Goal: Task Accomplishment & Management: Manage account settings

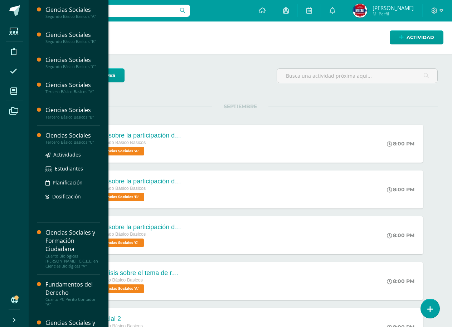
click at [67, 143] on div "Tercero Básico Basicos "C"" at bounding box center [72, 142] width 54 height 5
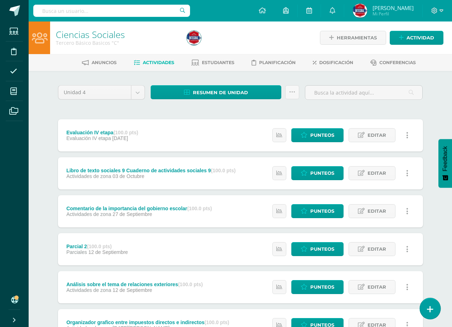
click at [427, 307] on icon at bounding box center [430, 309] width 6 height 8
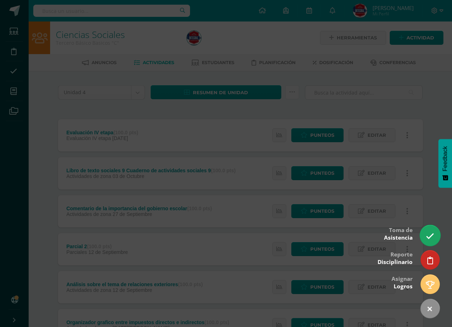
click at [433, 231] on link at bounding box center [430, 235] width 20 height 21
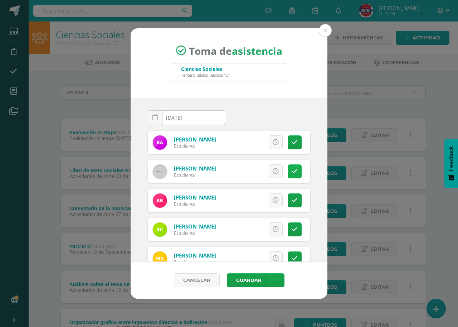
click at [292, 169] on icon at bounding box center [295, 171] width 6 height 6
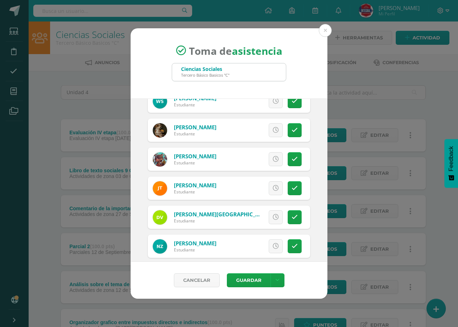
scroll to position [658, 0]
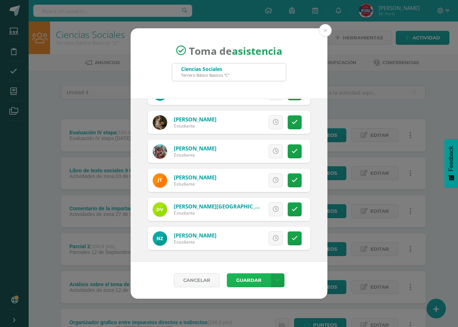
click at [249, 285] on button "Guardar" at bounding box center [249, 280] width 44 height 14
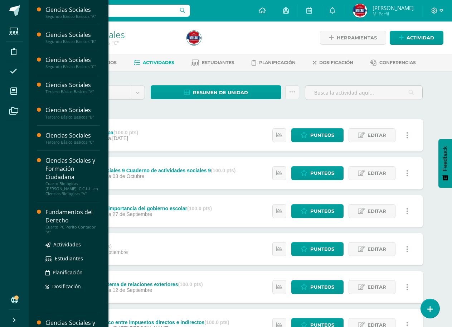
click at [48, 221] on div "Fundamentos del Derecho" at bounding box center [72, 216] width 54 height 16
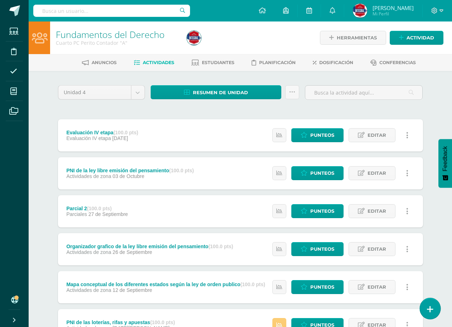
click at [436, 309] on link at bounding box center [430, 308] width 20 height 21
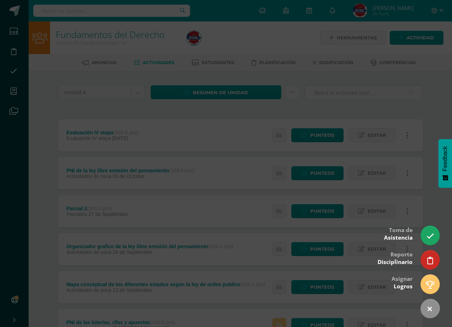
drag, startPoint x: 431, startPoint y: 233, endPoint x: 253, endPoint y: 208, distance: 179.7
click at [431, 233] on icon at bounding box center [431, 236] width 8 height 8
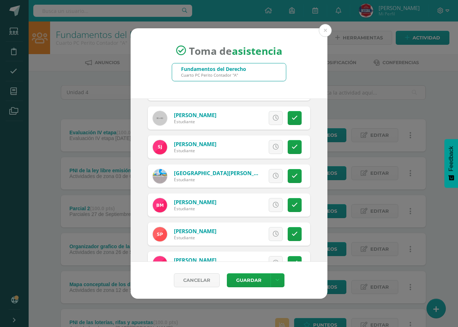
scroll to position [165, 0]
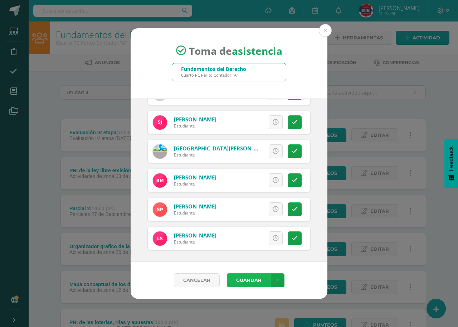
click at [253, 284] on button "Guardar" at bounding box center [249, 280] width 44 height 14
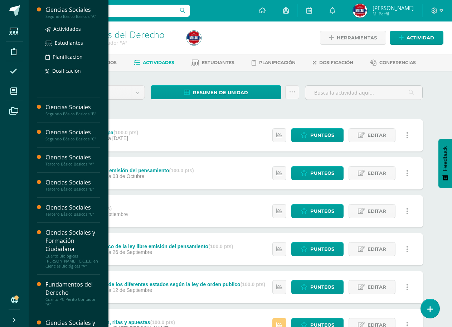
click at [66, 12] on div "Ciencias Sociales" at bounding box center [72, 10] width 54 height 8
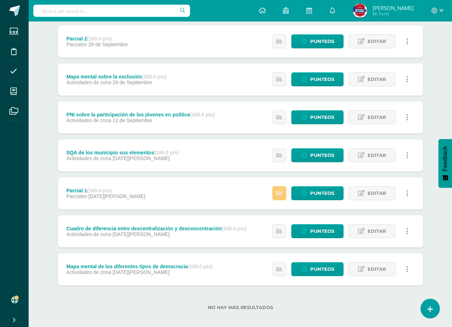
scroll to position [176, 0]
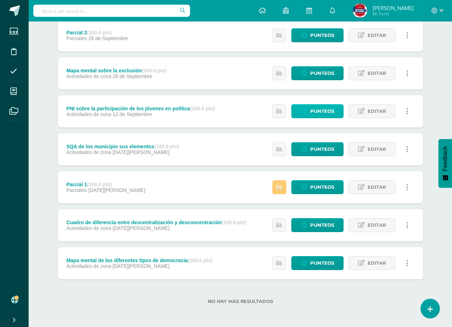
click at [319, 110] on span "Punteos" at bounding box center [322, 111] width 24 height 13
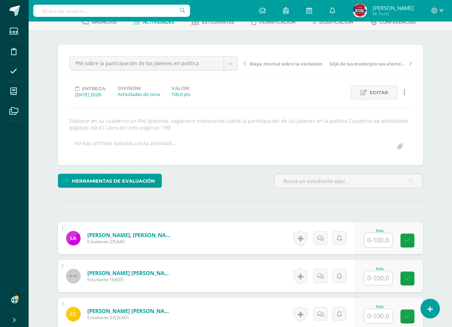
scroll to position [144, 0]
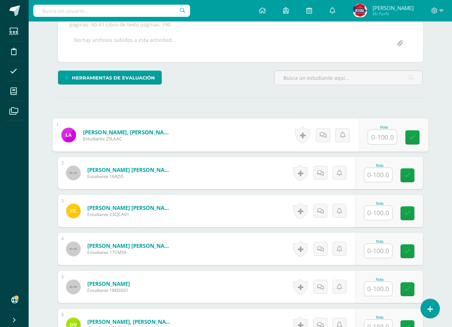
click at [378, 139] on input "text" at bounding box center [382, 137] width 29 height 14
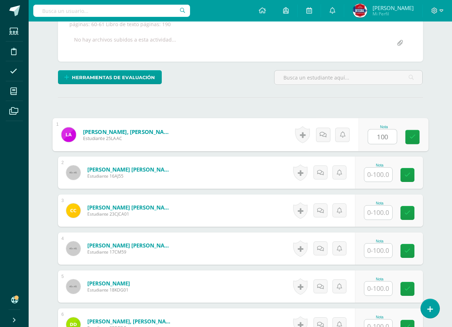
type input "100"
click at [388, 174] on input "text" at bounding box center [378, 174] width 28 height 14
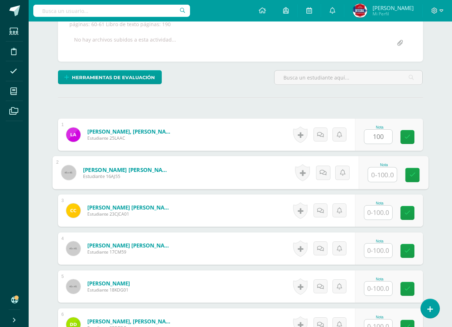
scroll to position [144, 0]
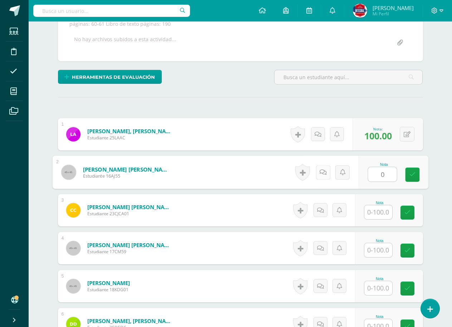
type input "0"
click at [322, 174] on div "Historial de actividad No hay historial para esta actividad Agregar Comentarios…" at bounding box center [333, 172] width 66 height 33
click at [329, 173] on icon at bounding box center [330, 172] width 7 height 6
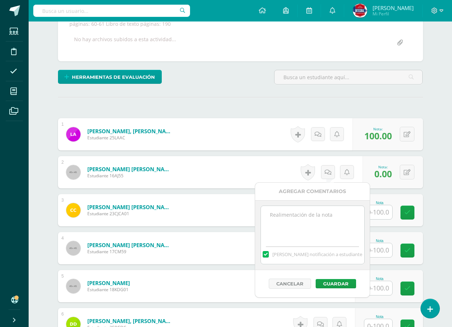
click at [283, 217] on textarea at bounding box center [312, 224] width 103 height 36
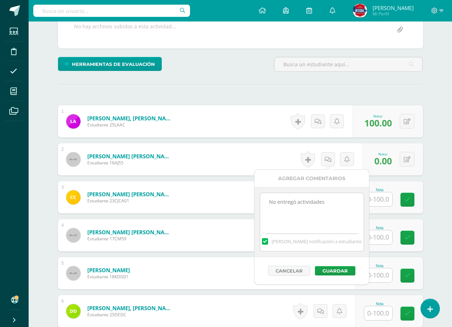
scroll to position [180, 0]
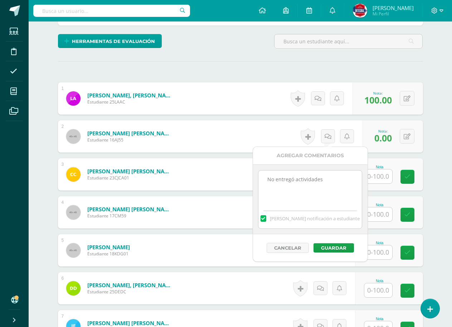
drag, startPoint x: 337, startPoint y: 181, endPoint x: 261, endPoint y: 175, distance: 75.8
click at [261, 175] on textarea "No entregó actividades" at bounding box center [309, 188] width 103 height 36
click at [329, 184] on textarea "No entregó actividades" at bounding box center [309, 188] width 103 height 36
click at [333, 180] on textarea "No entregó actividades" at bounding box center [309, 188] width 103 height 36
drag, startPoint x: 332, startPoint y: 181, endPoint x: 261, endPoint y: 181, distance: 71.2
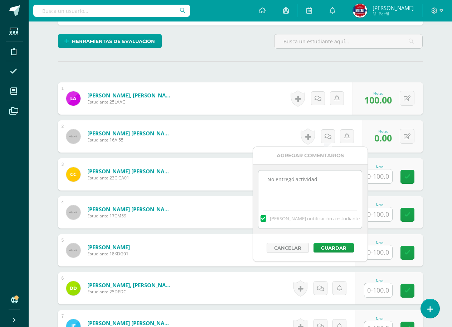
click at [261, 181] on textarea "No entregó actividad" at bounding box center [309, 188] width 103 height 36
type textarea "No entregó actividad"
click at [325, 249] on button "Guardar" at bounding box center [334, 247] width 40 height 9
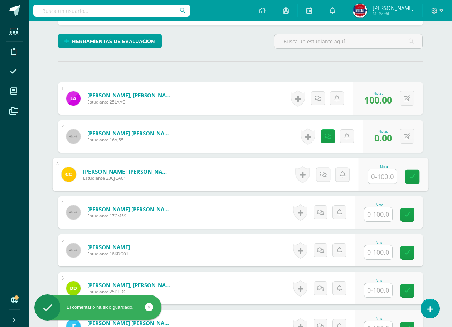
click at [382, 176] on input "text" at bounding box center [382, 176] width 29 height 14
type input "100"
click at [388, 222] on div "Nota" at bounding box center [389, 212] width 68 height 32
click at [380, 212] on input "text" at bounding box center [378, 214] width 28 height 14
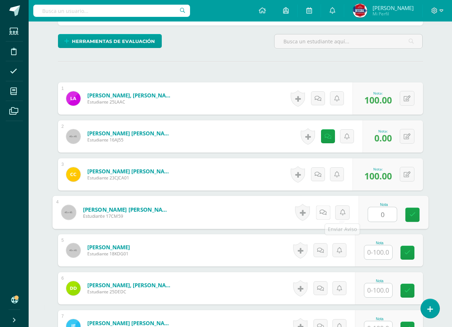
type input "0"
click at [325, 211] on icon at bounding box center [322, 212] width 7 height 6
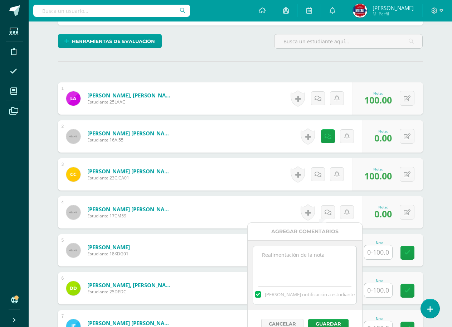
click at [324, 252] on textarea at bounding box center [304, 264] width 103 height 36
paste textarea "No entregó actividad"
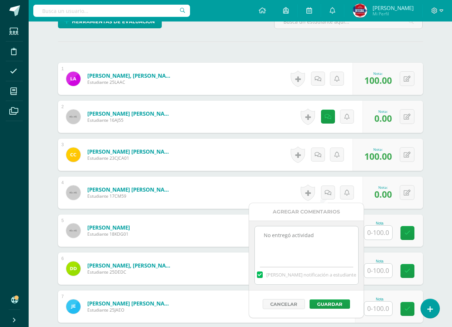
scroll to position [287, 0]
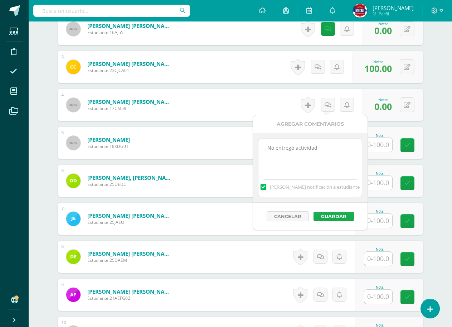
type textarea "No entregó actividad"
click at [339, 214] on button "Guardar" at bounding box center [334, 216] width 40 height 9
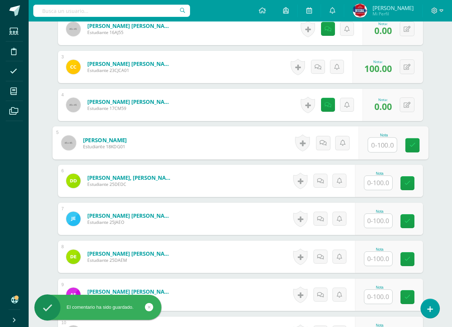
click at [377, 149] on input "text" at bounding box center [382, 145] width 29 height 14
type input "100"
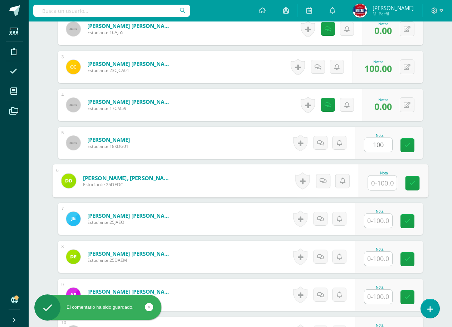
click at [373, 186] on input "text" at bounding box center [382, 183] width 29 height 14
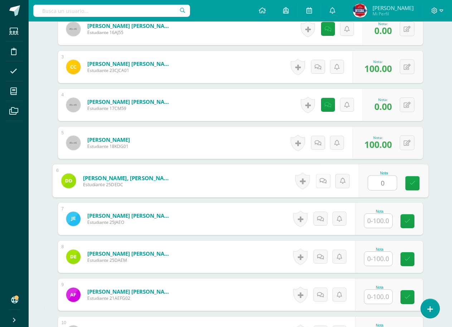
type input "0"
click at [324, 183] on icon at bounding box center [322, 181] width 7 height 6
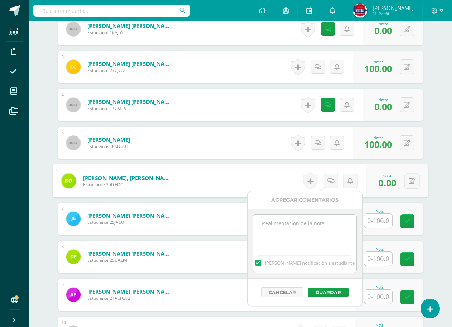
click at [318, 225] on textarea at bounding box center [304, 232] width 103 height 36
paste textarea "No entregó actividad"
type textarea "No entregó actividad"
click at [327, 293] on button "Guardar" at bounding box center [328, 291] width 40 height 9
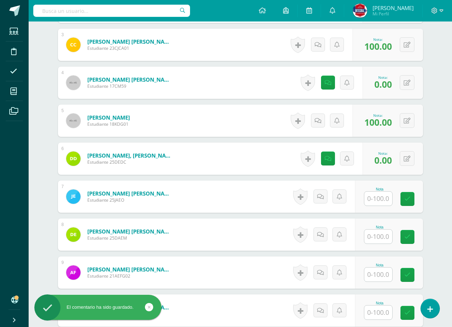
scroll to position [359, 0]
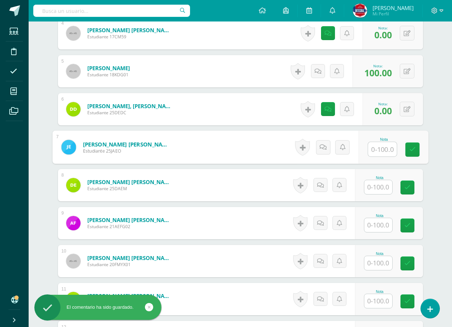
click at [369, 146] on input "text" at bounding box center [382, 149] width 29 height 14
type input "100"
click at [381, 190] on input "text" at bounding box center [378, 187] width 28 height 14
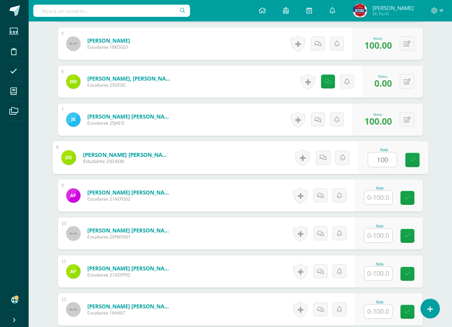
scroll to position [395, 0]
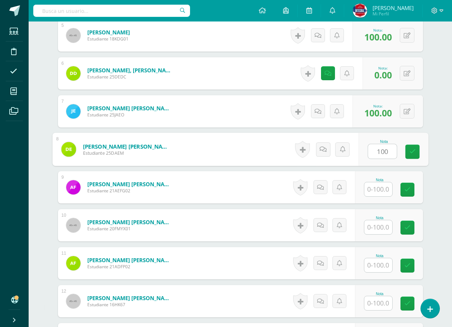
type input "100"
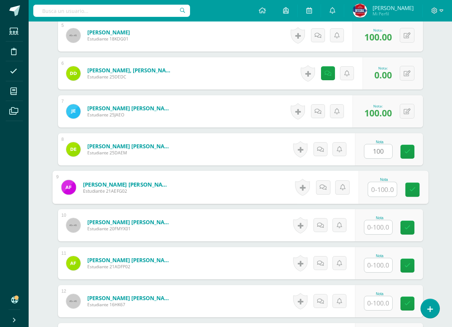
click at [381, 190] on input "text" at bounding box center [382, 189] width 29 height 14
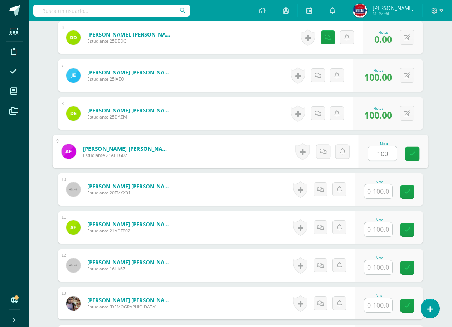
type input "100"
click at [381, 189] on input "text" at bounding box center [378, 191] width 28 height 14
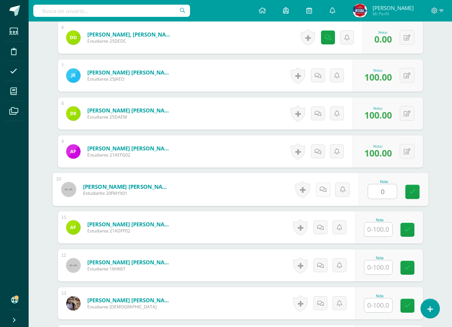
type input "0"
click at [321, 188] on icon at bounding box center [322, 189] width 7 height 6
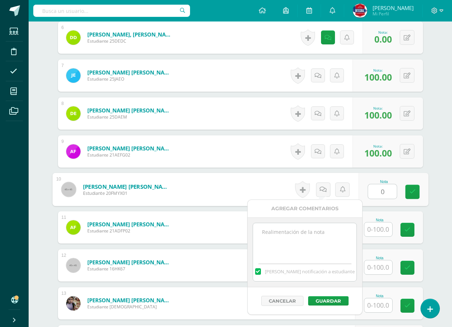
click at [311, 236] on textarea at bounding box center [304, 241] width 103 height 36
paste textarea "No entregó actividad"
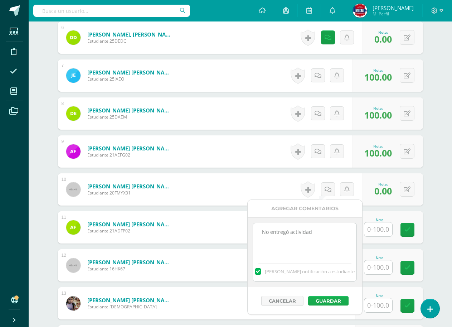
type textarea "No entregó actividad"
click at [331, 299] on button "Guardar" at bounding box center [328, 300] width 40 height 9
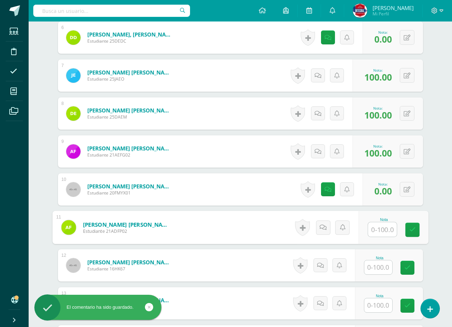
click at [383, 233] on input "text" at bounding box center [382, 229] width 29 height 14
click at [376, 237] on div "Nota" at bounding box center [389, 227] width 68 height 32
click at [381, 234] on input "text" at bounding box center [382, 229] width 29 height 14
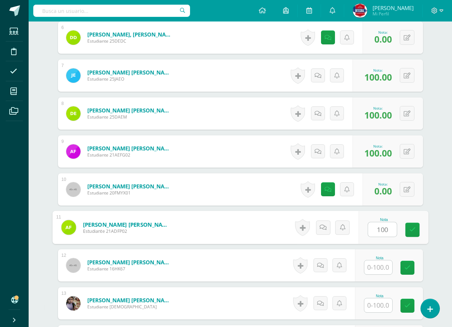
type input "100"
click at [380, 265] on input "text" at bounding box center [378, 267] width 28 height 14
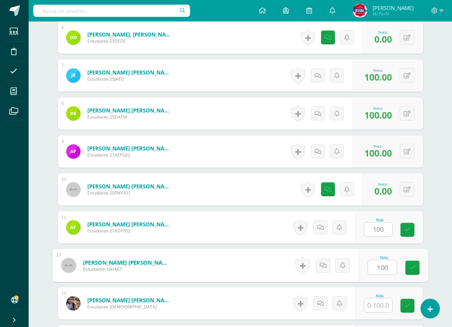
scroll to position [574, 0]
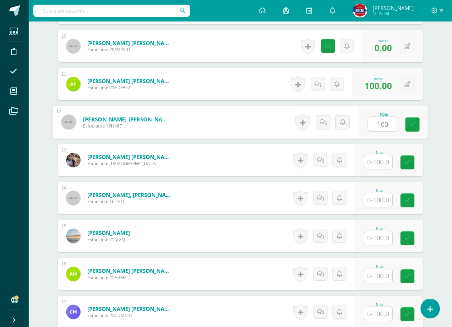
type input "100"
click at [382, 164] on input "1" at bounding box center [378, 162] width 28 height 14
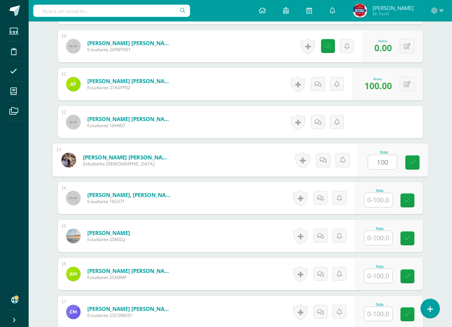
type input "100"
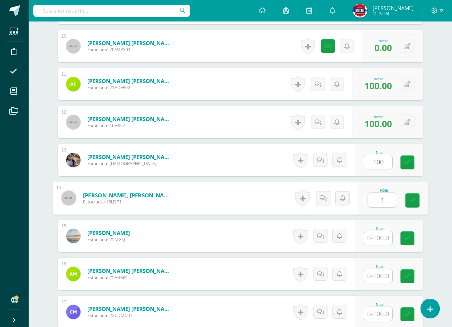
click at [374, 196] on input "1" at bounding box center [382, 200] width 29 height 14
type input "100"
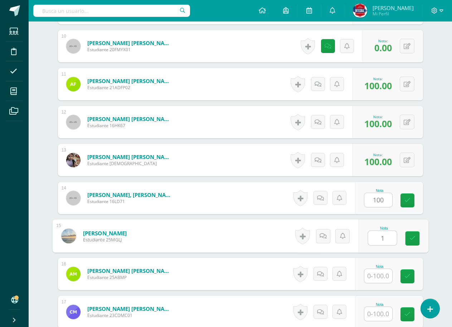
click at [375, 241] on input "1" at bounding box center [382, 238] width 29 height 14
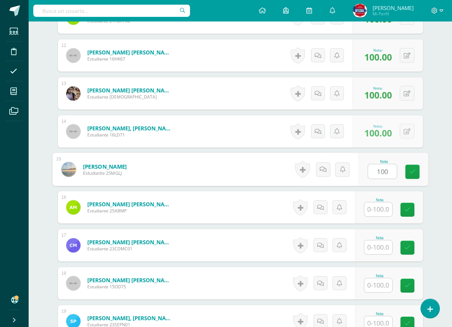
scroll to position [645, 0]
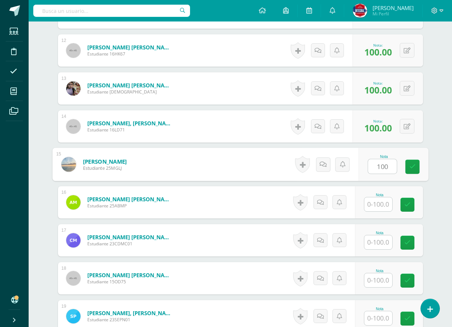
type input "100"
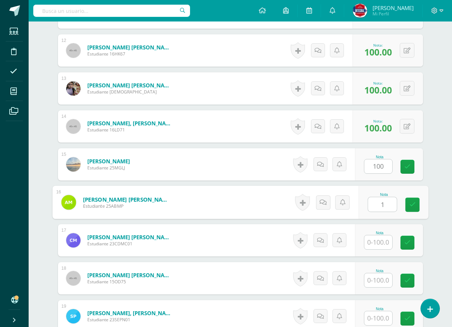
click at [376, 206] on input "1" at bounding box center [382, 204] width 29 height 14
type input "100"
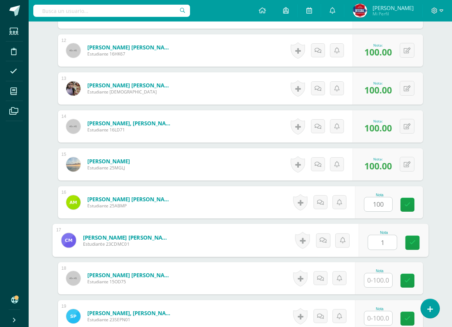
click at [382, 240] on input "1" at bounding box center [382, 242] width 29 height 14
type input "1"
type input "0"
click at [320, 240] on icon at bounding box center [322, 240] width 7 height 6
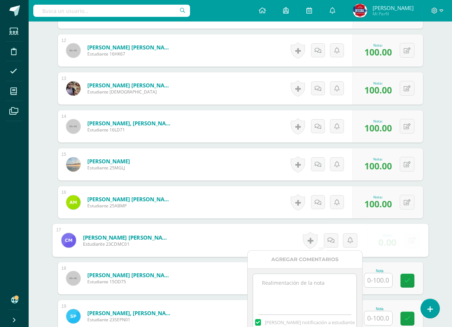
click at [316, 283] on textarea at bounding box center [304, 292] width 103 height 36
paste textarea "No entregó actividad"
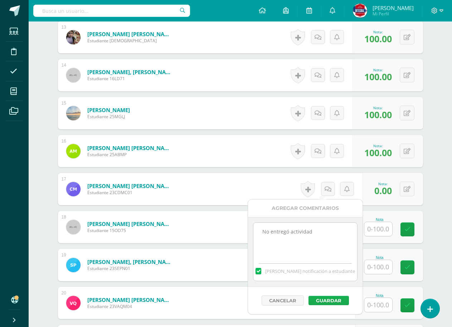
scroll to position [717, 0]
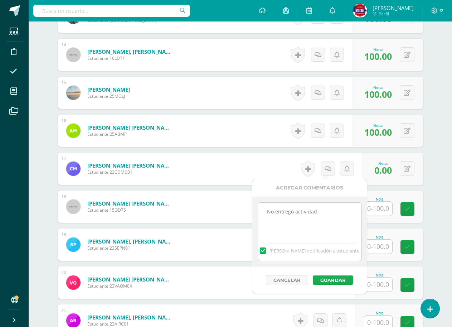
type textarea "No entregó actividad"
click at [347, 276] on button "Guardar" at bounding box center [334, 279] width 40 height 9
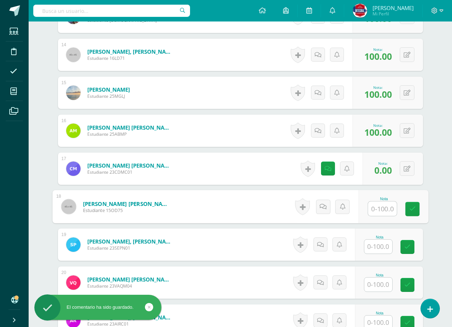
click at [374, 208] on input "text" at bounding box center [382, 208] width 29 height 14
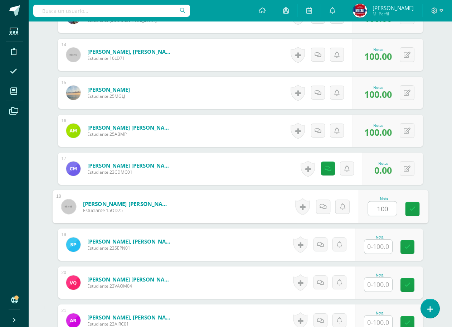
type input "100"
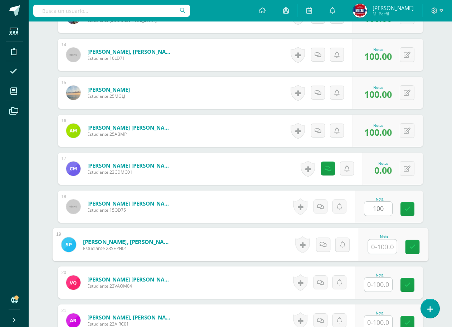
click at [379, 245] on input "text" at bounding box center [382, 246] width 29 height 14
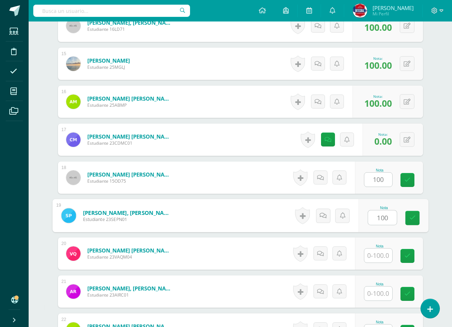
scroll to position [788, 0]
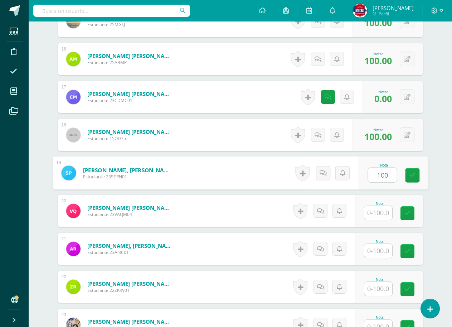
type input "100"
click at [380, 212] on input "1" at bounding box center [378, 213] width 28 height 14
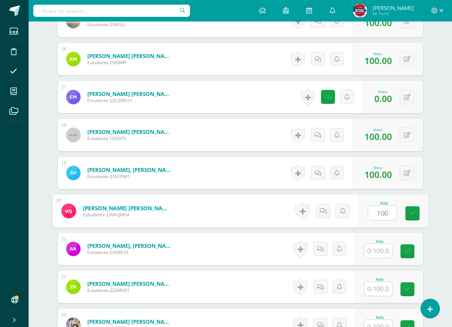
type input "100"
click at [381, 247] on input "1" at bounding box center [378, 251] width 28 height 14
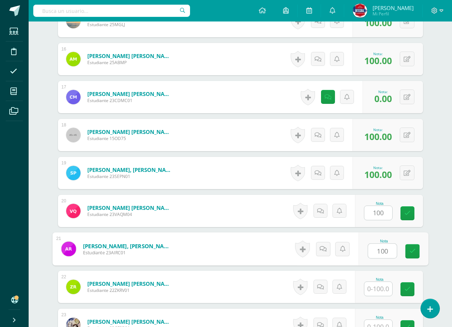
scroll to position [860, 0]
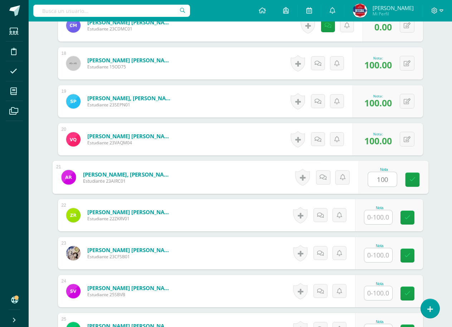
type input "100"
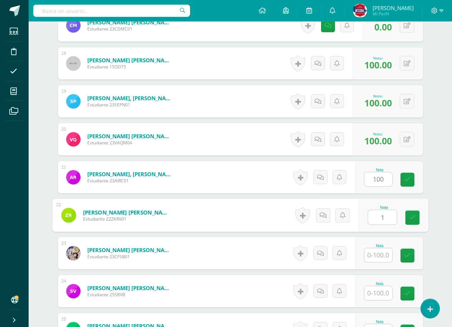
click at [383, 218] on input "1" at bounding box center [382, 217] width 29 height 14
type input "100"
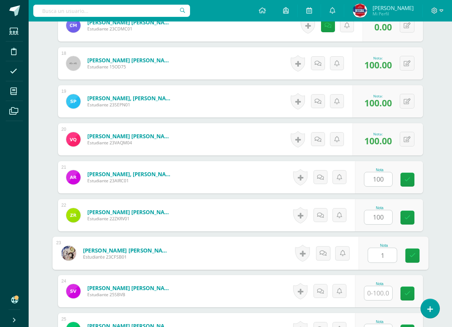
click at [382, 258] on input "1" at bounding box center [382, 255] width 29 height 14
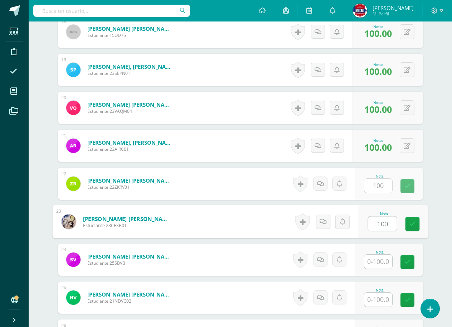
scroll to position [932, 0]
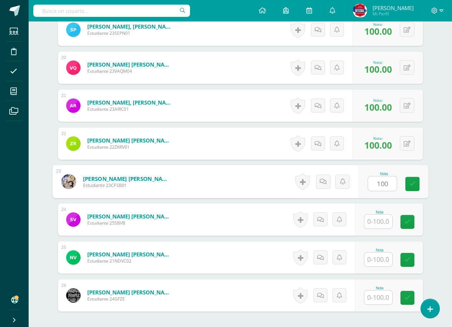
type input "100"
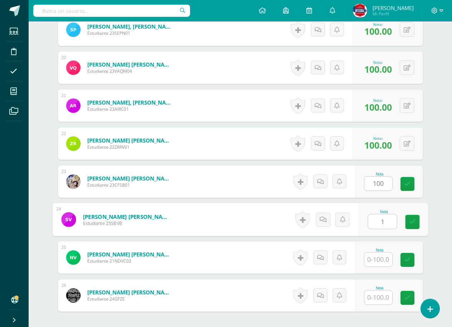
click at [379, 226] on input "1" at bounding box center [382, 221] width 29 height 14
type input "100"
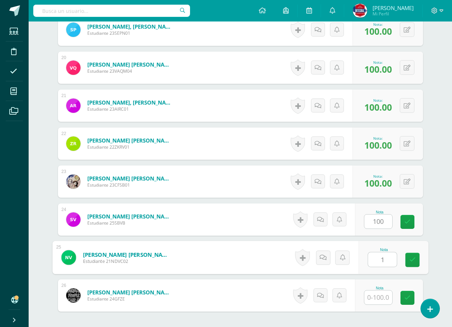
click at [377, 255] on input "1" at bounding box center [382, 259] width 29 height 14
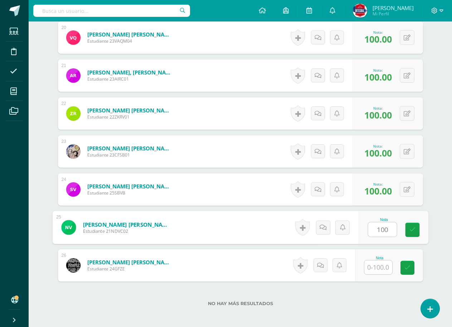
scroll to position [998, 0]
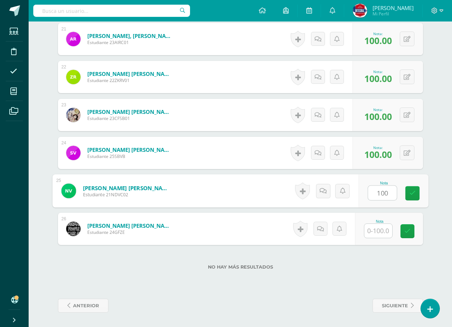
type input "100"
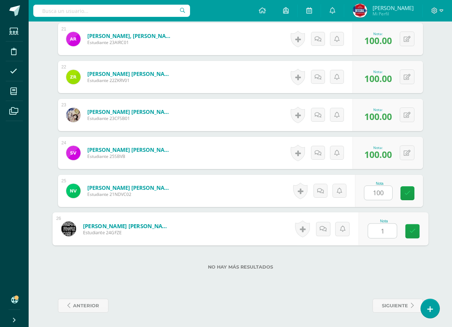
click at [379, 230] on input "1" at bounding box center [382, 231] width 29 height 14
type input "100"
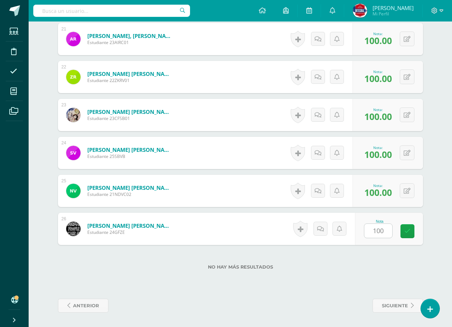
click at [382, 268] on label "No hay más resultados" at bounding box center [240, 266] width 365 height 5
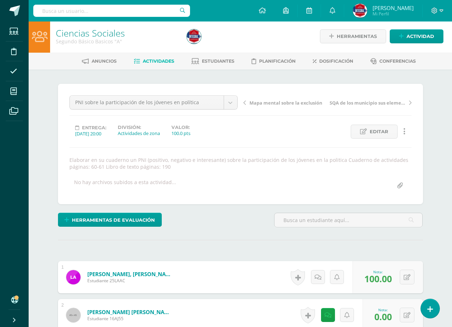
scroll to position [0, 0]
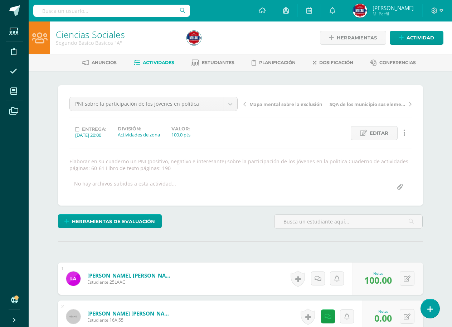
click at [166, 64] on span "Actividades" at bounding box center [158, 62] width 31 height 5
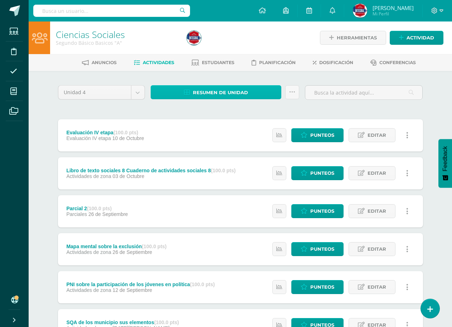
click at [225, 95] on span "Resumen de unidad" at bounding box center [220, 92] width 55 height 13
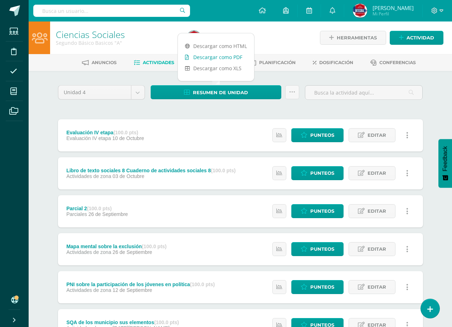
click at [222, 58] on link "Descargar como PDF" at bounding box center [216, 57] width 76 height 11
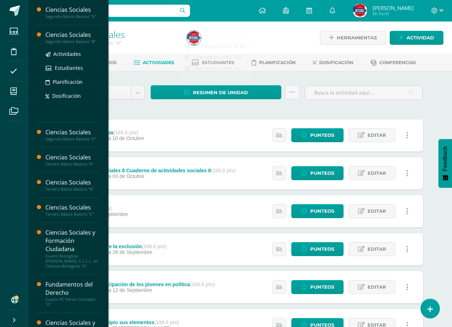
click at [72, 38] on div "Ciencias Sociales" at bounding box center [72, 35] width 54 height 8
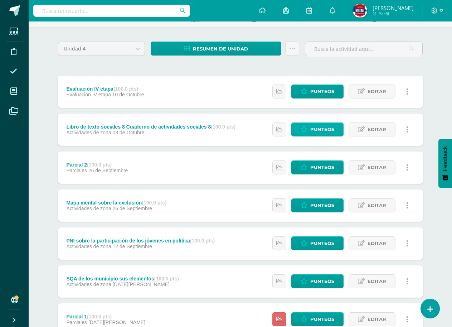
scroll to position [176, 0]
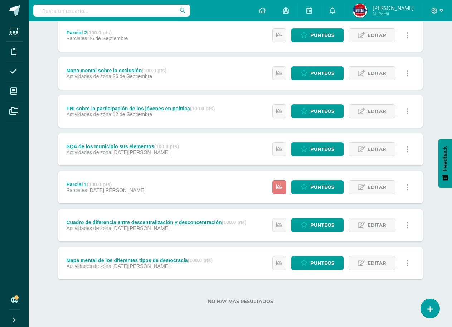
click at [284, 182] on link at bounding box center [279, 187] width 14 height 14
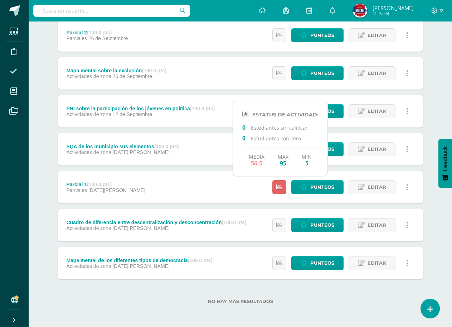
click at [443, 111] on div "Ciencias Sociales Segundo Básico Basicos "B" Herramientas Detalle de asistencia…" at bounding box center [240, 86] width 423 height 481
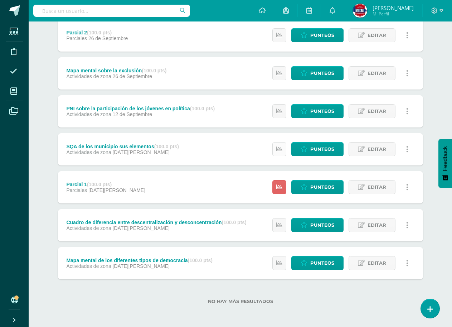
click at [276, 149] on link at bounding box center [279, 149] width 14 height 14
click at [449, 91] on div "Ciencias Sociales Segundo Básico Basicos "B" Herramientas Detalle de asistencia…" at bounding box center [240, 86] width 423 height 481
click at [327, 112] on span "Punteos" at bounding box center [322, 111] width 24 height 13
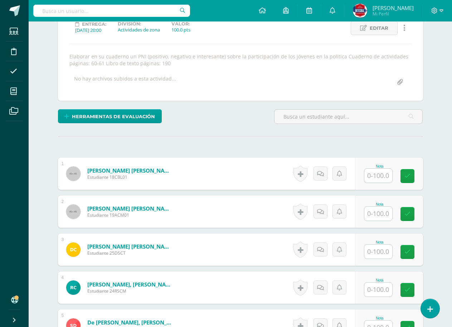
scroll to position [150, 0]
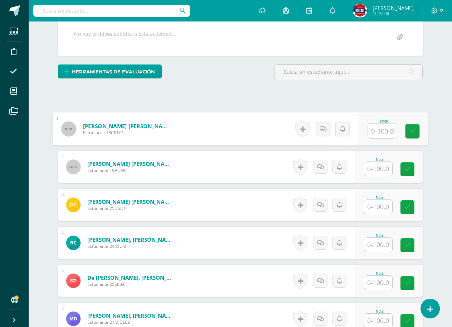
click at [380, 132] on input "text" at bounding box center [382, 131] width 29 height 14
type input "0"
click at [321, 132] on link at bounding box center [323, 128] width 14 height 14
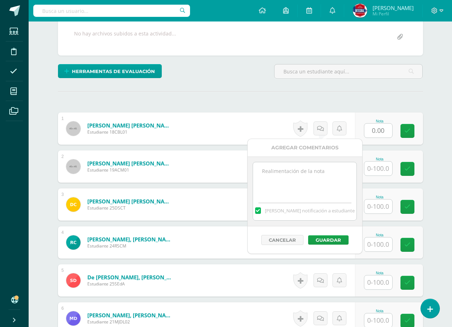
click at [292, 176] on textarea at bounding box center [304, 180] width 103 height 36
paste textarea "No entregó actividad"
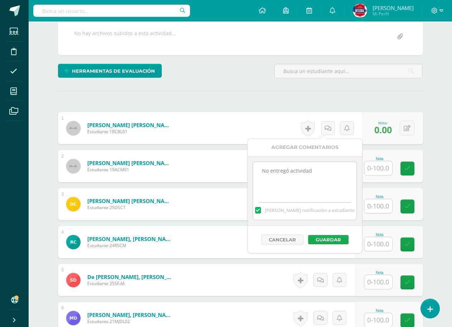
type textarea "No entregó actividad"
click at [321, 240] on button "Guardar" at bounding box center [332, 239] width 40 height 9
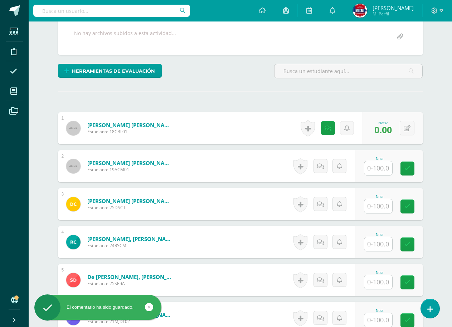
click at [380, 172] on input "text" at bounding box center [378, 168] width 28 height 14
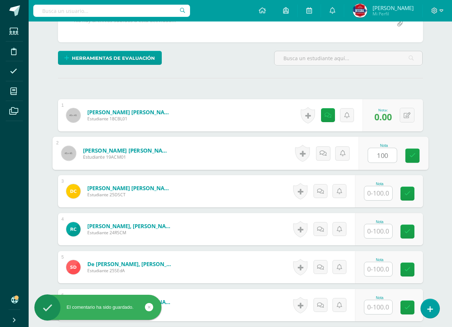
scroll to position [222, 0]
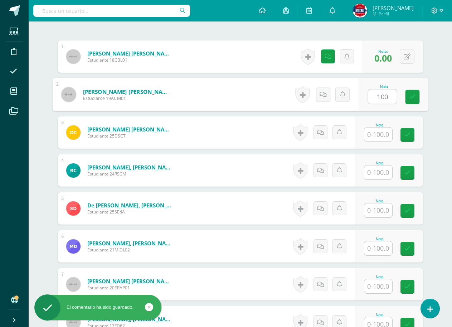
type input "100"
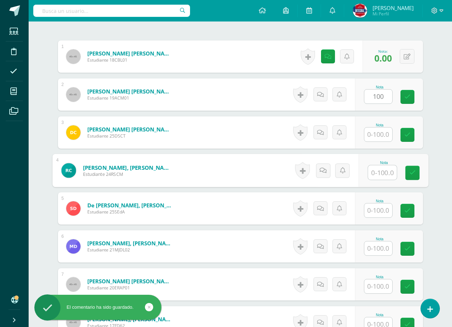
click at [381, 172] on input "text" at bounding box center [382, 172] width 29 height 14
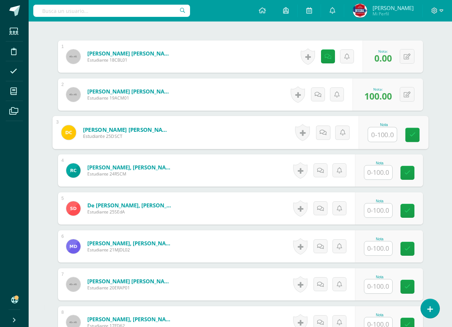
click at [377, 137] on input "text" at bounding box center [382, 134] width 29 height 14
type input "100"
click at [378, 160] on div "Nota" at bounding box center [389, 170] width 68 height 32
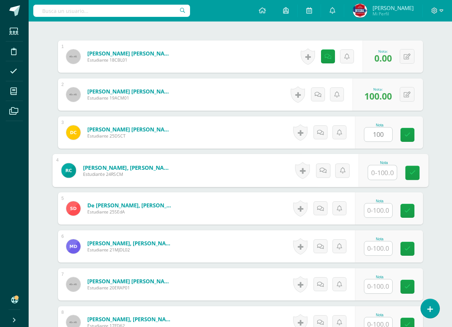
click at [380, 169] on input "text" at bounding box center [382, 172] width 29 height 14
type input "100"
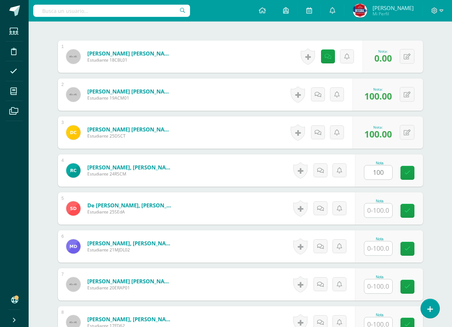
click at [363, 205] on div "Nota" at bounding box center [389, 208] width 68 height 32
click at [374, 215] on input "text" at bounding box center [382, 210] width 29 height 14
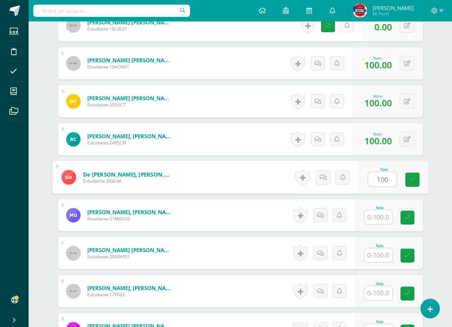
scroll to position [258, 0]
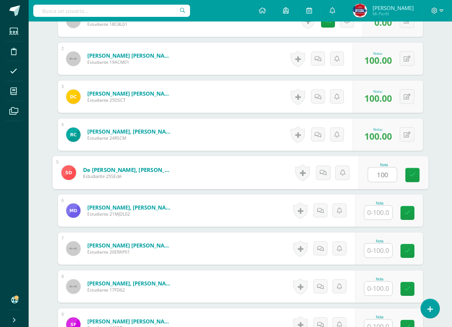
type input "100"
click at [375, 215] on input "text" at bounding box center [378, 212] width 28 height 14
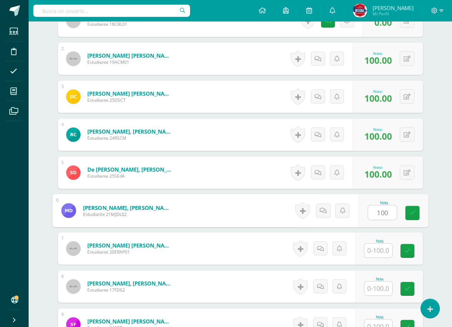
scroll to position [293, 0]
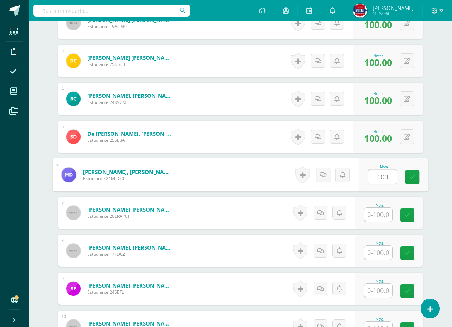
type input "100"
click at [375, 216] on input "text" at bounding box center [378, 215] width 28 height 14
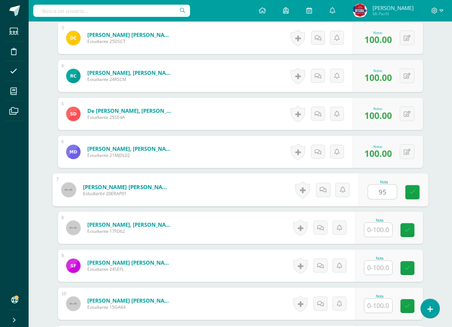
scroll to position [329, 0]
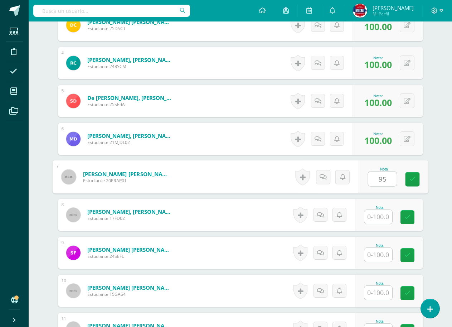
type input "95"
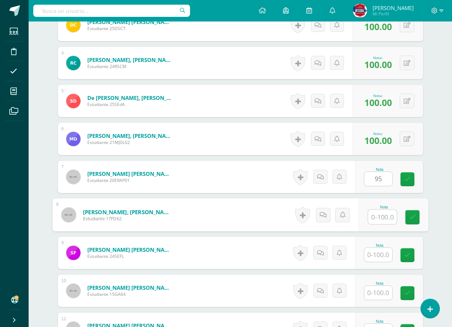
click at [375, 216] on input "text" at bounding box center [382, 217] width 29 height 14
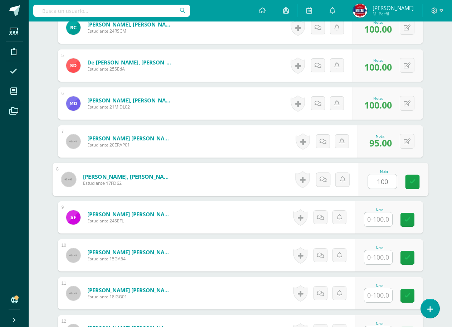
scroll to position [365, 0]
type input "100"
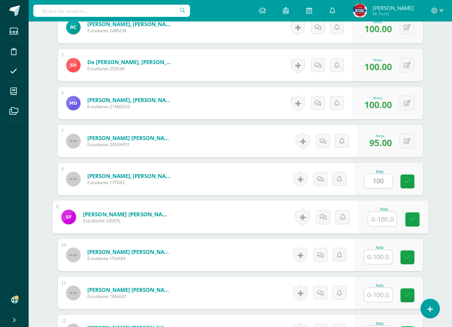
click at [375, 214] on input "text" at bounding box center [382, 219] width 29 height 14
type input "0"
click at [322, 214] on icon at bounding box center [322, 217] width 7 height 6
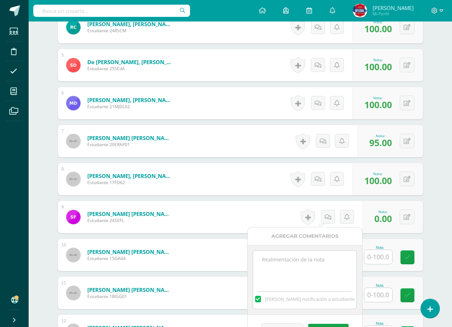
click at [298, 269] on textarea at bounding box center [304, 269] width 103 height 36
paste textarea "No entregó actividad"
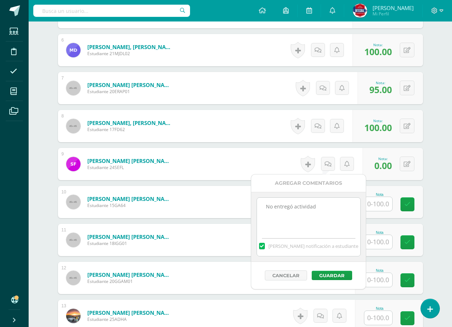
scroll to position [437, 0]
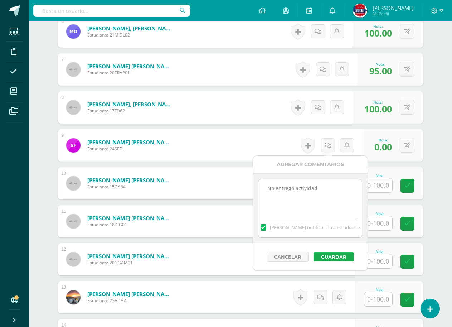
type textarea "No entregó actividad"
click at [337, 257] on button "Guardar" at bounding box center [334, 256] width 40 height 9
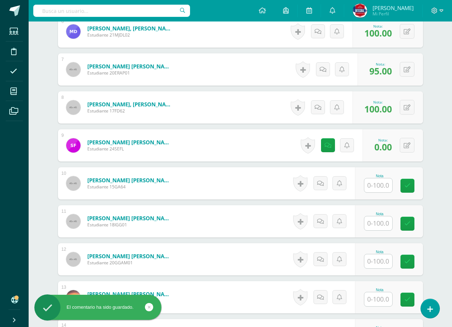
click at [382, 188] on input "text" at bounding box center [378, 185] width 28 height 14
click at [382, 188] on input "text" at bounding box center [382, 185] width 29 height 14
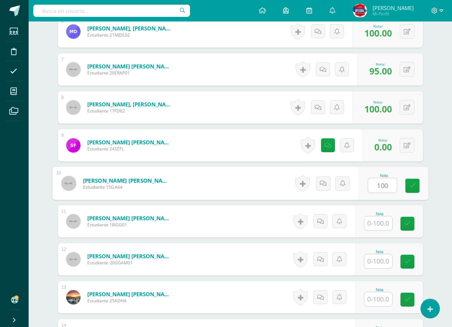
type input "100"
click at [383, 228] on input "text" at bounding box center [378, 223] width 28 height 14
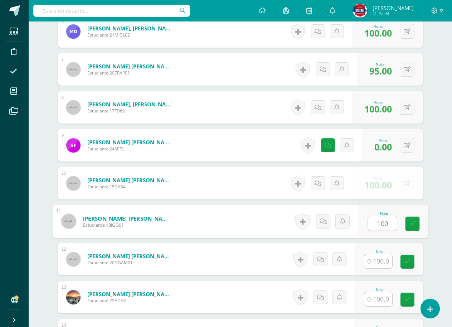
scroll to position [544, 0]
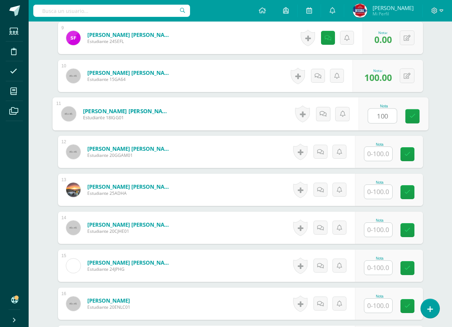
type input "100"
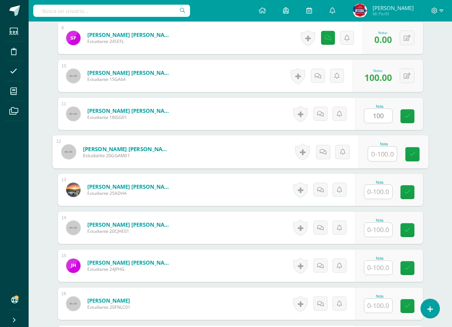
click at [384, 155] on input "text" at bounding box center [382, 154] width 29 height 14
type input "100"
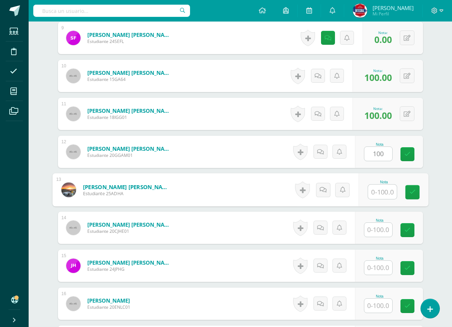
click at [377, 191] on input "text" at bounding box center [382, 192] width 29 height 14
type input "100"
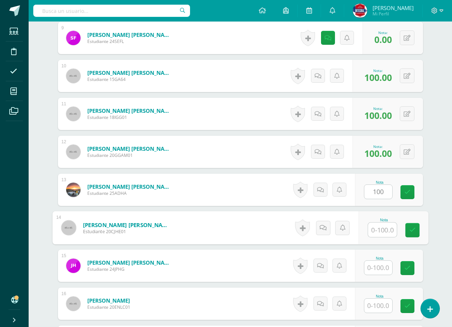
click at [374, 230] on input "text" at bounding box center [382, 230] width 29 height 14
type input "100"
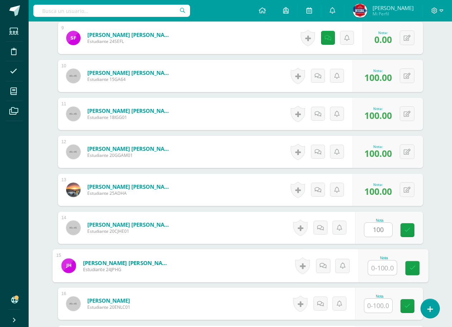
click at [382, 269] on input "text" at bounding box center [382, 268] width 29 height 14
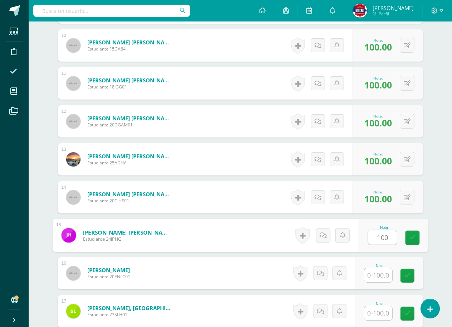
scroll to position [616, 0]
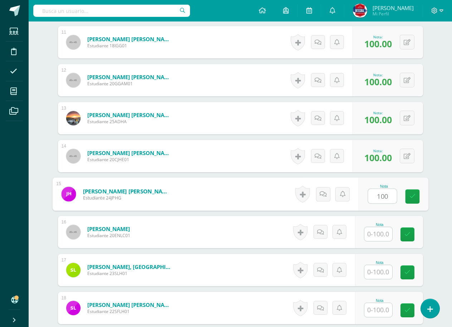
type input "100"
click at [385, 233] on input "text" at bounding box center [378, 234] width 28 height 14
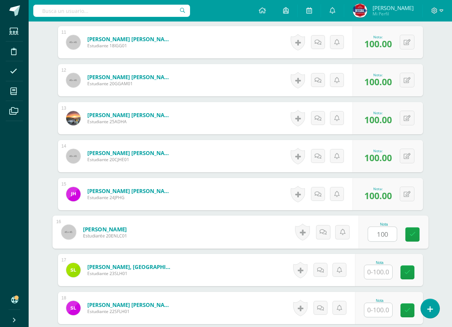
type input "100"
click at [378, 276] on input "text" at bounding box center [378, 272] width 28 height 14
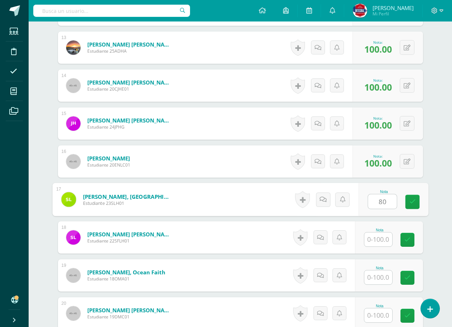
scroll to position [723, 0]
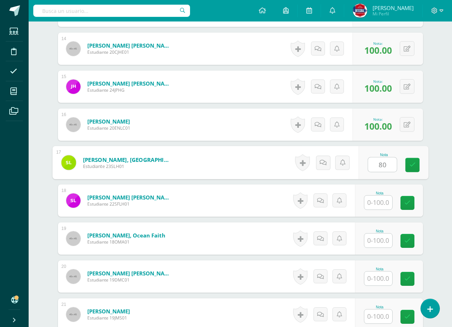
type input "80"
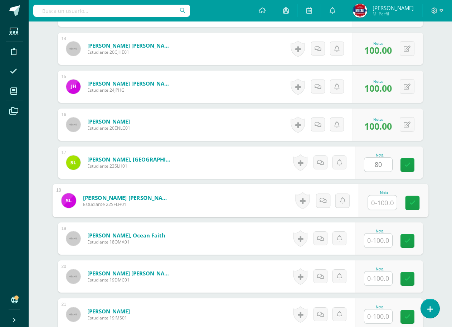
click at [374, 205] on input "text" at bounding box center [382, 202] width 29 height 14
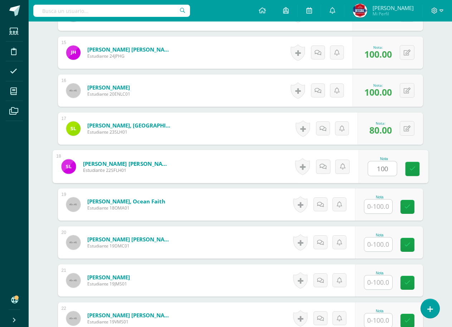
scroll to position [795, 0]
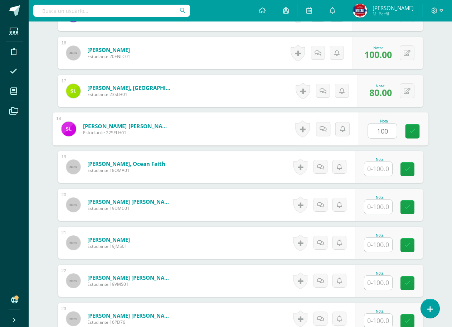
type input "100"
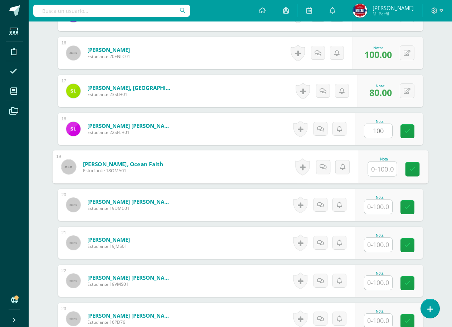
click at [368, 162] on input "text" at bounding box center [382, 169] width 29 height 14
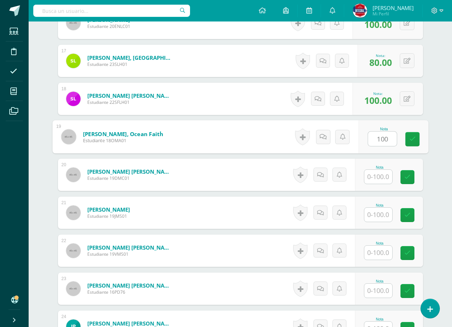
scroll to position [866, 0]
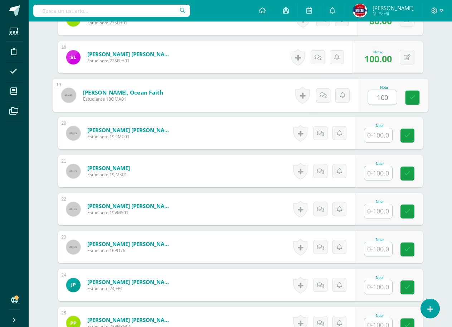
type input "100"
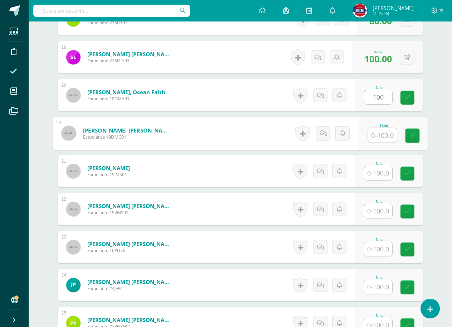
click at [371, 139] on input "text" at bounding box center [382, 135] width 29 height 14
type input "100"
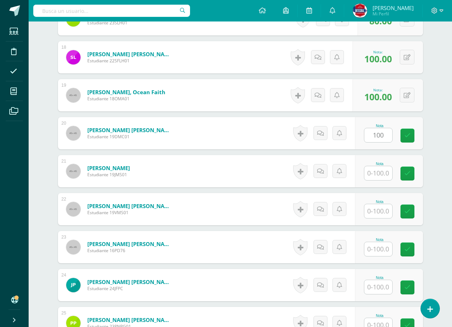
click at [375, 179] on div at bounding box center [378, 173] width 29 height 15
click at [374, 179] on input "text" at bounding box center [382, 173] width 29 height 14
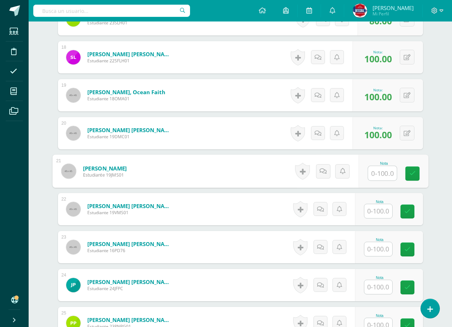
click at [379, 174] on input "text" at bounding box center [382, 173] width 29 height 14
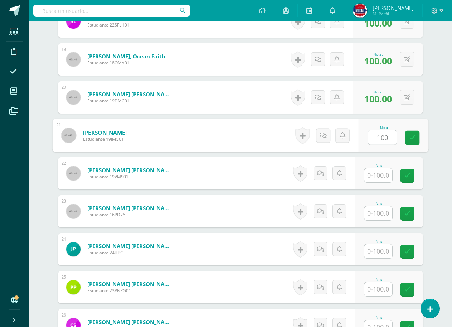
type input "100"
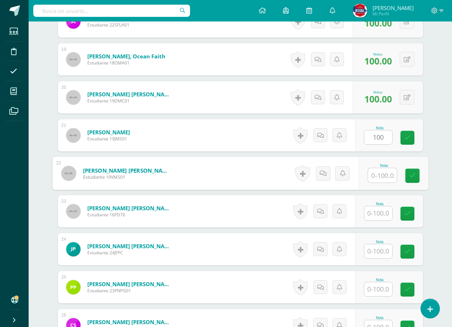
click at [379, 174] on input "text" at bounding box center [382, 175] width 29 height 14
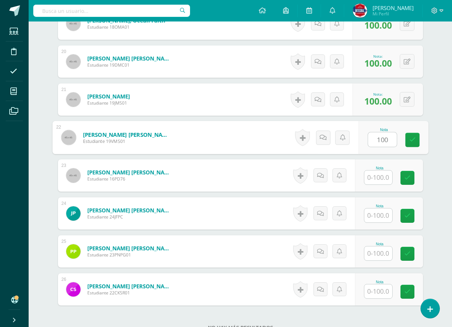
type input "100"
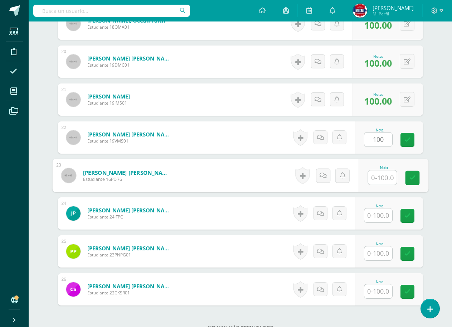
click at [379, 174] on input "text" at bounding box center [382, 177] width 29 height 14
type input "100"
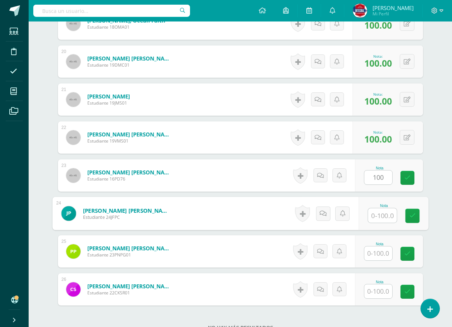
click at [375, 213] on input "text" at bounding box center [382, 215] width 29 height 14
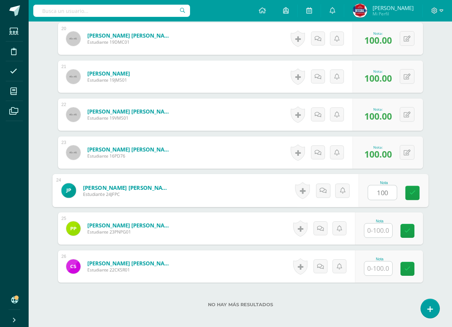
scroll to position [973, 0]
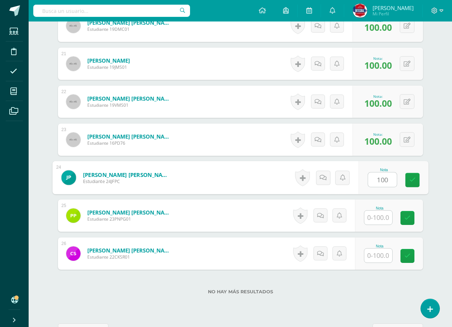
type input "100"
click at [375, 213] on input "text" at bounding box center [378, 217] width 28 height 14
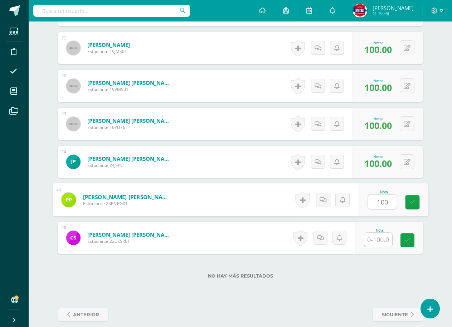
scroll to position [998, 0]
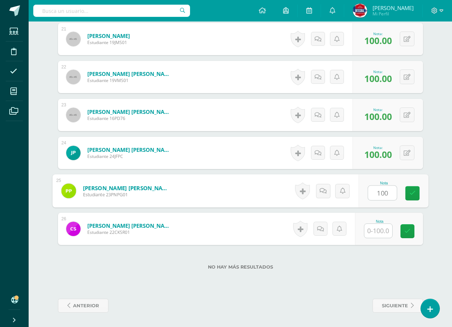
type input "100"
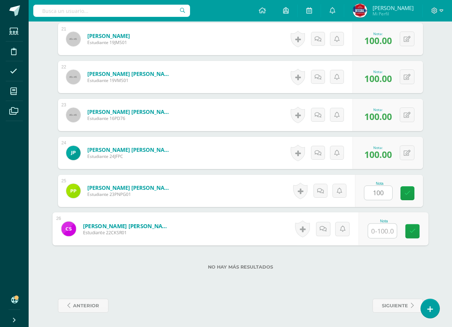
click at [379, 233] on input "text" at bounding box center [382, 231] width 29 height 14
type input "50"
click at [391, 270] on div "No hay más resultados" at bounding box center [240, 261] width 365 height 33
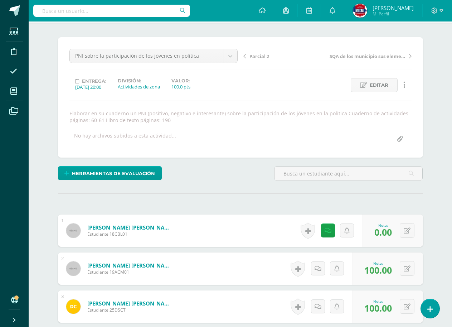
scroll to position [0, 0]
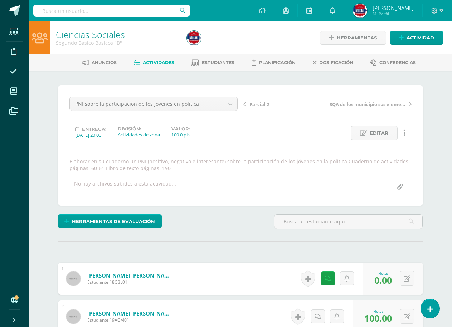
click at [144, 60] on span "Actividades" at bounding box center [158, 62] width 31 height 5
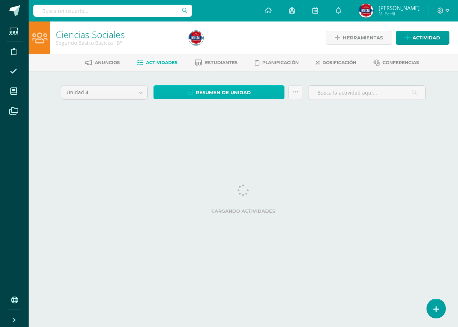
click at [230, 94] on span "Resumen de unidad" at bounding box center [223, 92] width 55 height 13
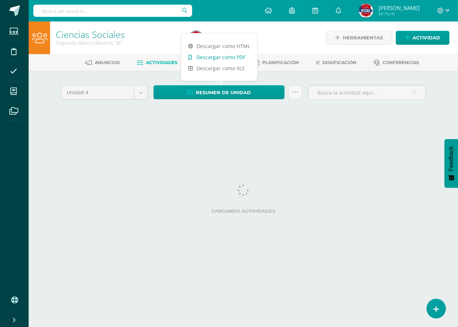
click at [224, 55] on link "Descargar como PDF" at bounding box center [219, 57] width 76 height 11
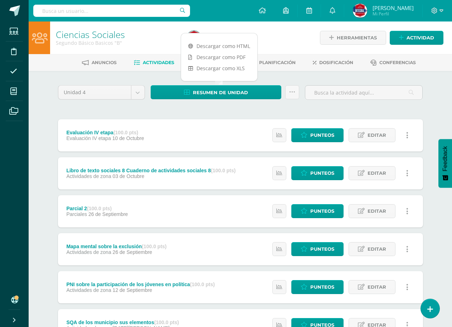
scroll to position [176, 0]
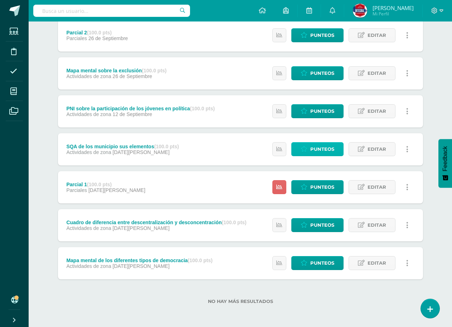
click at [324, 151] on span "Punteos" at bounding box center [322, 148] width 24 height 13
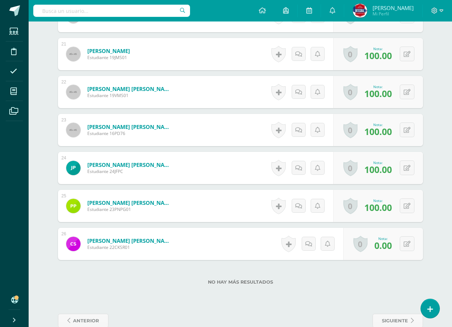
scroll to position [998, 0]
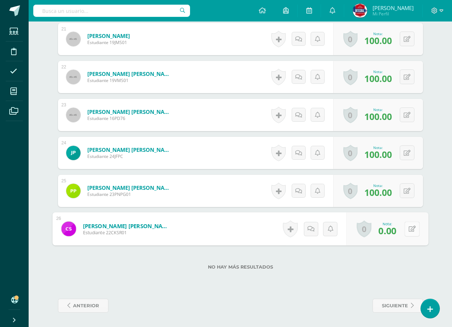
click at [410, 233] on button at bounding box center [411, 228] width 15 height 15
type input "100"
click at [390, 236] on link at bounding box center [393, 231] width 14 height 14
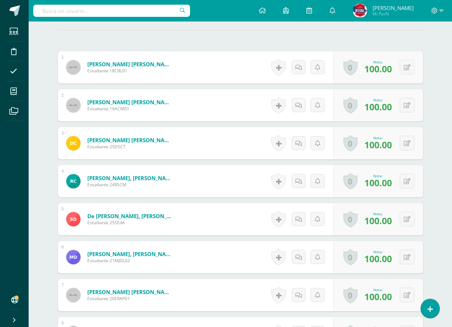
scroll to position [0, 0]
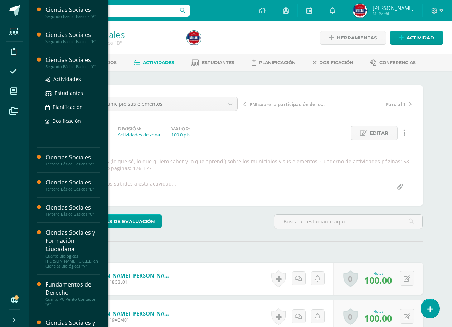
click at [68, 61] on div "Ciencias Sociales" at bounding box center [72, 60] width 54 height 8
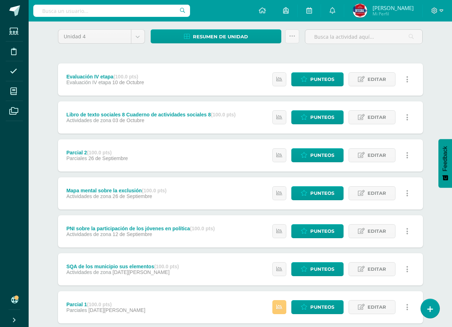
scroll to position [107, 0]
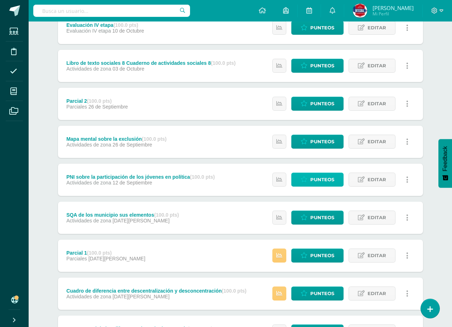
click at [308, 178] on link "Punteos" at bounding box center [317, 180] width 52 height 14
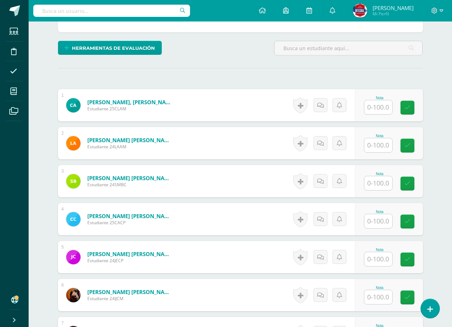
scroll to position [179, 0]
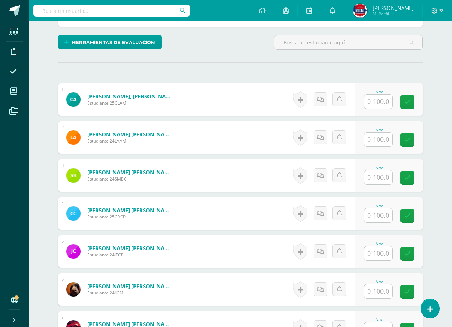
click at [380, 104] on input "text" at bounding box center [378, 101] width 28 height 14
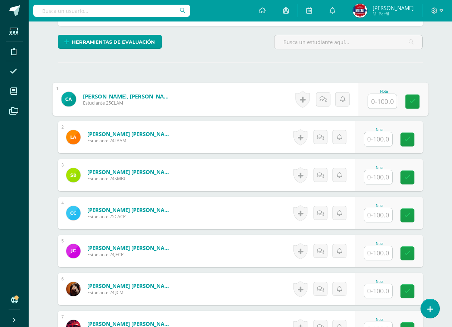
click at [380, 104] on input "text" at bounding box center [382, 101] width 29 height 14
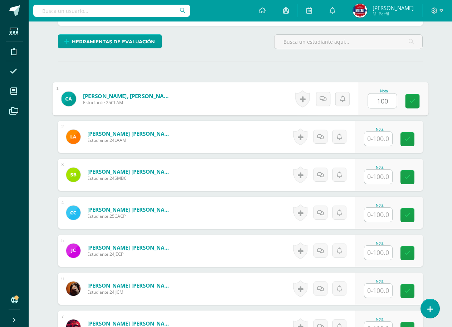
type input "100"
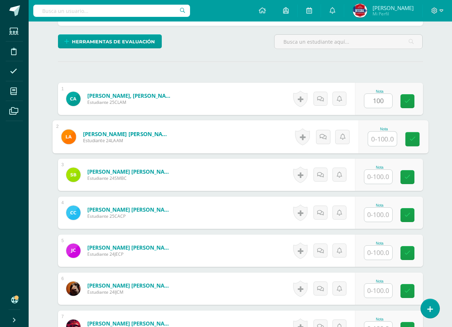
click at [375, 137] on input "text" at bounding box center [382, 139] width 29 height 14
type input "100"
click at [375, 180] on input "text" at bounding box center [378, 177] width 28 height 14
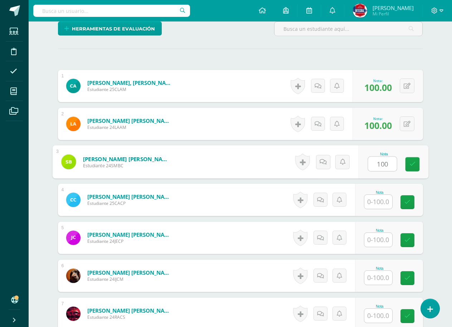
scroll to position [215, 0]
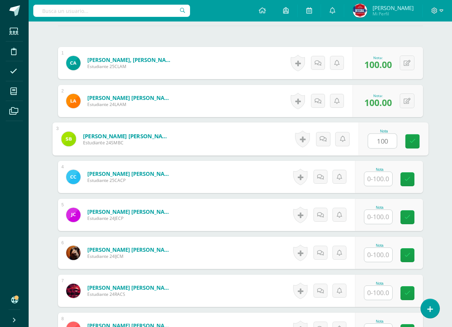
type input "100"
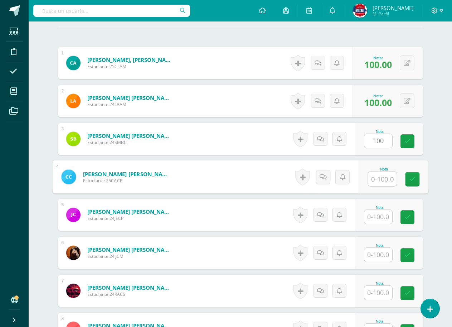
click at [374, 180] on input "text" at bounding box center [382, 179] width 29 height 14
type input "100"
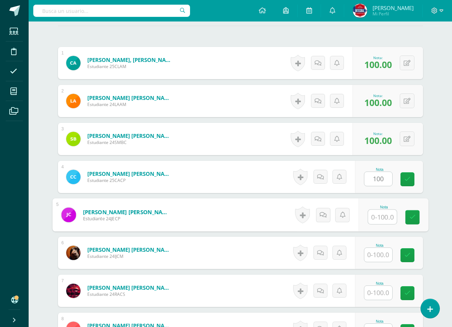
click at [382, 220] on input "text" at bounding box center [382, 217] width 29 height 14
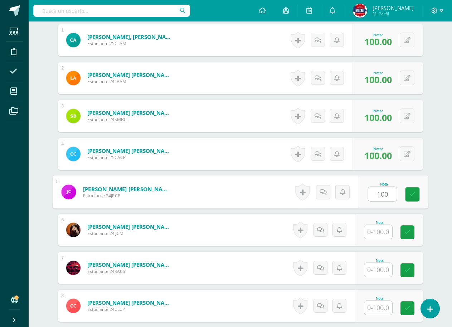
scroll to position [251, 0]
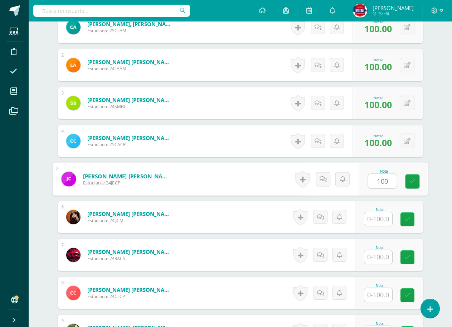
type input "100"
click at [382, 219] on input "text" at bounding box center [378, 219] width 28 height 14
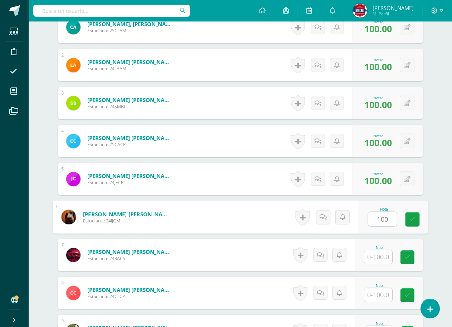
scroll to position [287, 0]
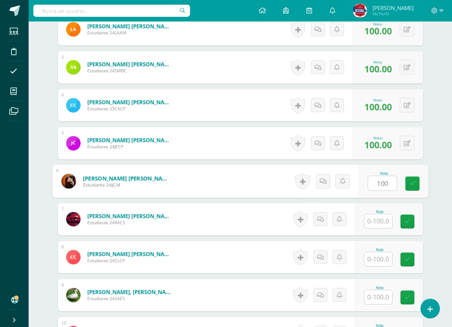
type input "100"
click at [382, 219] on input "text" at bounding box center [378, 221] width 28 height 14
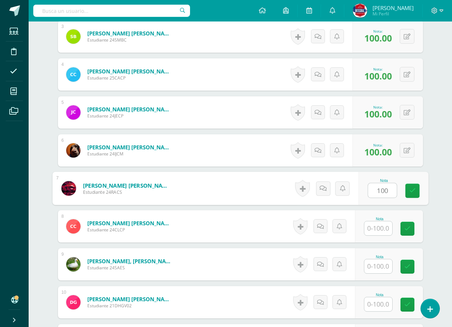
scroll to position [359, 0]
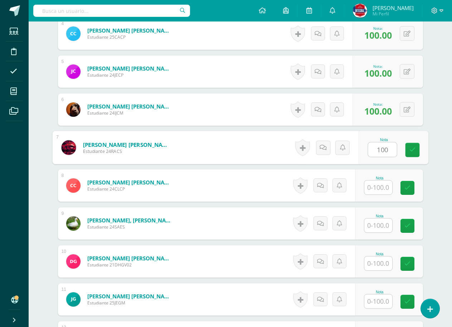
type input "100"
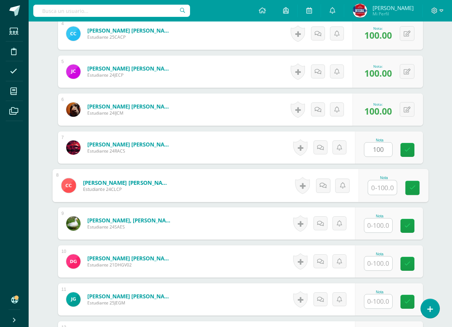
click at [368, 183] on input "text" at bounding box center [382, 187] width 29 height 14
type input "100"
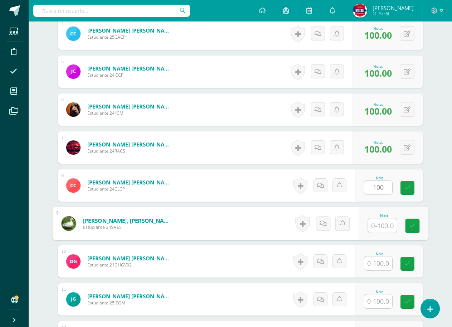
click at [376, 228] on input "text" at bounding box center [382, 225] width 29 height 14
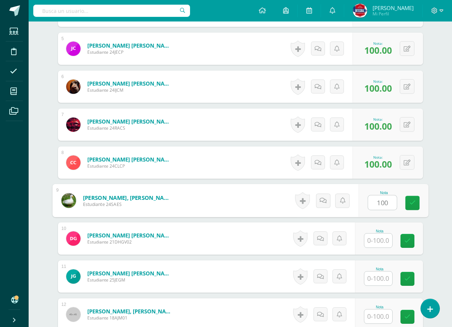
scroll to position [394, 0]
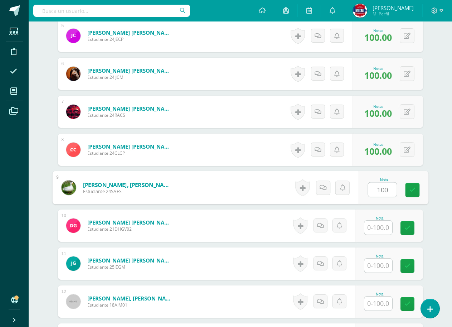
type input "100"
click at [384, 227] on input "text" at bounding box center [378, 227] width 28 height 14
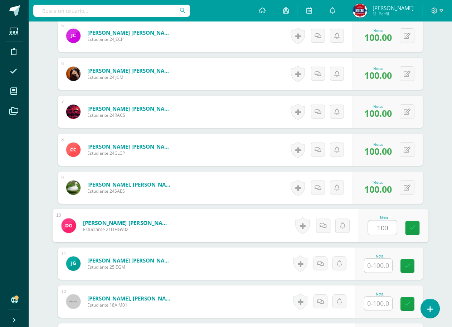
scroll to position [466, 0]
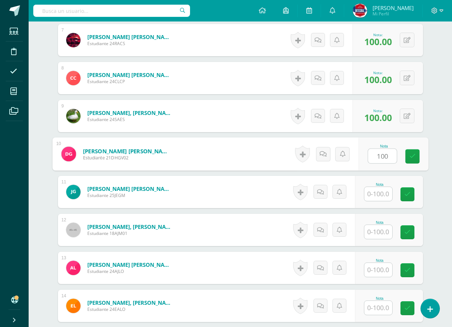
type input "100"
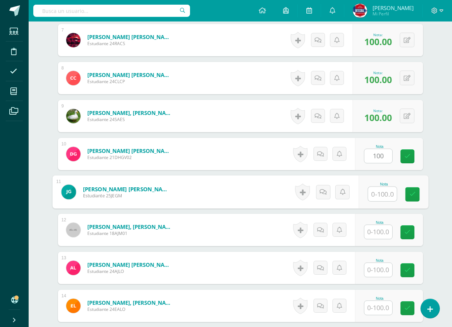
click at [384, 198] on input "text" at bounding box center [382, 194] width 29 height 14
type input "100"
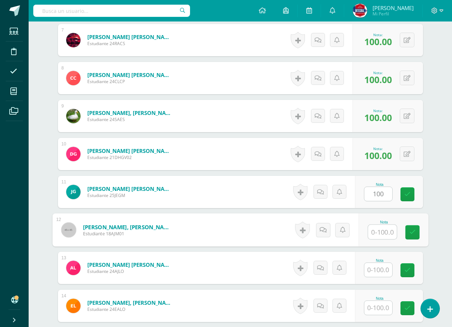
click at [366, 226] on div "Nota" at bounding box center [393, 229] width 70 height 33
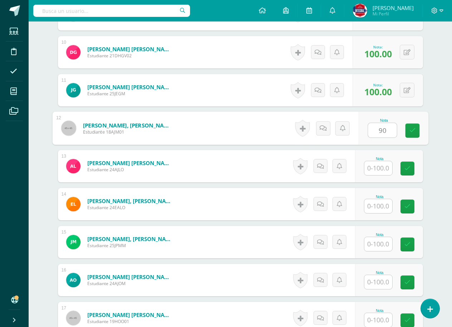
scroll to position [573, 0]
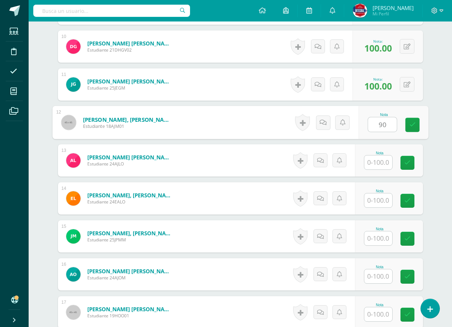
type input "90"
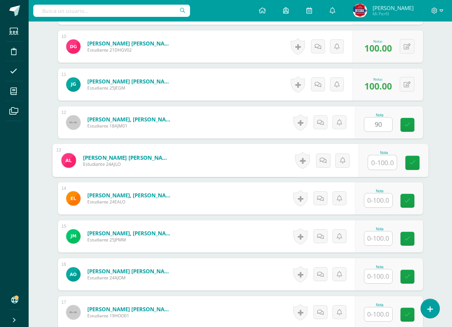
click at [384, 166] on input "text" at bounding box center [382, 162] width 29 height 14
type input "100"
click at [378, 196] on input "text" at bounding box center [378, 200] width 28 height 14
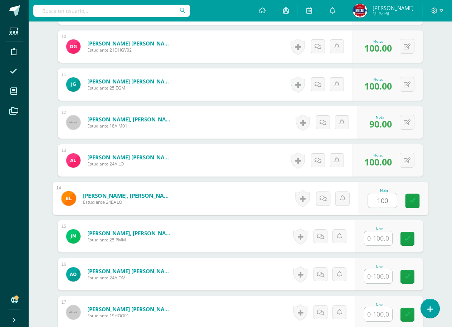
type input "100"
click at [382, 238] on input "1" at bounding box center [378, 238] width 28 height 14
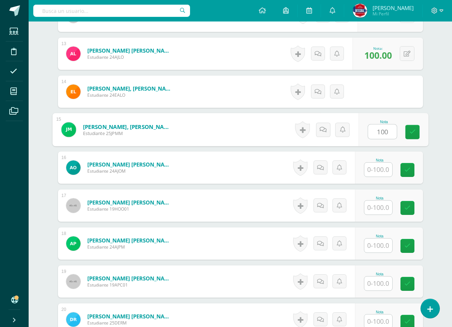
scroll to position [681, 0]
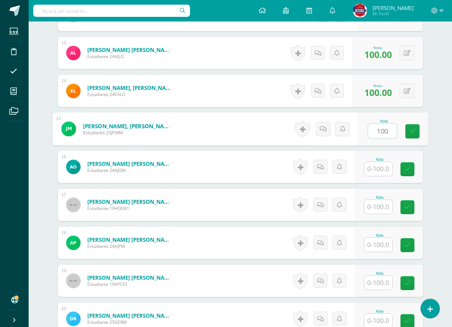
type input "100"
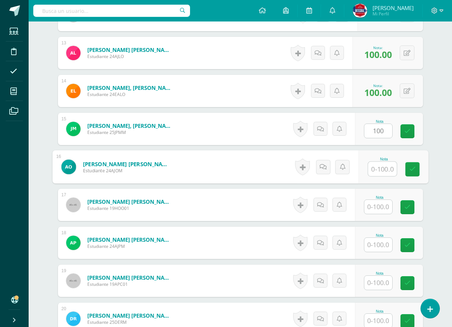
click at [379, 174] on input "text" at bounding box center [382, 169] width 29 height 14
type input "100"
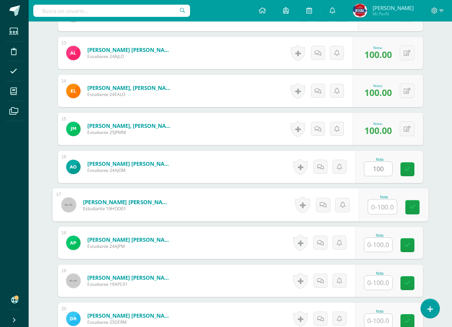
click at [378, 208] on input "text" at bounding box center [382, 207] width 29 height 14
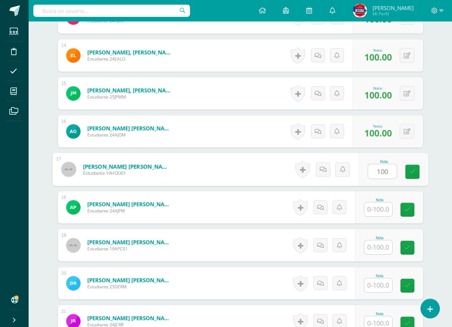
scroll to position [716, 0]
type input "100"
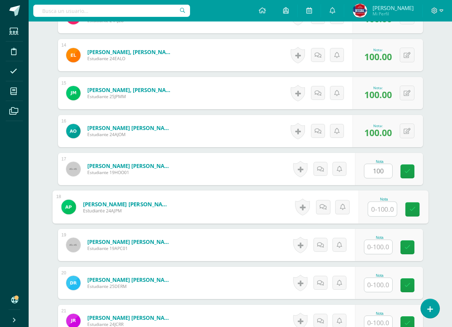
click at [378, 208] on input "text" at bounding box center [382, 209] width 29 height 14
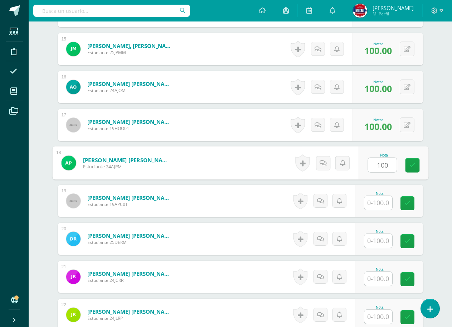
scroll to position [788, 0]
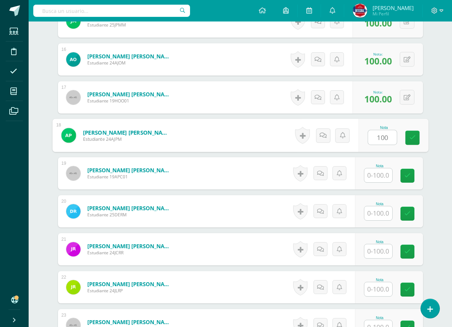
type input "100"
click at [382, 180] on input "text" at bounding box center [378, 175] width 28 height 14
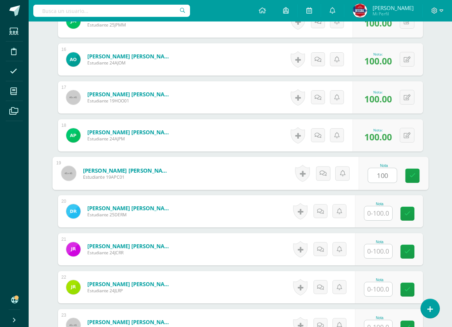
type input "100"
click at [381, 209] on input "1" at bounding box center [378, 213] width 28 height 14
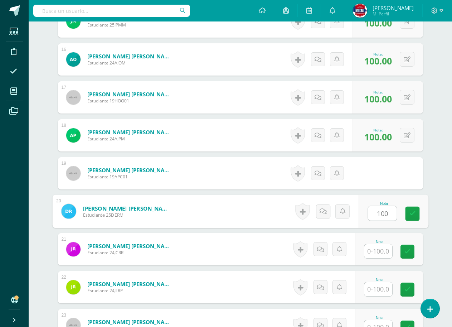
scroll to position [801, 0]
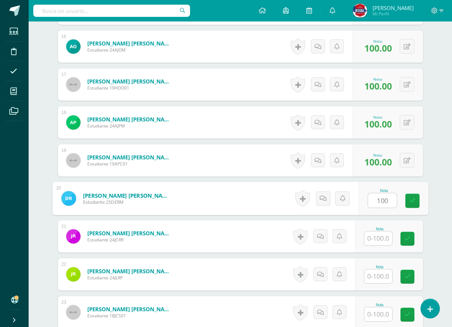
type input "100"
click at [383, 231] on input "text" at bounding box center [378, 238] width 28 height 14
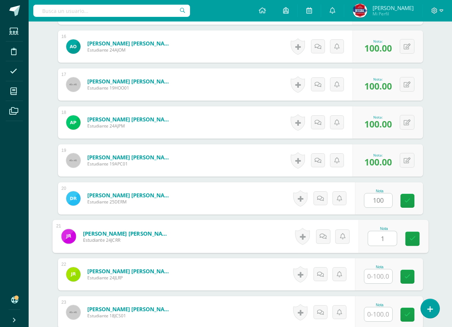
scroll to position [860, 0]
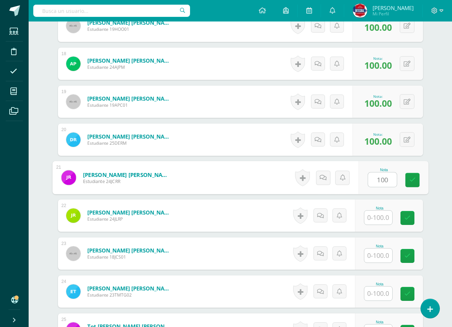
type input "100"
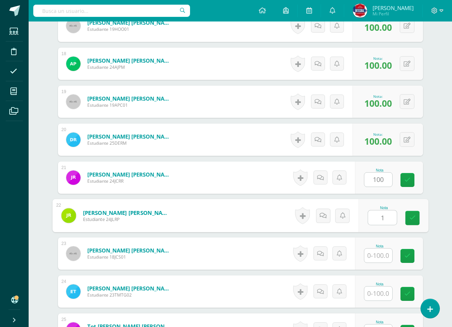
click at [379, 216] on input "1" at bounding box center [382, 217] width 29 height 14
type input "100"
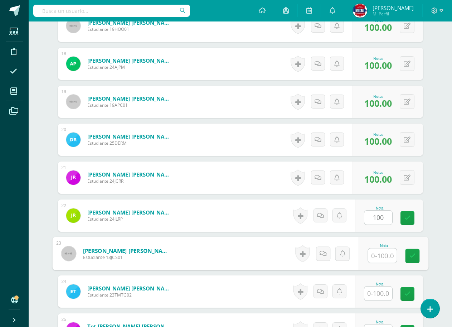
click at [379, 259] on input "text" at bounding box center [382, 255] width 29 height 14
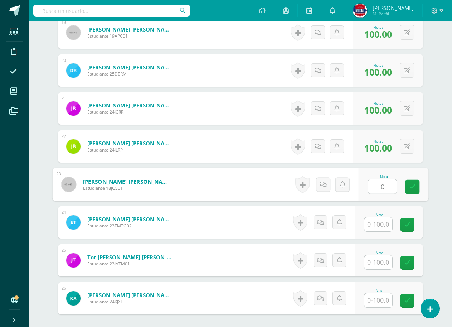
scroll to position [931, 0]
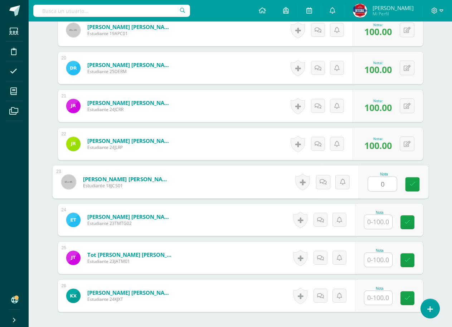
type input "0"
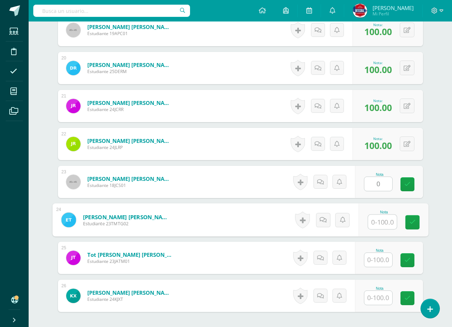
click at [384, 225] on input "text" at bounding box center [382, 222] width 29 height 14
type input "0"
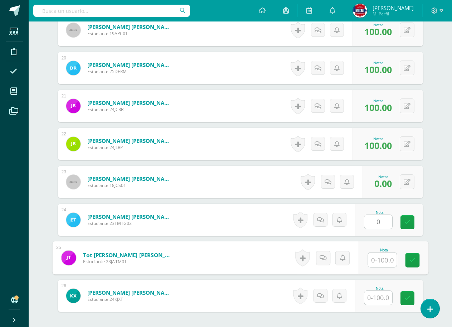
click at [384, 260] on input "text" at bounding box center [382, 260] width 29 height 14
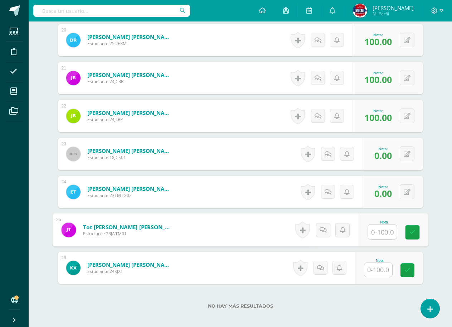
scroll to position [998, 0]
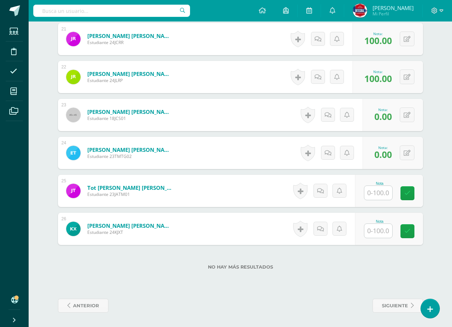
click at [379, 203] on div "Nota" at bounding box center [389, 191] width 68 height 32
click at [392, 194] on div at bounding box center [378, 192] width 29 height 15
click at [382, 201] on div "Nota" at bounding box center [389, 191] width 68 height 32
click at [385, 197] on input "text" at bounding box center [382, 193] width 29 height 14
type input "90"
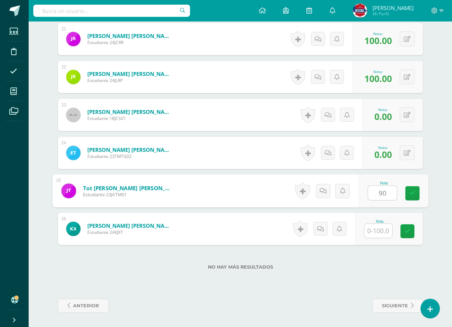
click at [374, 229] on input "text" at bounding box center [378, 231] width 28 height 14
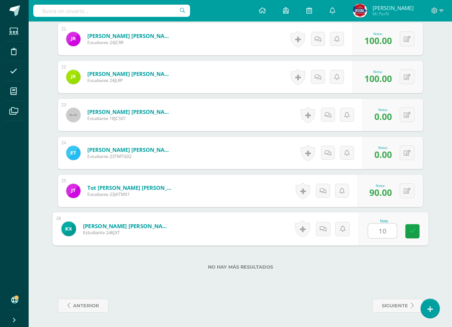
type input "100"
click at [410, 233] on icon at bounding box center [412, 231] width 6 height 6
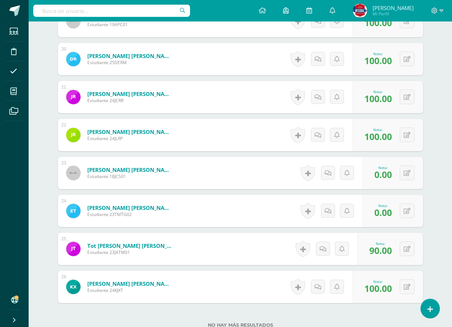
scroll to position [927, 0]
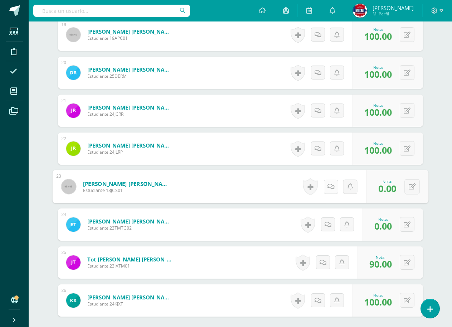
click at [325, 186] on link at bounding box center [331, 186] width 14 height 14
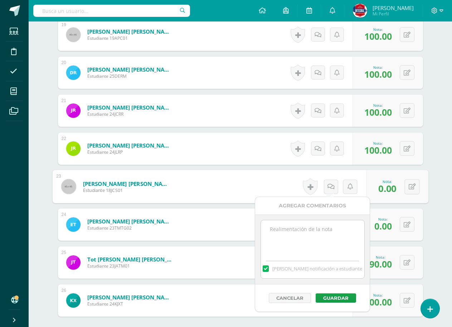
click at [323, 231] on textarea at bounding box center [312, 238] width 103 height 36
paste textarea "No entregó actividad"
type textarea "No entregó actividad"
click at [339, 297] on button "Guardar" at bounding box center [336, 297] width 40 height 9
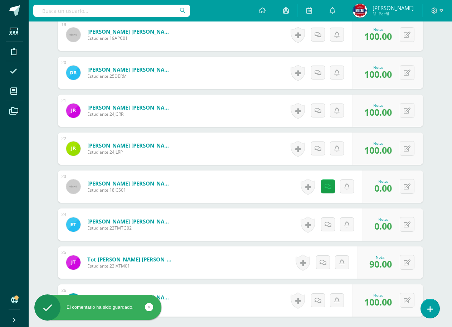
scroll to position [0, 0]
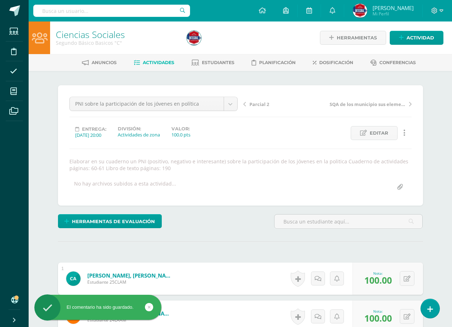
click at [156, 60] on span "Actividades" at bounding box center [158, 62] width 31 height 5
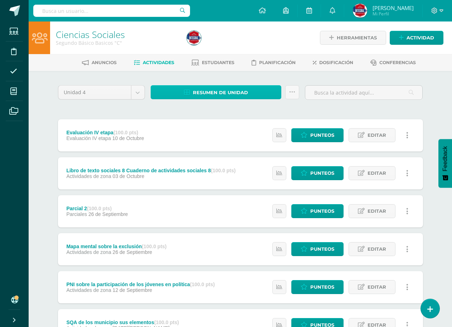
click at [249, 87] on link "Resumen de unidad" at bounding box center [216, 92] width 131 height 14
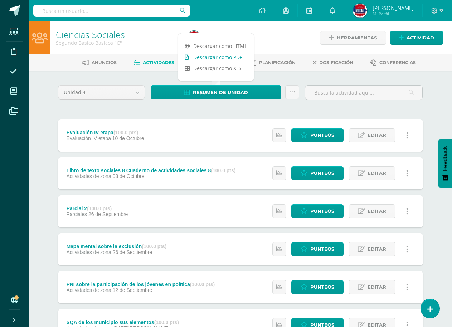
click at [217, 56] on link "Descargar como PDF" at bounding box center [216, 57] width 76 height 11
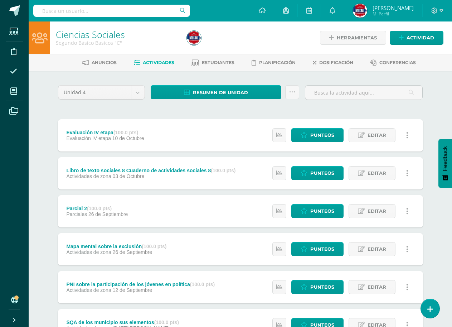
click at [282, 33] on div at bounding box center [251, 37] width 134 height 33
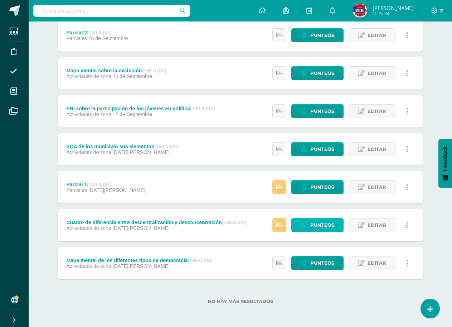
click at [324, 232] on span "Punteos" at bounding box center [322, 224] width 24 height 13
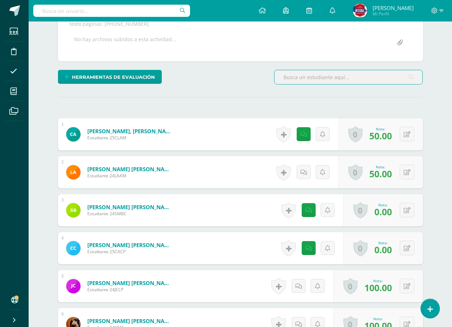
scroll to position [180, 0]
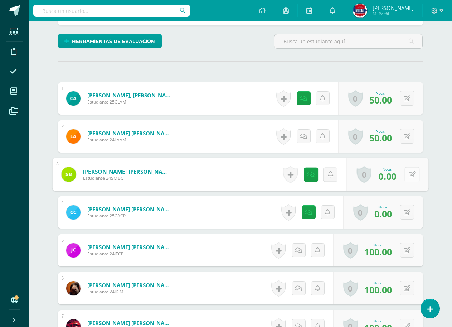
click at [409, 173] on icon at bounding box center [411, 174] width 7 height 6
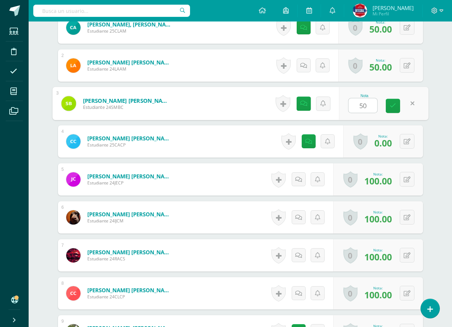
scroll to position [252, 0]
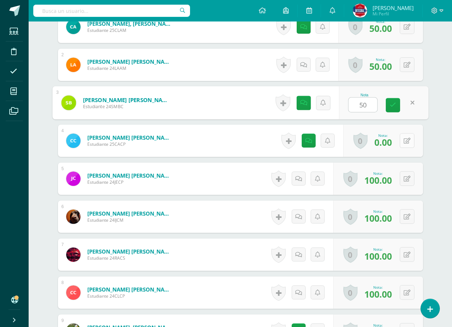
type input "50"
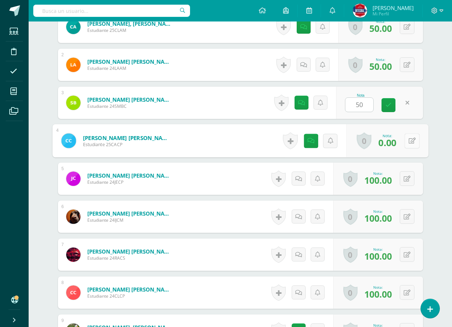
click at [407, 141] on button at bounding box center [411, 140] width 15 height 15
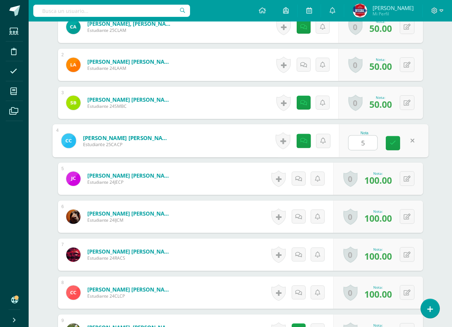
type input "50"
click at [398, 142] on link at bounding box center [393, 143] width 14 height 14
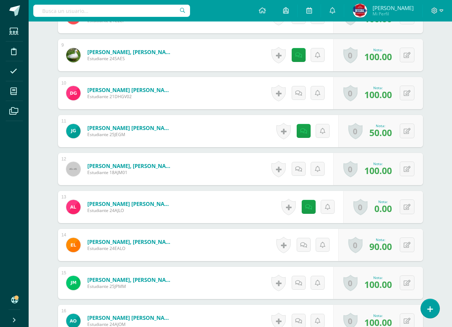
scroll to position [574, 0]
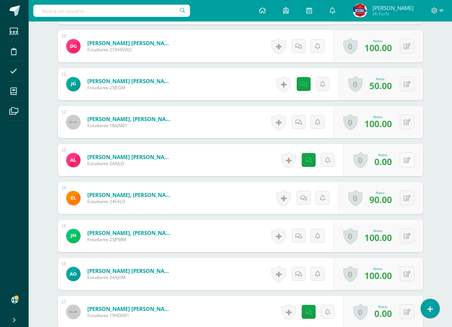
click at [409, 159] on icon at bounding box center [407, 160] width 7 height 6
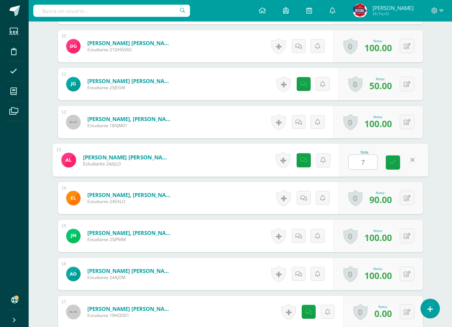
type input "70"
click at [396, 163] on link at bounding box center [393, 162] width 14 height 14
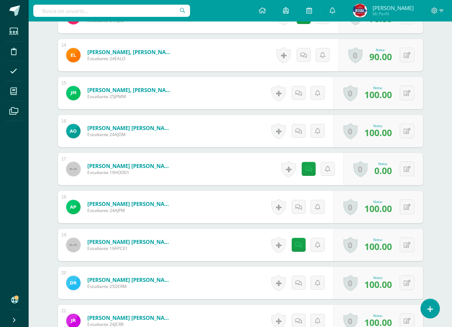
scroll to position [717, 0]
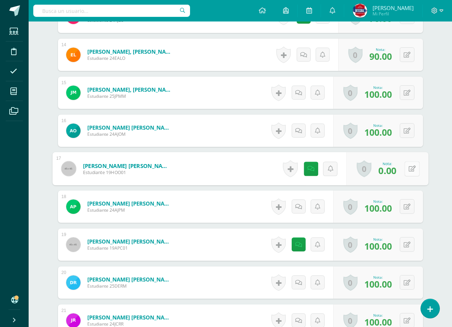
click at [411, 171] on button at bounding box center [411, 168] width 15 height 15
type input "50"
click at [395, 172] on icon at bounding box center [393, 171] width 6 height 6
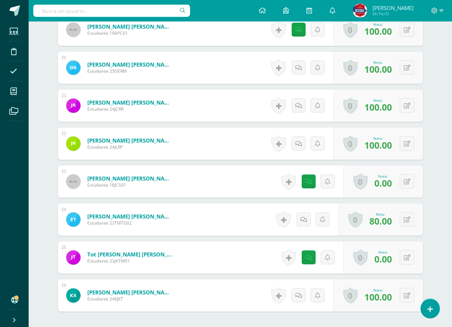
scroll to position [967, 0]
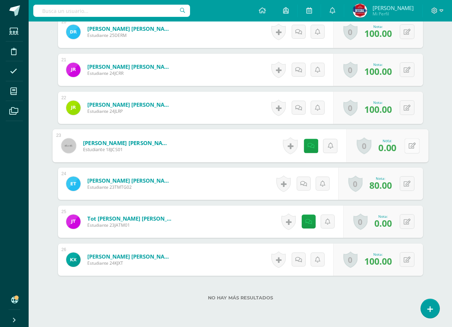
click at [409, 149] on button at bounding box center [411, 145] width 15 height 15
type input "50"
click at [398, 151] on link at bounding box center [393, 148] width 14 height 14
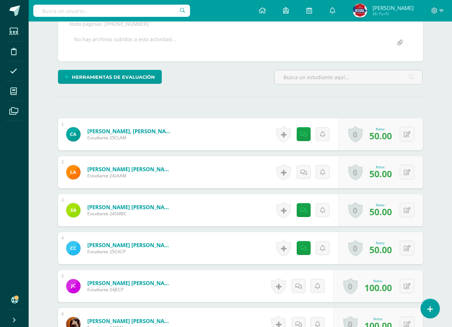
scroll to position [0, 0]
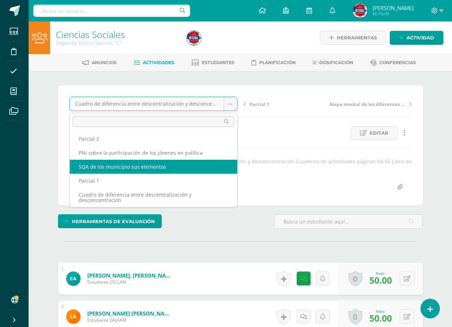
select select "/dashboard/teacher/grade-activity/189420/"
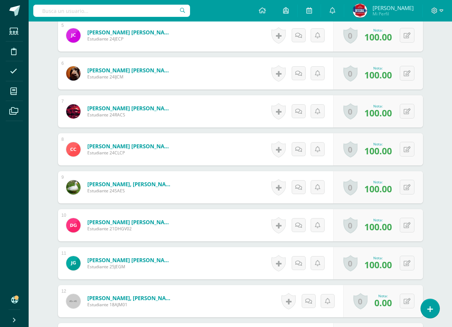
scroll to position [502, 0]
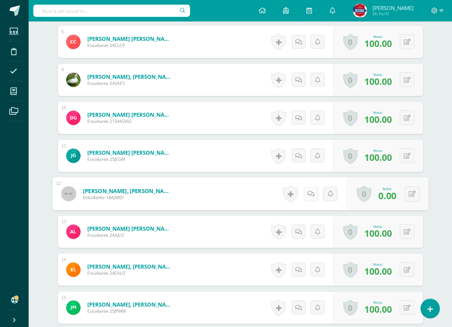
click at [306, 199] on link at bounding box center [310, 193] width 14 height 14
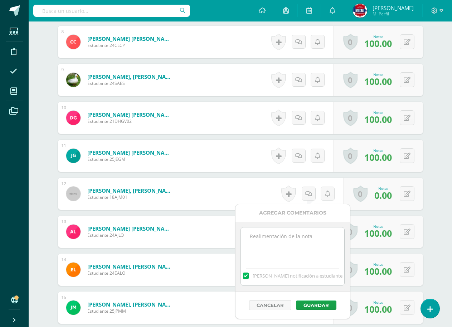
click at [291, 250] on textarea at bounding box center [292, 245] width 103 height 36
paste textarea "No entregó actividad"
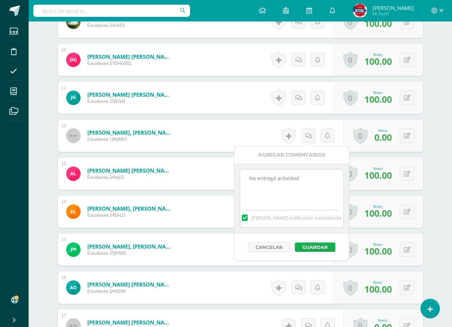
scroll to position [574, 0]
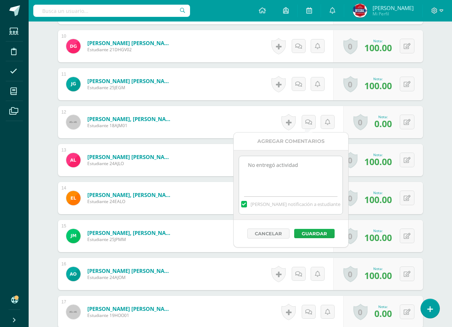
type textarea "No entregó actividad"
click at [315, 232] on button "Guardar" at bounding box center [314, 233] width 40 height 9
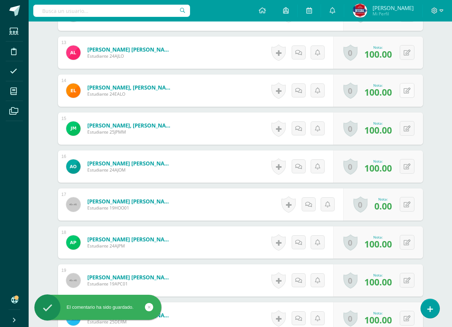
scroll to position [717, 0]
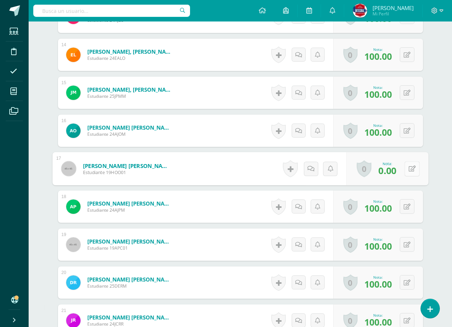
click at [408, 168] on icon at bounding box center [411, 168] width 7 height 6
type input "70"
click at [397, 173] on link at bounding box center [393, 171] width 14 height 14
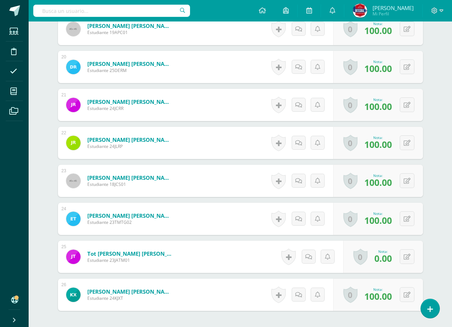
scroll to position [998, 0]
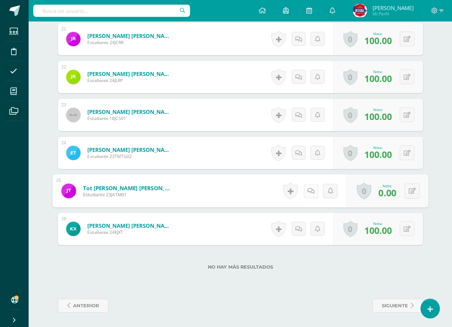
click at [310, 191] on icon at bounding box center [310, 191] width 7 height 6
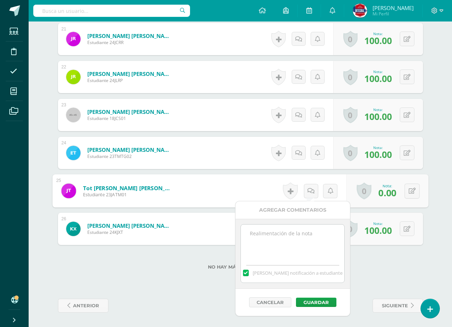
click at [316, 255] on textarea at bounding box center [292, 242] width 103 height 36
paste textarea "No entregó actividad"
type textarea "No entregó actividad"
click at [324, 301] on button "Guardar" at bounding box center [316, 301] width 40 height 9
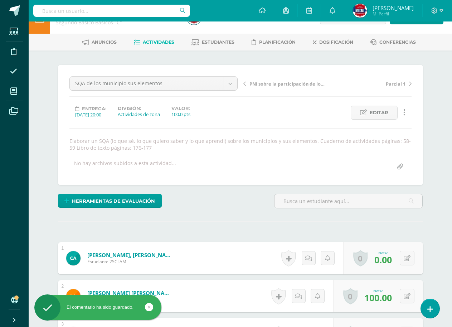
scroll to position [0, 0]
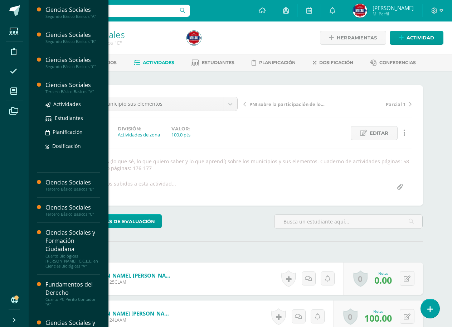
click at [64, 85] on div "Ciencias Sociales" at bounding box center [72, 85] width 54 height 8
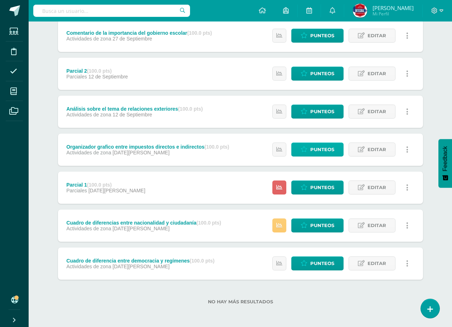
scroll to position [68, 0]
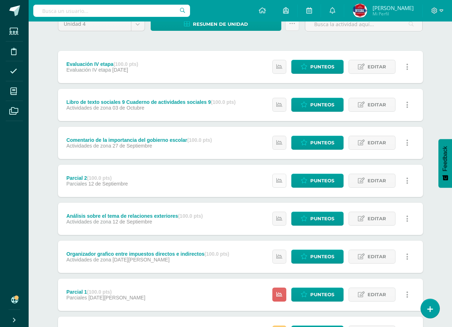
click at [283, 183] on link at bounding box center [279, 181] width 14 height 14
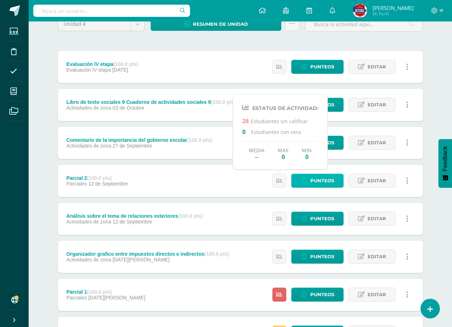
click at [321, 180] on span "Punteos" at bounding box center [322, 180] width 24 height 13
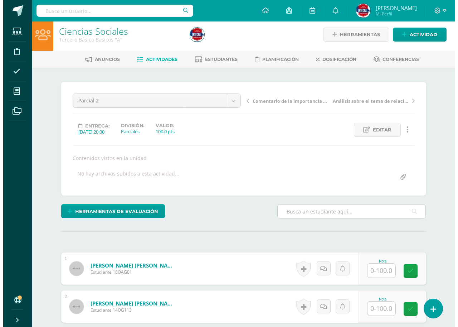
scroll to position [108, 0]
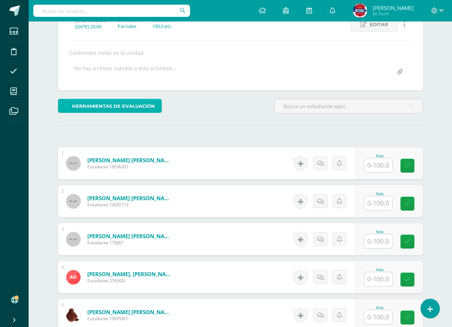
click at [146, 106] on span "Herramientas de evaluación" at bounding box center [113, 105] width 83 height 13
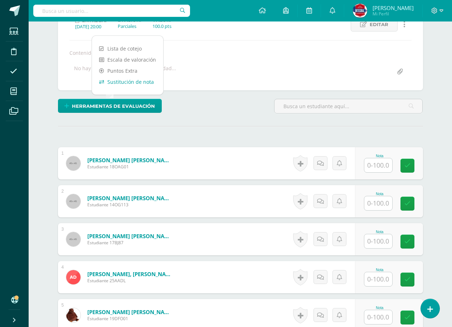
click at [145, 81] on link "Sustitución de nota" at bounding box center [127, 81] width 71 height 11
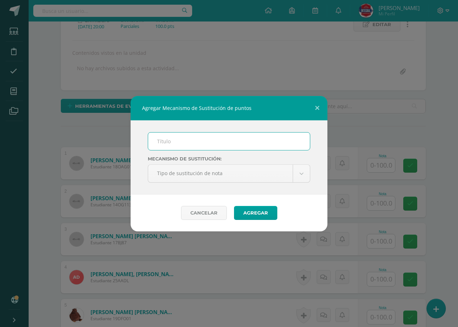
click at [191, 143] on input "text" at bounding box center [229, 141] width 162 height 18
type input "PMA"
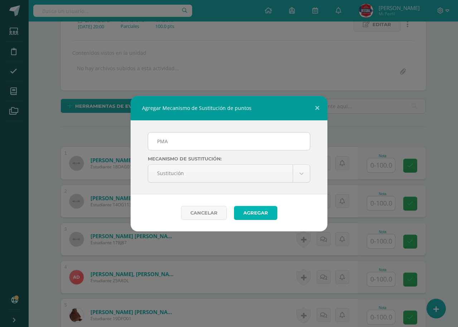
click at [250, 210] on button "Agregar" at bounding box center [255, 213] width 43 height 14
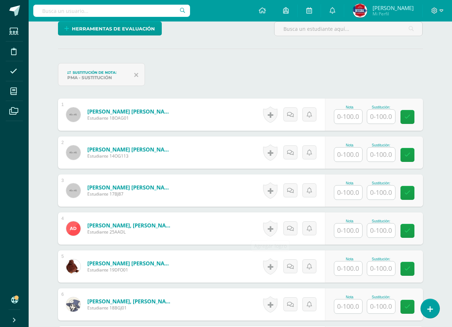
scroll to position [234, 0]
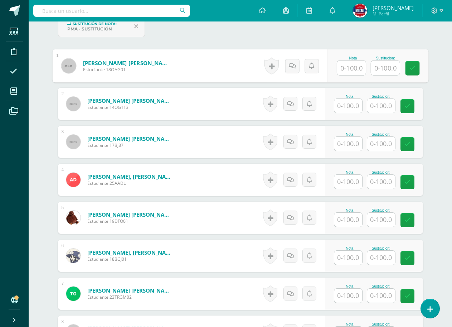
click at [353, 71] on input "text" at bounding box center [351, 68] width 29 height 14
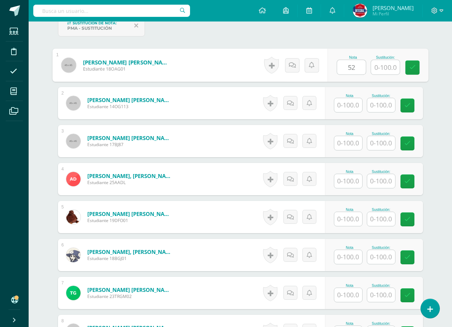
type input "52"
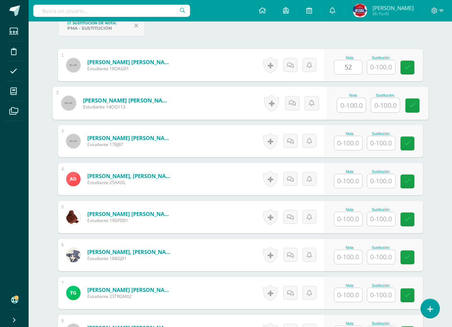
click at [353, 101] on input "text" at bounding box center [351, 105] width 29 height 14
type input "50"
click at [353, 136] on div at bounding box center [348, 143] width 29 height 15
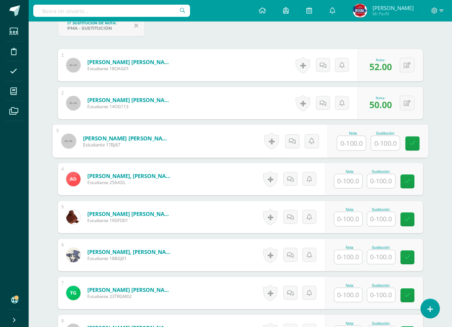
click at [357, 137] on input "text" at bounding box center [351, 143] width 29 height 14
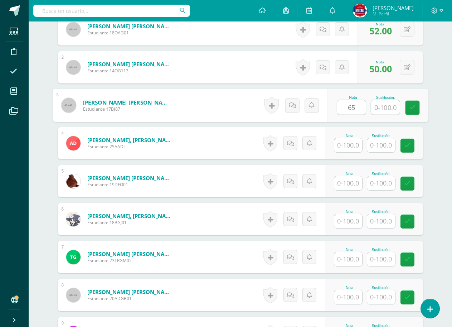
type input "65"
click at [358, 136] on div "Nota" at bounding box center [349, 136] width 31 height 4
click at [356, 148] on input "text" at bounding box center [348, 145] width 28 height 14
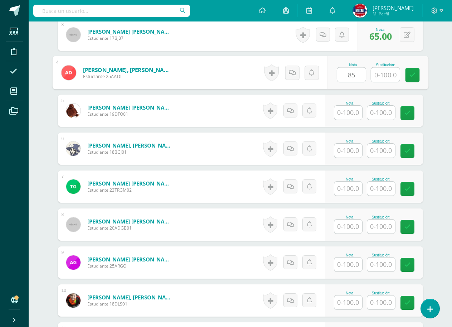
scroll to position [342, 0]
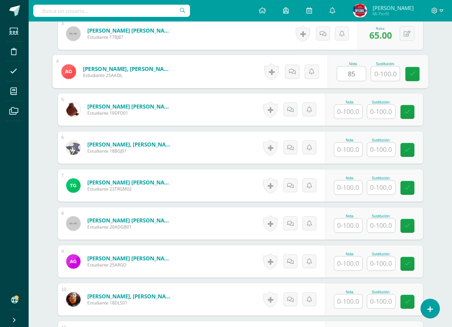
type input "85"
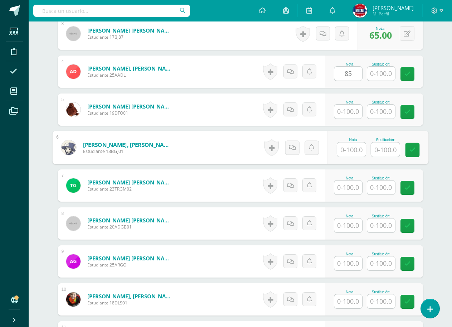
click at [353, 149] on input "text" at bounding box center [351, 149] width 29 height 14
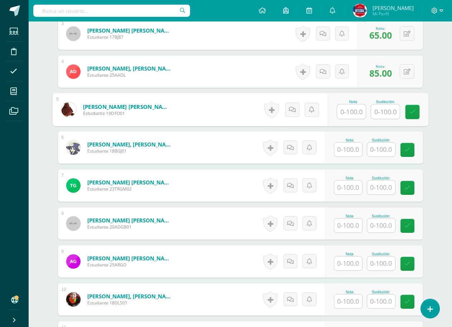
click at [350, 111] on input "text" at bounding box center [351, 112] width 29 height 14
type input "75"
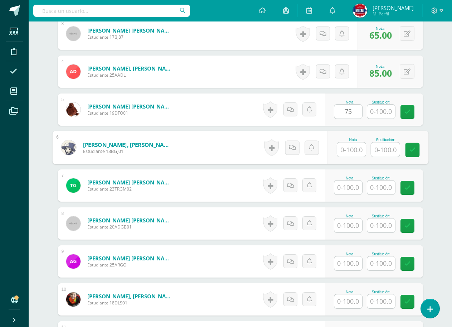
click at [355, 146] on input "text" at bounding box center [351, 149] width 29 height 14
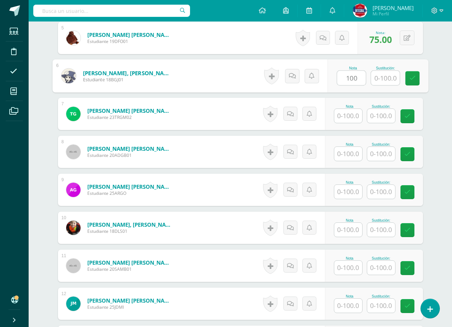
type input "100"
click at [353, 110] on input "text" at bounding box center [348, 116] width 28 height 14
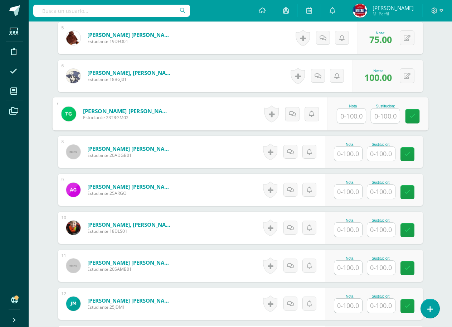
click at [354, 110] on input "text" at bounding box center [351, 116] width 29 height 14
type input "0"
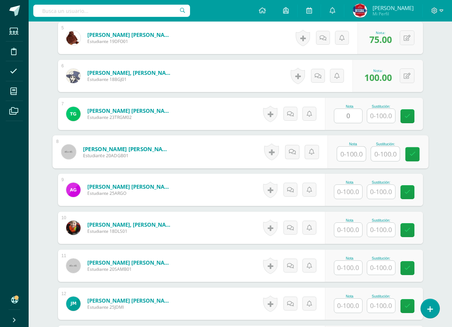
click at [346, 158] on input "text" at bounding box center [351, 154] width 29 height 14
type input "45"
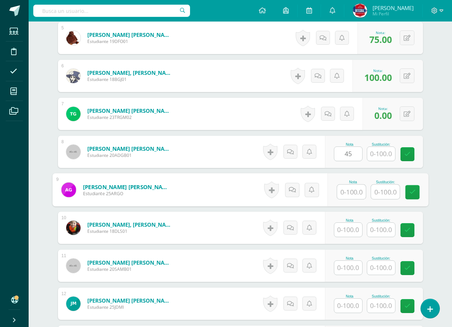
click at [349, 190] on input "text" at bounding box center [351, 192] width 29 height 14
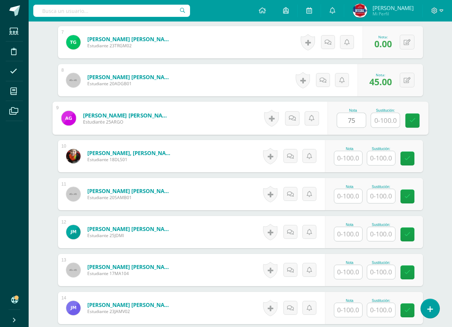
type input "75"
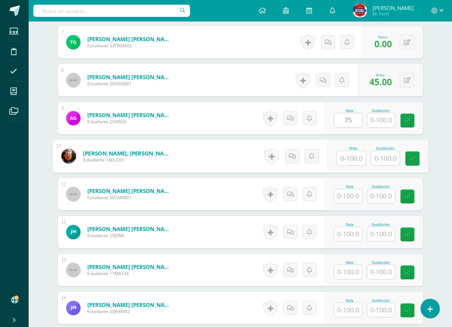
click at [340, 162] on input "text" at bounding box center [351, 158] width 29 height 14
type input "70"
click at [342, 188] on div "Nota" at bounding box center [349, 187] width 31 height 4
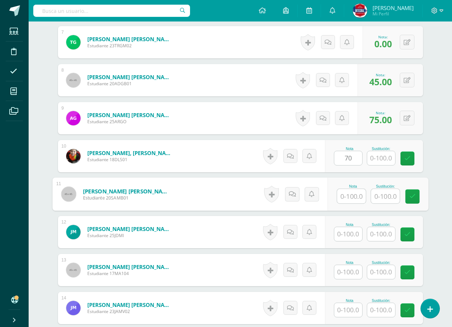
click at [347, 196] on input "text" at bounding box center [351, 196] width 29 height 14
type input "70"
click at [355, 231] on input "text" at bounding box center [348, 234] width 28 height 14
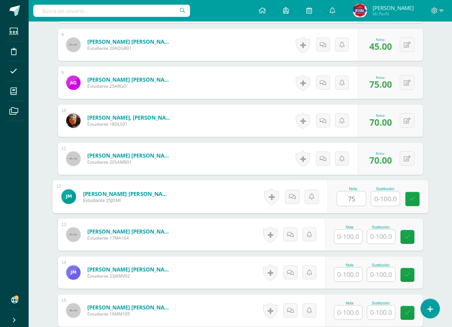
scroll to position [521, 0]
type input "75"
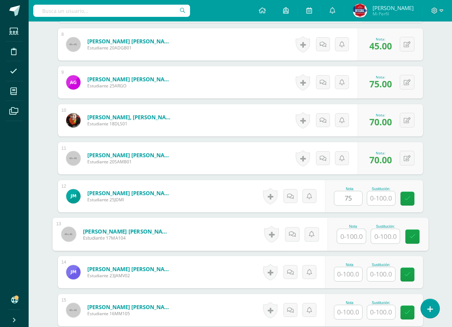
click at [355, 231] on input "text" at bounding box center [351, 236] width 29 height 14
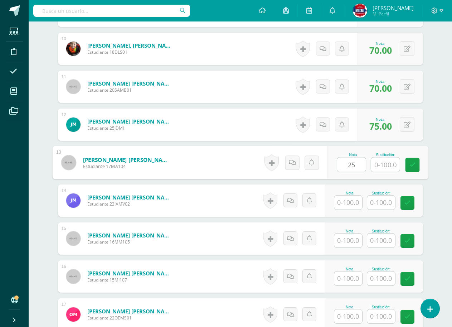
type input "25"
click at [354, 211] on div "Nota Sustitución:" at bounding box center [374, 200] width 98 height 32
click at [355, 205] on input "text" at bounding box center [348, 202] width 28 height 14
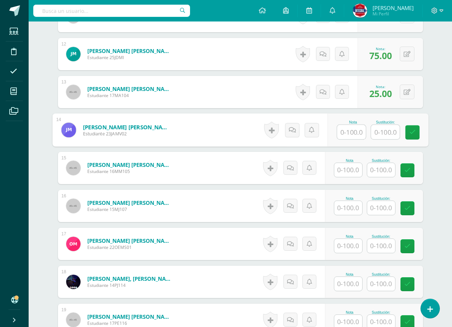
scroll to position [665, 0]
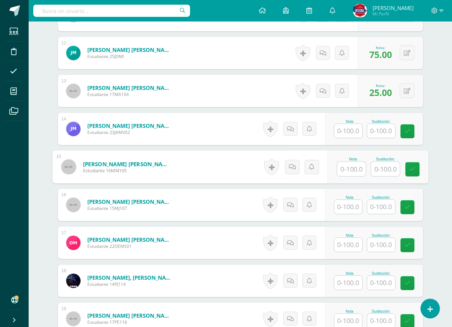
click at [347, 163] on input "text" at bounding box center [351, 169] width 29 height 14
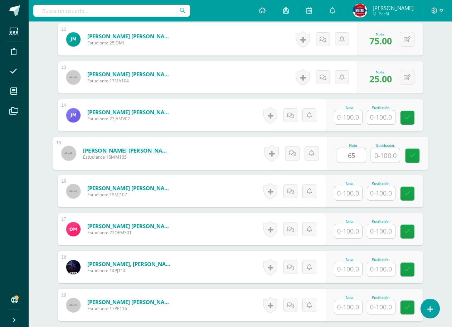
scroll to position [736, 0]
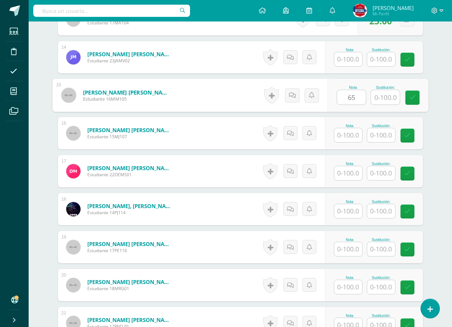
type input "65"
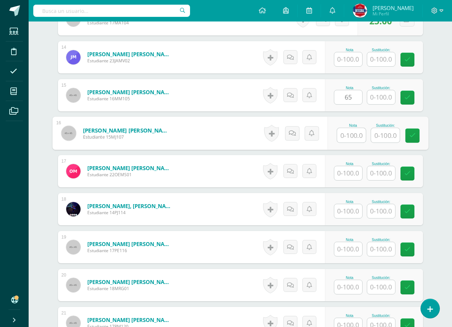
click at [353, 133] on input "text" at bounding box center [351, 135] width 29 height 14
type input "100"
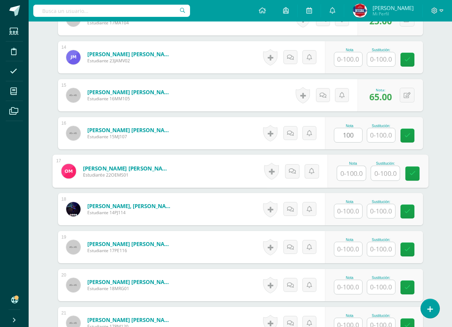
click at [352, 177] on input "text" at bounding box center [351, 173] width 29 height 14
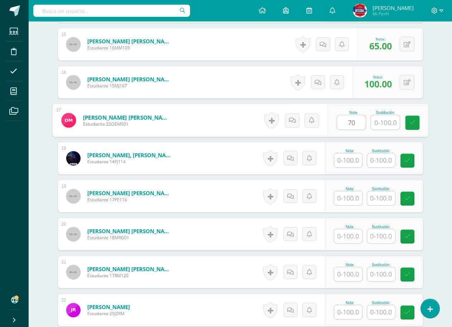
scroll to position [808, 0]
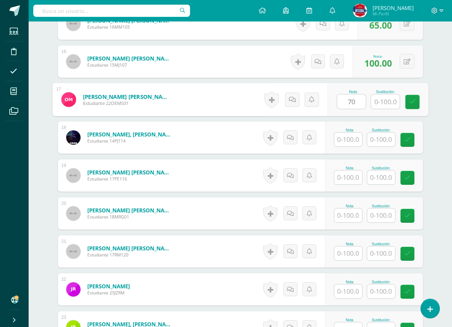
type input "70"
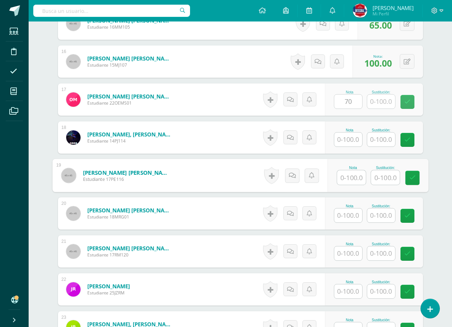
click at [350, 175] on input "text" at bounding box center [351, 177] width 29 height 14
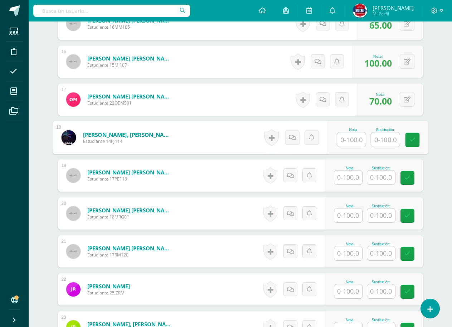
click at [345, 137] on input "text" at bounding box center [351, 139] width 29 height 14
type input "90"
click at [353, 177] on input "text" at bounding box center [348, 177] width 28 height 14
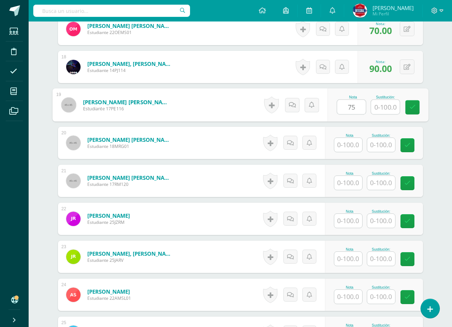
scroll to position [879, 0]
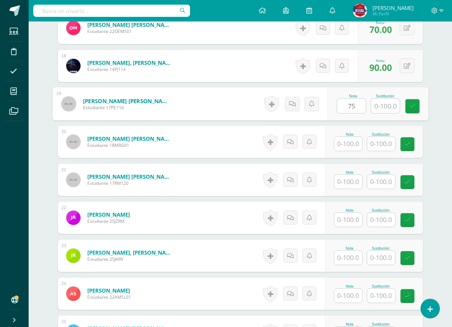
type input "75"
click at [354, 146] on input "text" at bounding box center [348, 144] width 28 height 14
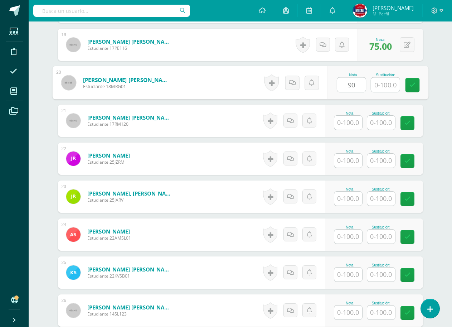
scroll to position [987, 0]
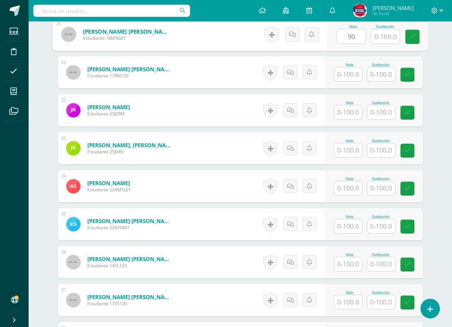
type input "90"
click at [346, 69] on input "text" at bounding box center [348, 74] width 28 height 14
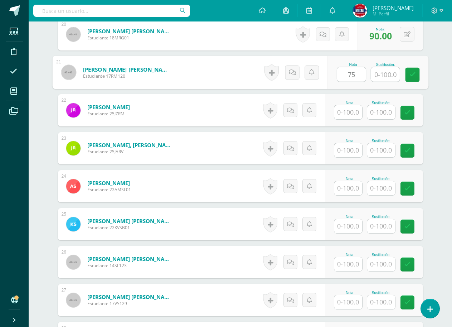
type input "75"
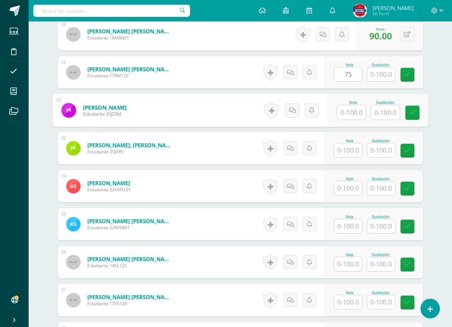
click at [351, 113] on input "text" at bounding box center [351, 112] width 29 height 14
type input "70"
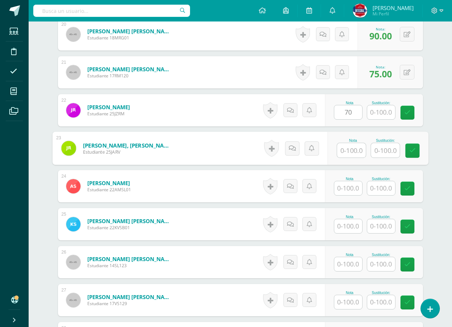
click at [343, 150] on input "text" at bounding box center [351, 150] width 29 height 14
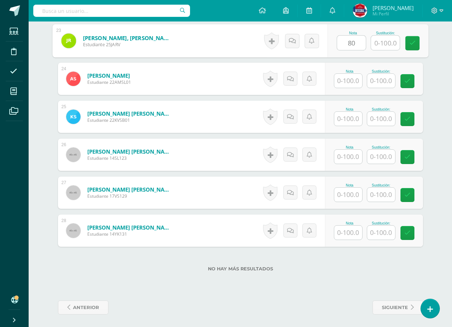
type input "80"
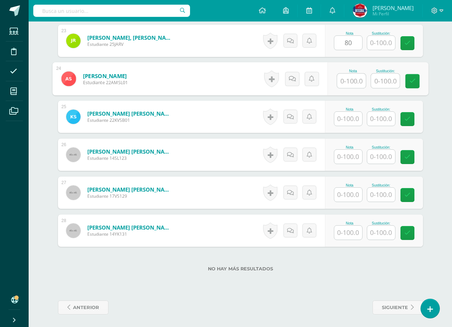
click at [350, 86] on input "text" at bounding box center [351, 81] width 29 height 14
type input "70"
click at [349, 121] on input "text" at bounding box center [348, 119] width 28 height 14
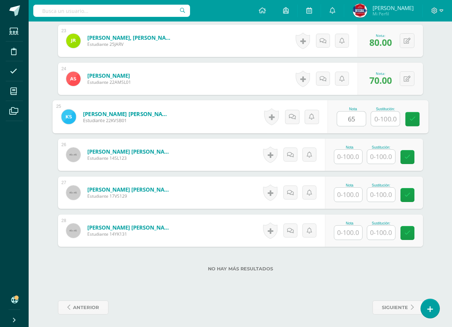
type input "65"
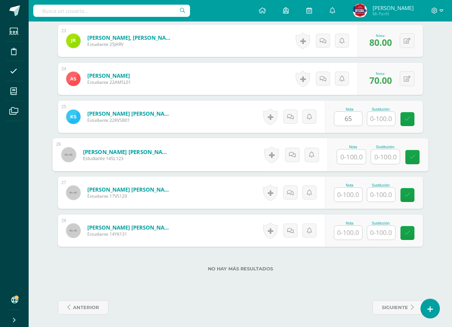
click at [347, 156] on input "text" at bounding box center [351, 157] width 29 height 14
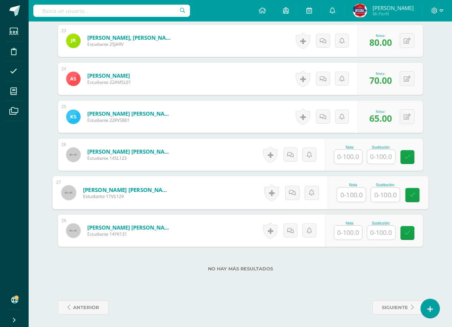
click at [350, 195] on input "text" at bounding box center [351, 195] width 29 height 14
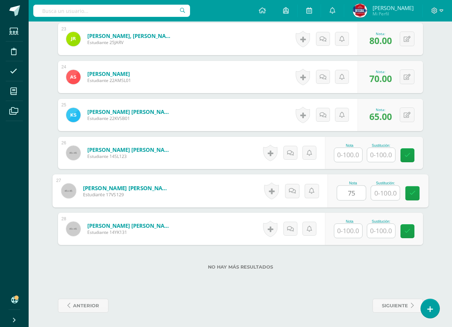
type input "75"
click at [345, 232] on input "text" at bounding box center [348, 231] width 28 height 14
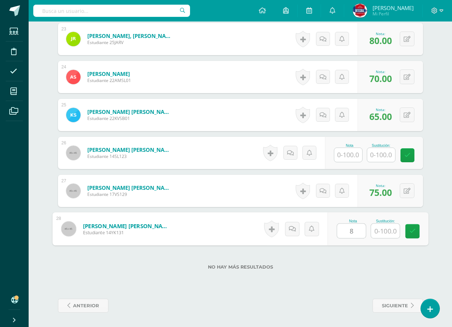
type input "80"
click at [407, 237] on link at bounding box center [412, 231] width 14 height 14
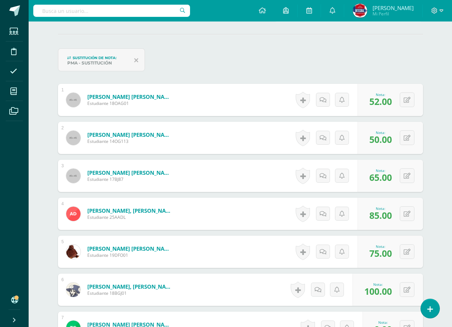
scroll to position [0, 0]
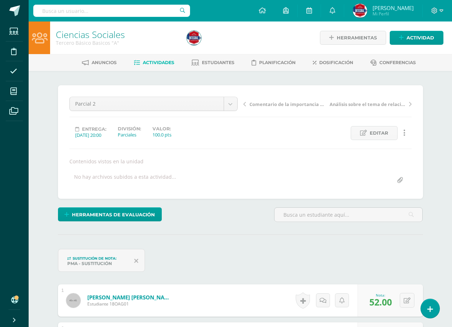
click at [159, 61] on span "Actividades" at bounding box center [158, 62] width 31 height 5
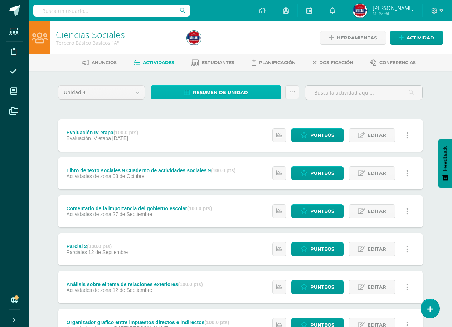
click at [209, 95] on span "Resumen de unidad" at bounding box center [220, 92] width 55 height 13
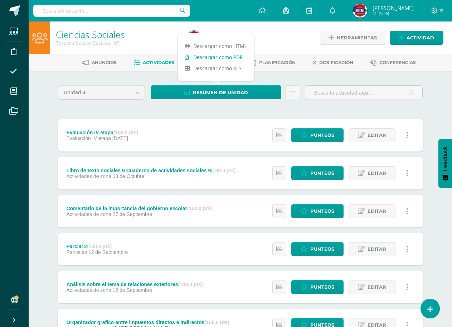
click at [206, 59] on link "Descargar como PDF" at bounding box center [216, 57] width 76 height 11
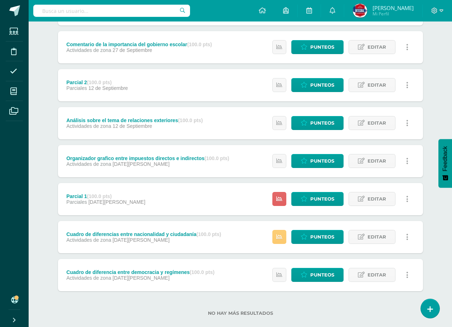
scroll to position [176, 0]
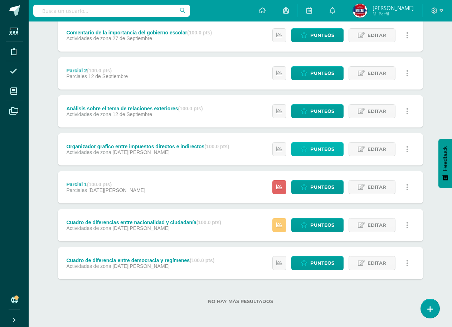
click at [329, 151] on span "Punteos" at bounding box center [322, 148] width 24 height 13
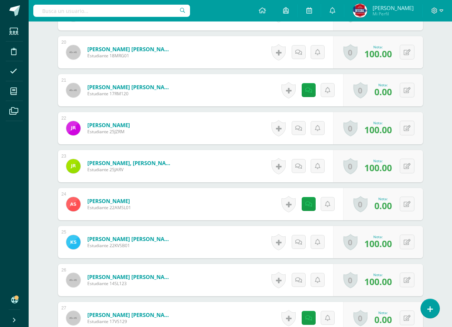
scroll to position [1054, 0]
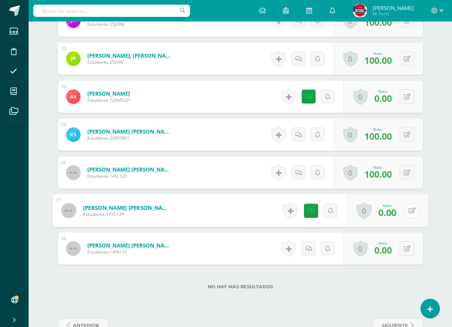
click at [406, 213] on button at bounding box center [411, 210] width 15 height 15
type input "70"
click at [390, 214] on icon at bounding box center [393, 213] width 6 height 6
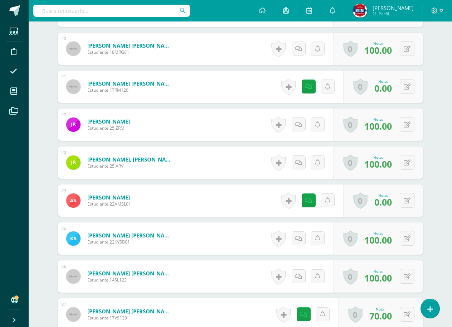
scroll to position [947, 0]
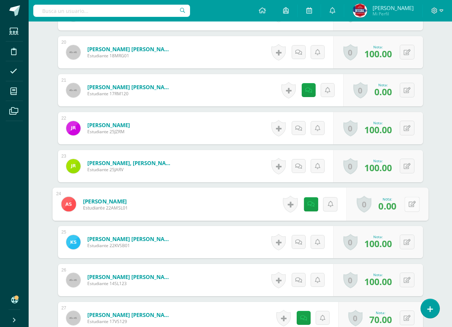
click at [403, 209] on div "0 Logros Logros obtenidos Aún no hay logros agregados Nota: 0.00" at bounding box center [387, 204] width 82 height 33
click at [409, 206] on icon at bounding box center [411, 204] width 7 height 6
type input "70"
click at [397, 206] on link at bounding box center [393, 206] width 14 height 14
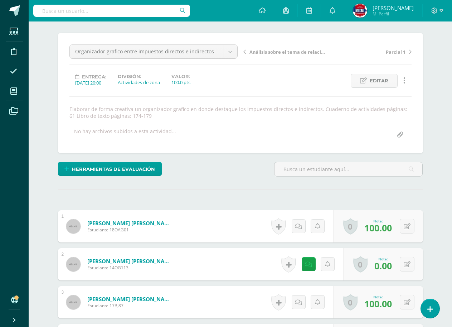
scroll to position [0, 0]
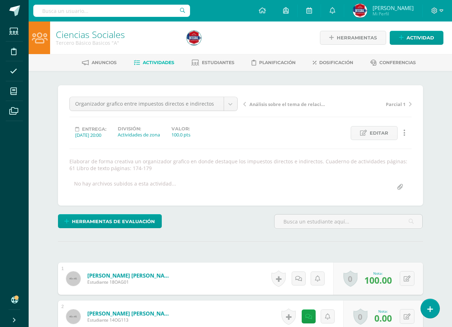
click at [156, 57] on link "Actividades" at bounding box center [154, 62] width 40 height 11
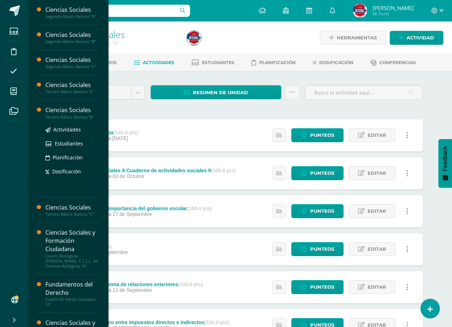
click at [56, 111] on div "Ciencias Sociales" at bounding box center [72, 110] width 54 height 8
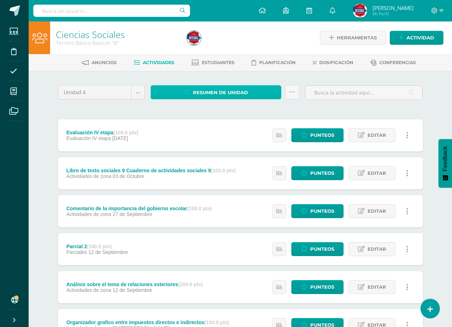
click at [199, 95] on span "Resumen de unidad" at bounding box center [220, 92] width 55 height 13
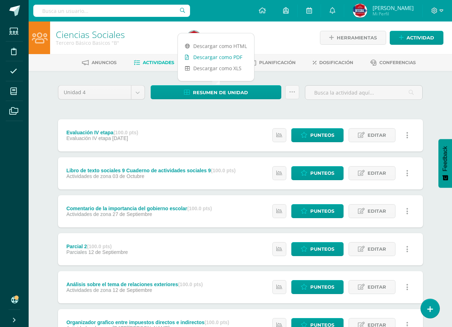
click at [220, 57] on link "Descargar como PDF" at bounding box center [216, 57] width 76 height 11
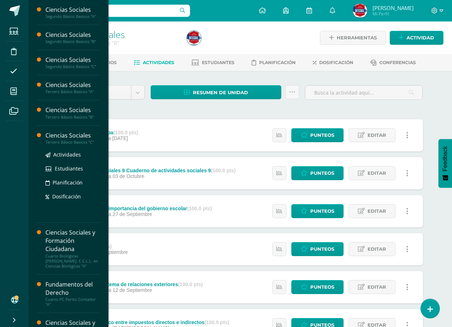
click at [83, 140] on div "Tercero Básico Basicos "C"" at bounding box center [72, 142] width 54 height 5
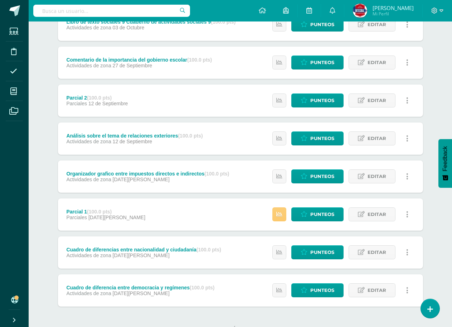
scroll to position [176, 0]
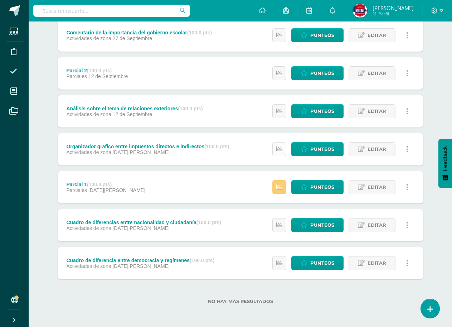
click at [281, 152] on icon at bounding box center [279, 149] width 6 height 6
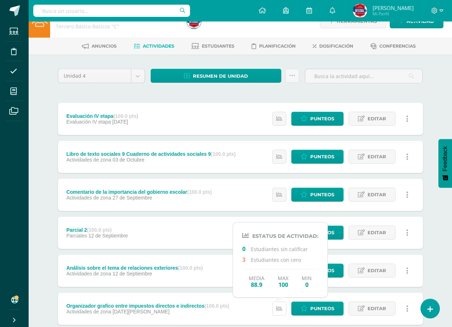
scroll to position [0, 0]
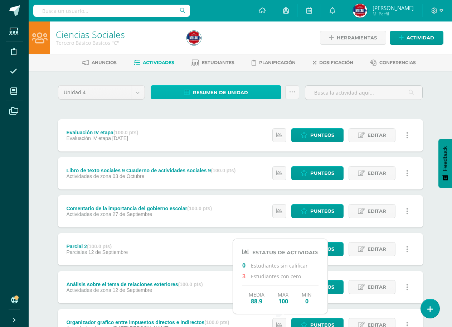
click at [205, 94] on span "Resumen de unidad" at bounding box center [220, 92] width 55 height 13
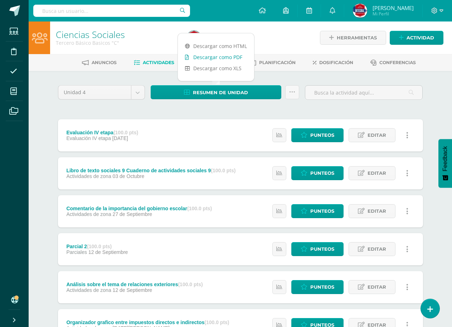
click at [220, 57] on link "Descargar como PDF" at bounding box center [216, 57] width 76 height 11
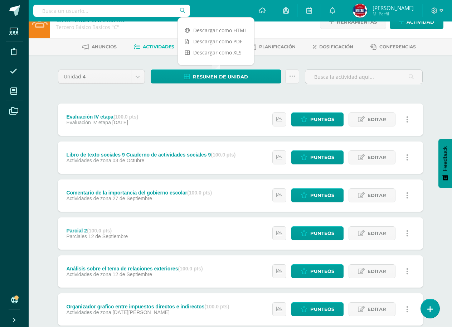
scroll to position [72, 0]
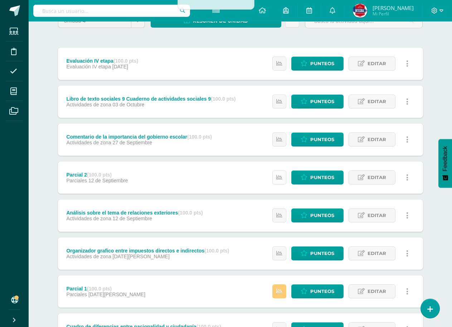
click at [280, 177] on icon at bounding box center [279, 177] width 6 height 6
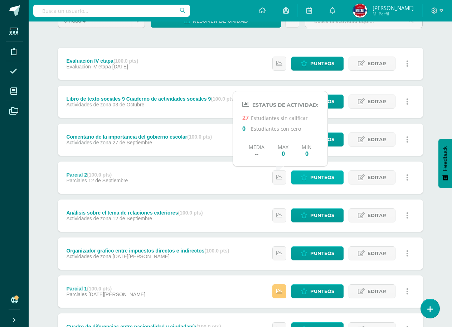
click at [308, 176] on link "Punteos" at bounding box center [317, 177] width 52 height 14
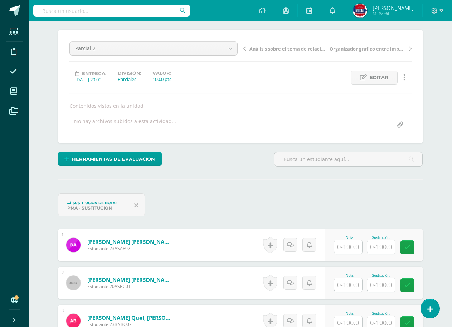
scroll to position [199, 0]
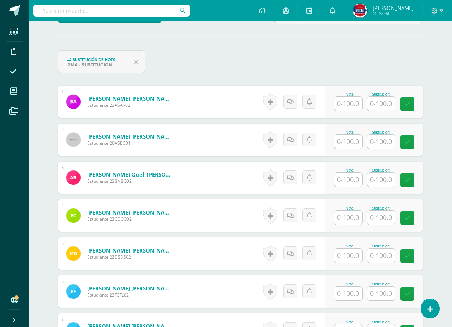
click at [337, 110] on input "text" at bounding box center [348, 104] width 28 height 14
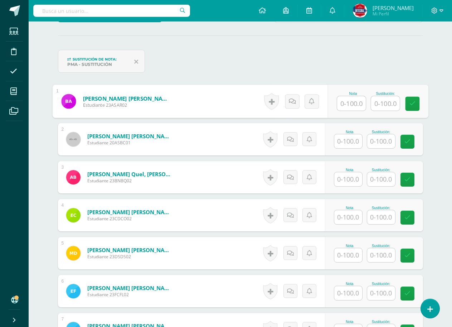
scroll to position [199, 0]
type input "100"
click at [345, 144] on input "text" at bounding box center [348, 141] width 28 height 14
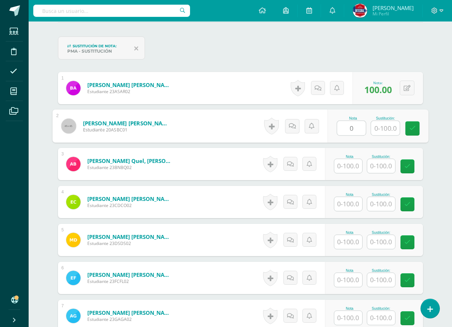
scroll to position [235, 0]
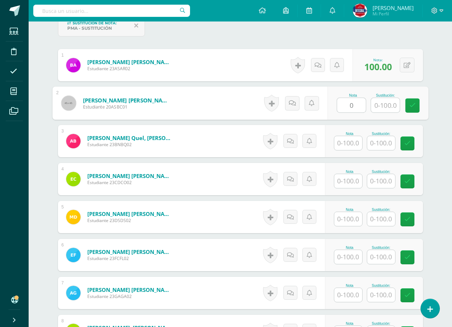
type input "0"
click at [352, 139] on input "text" at bounding box center [348, 143] width 28 height 14
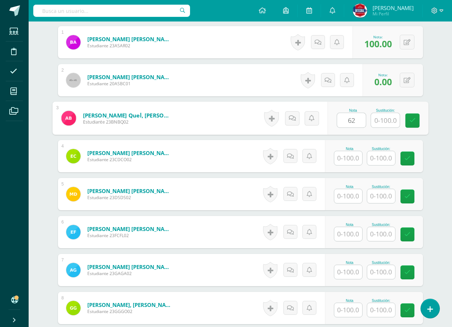
scroll to position [271, 0]
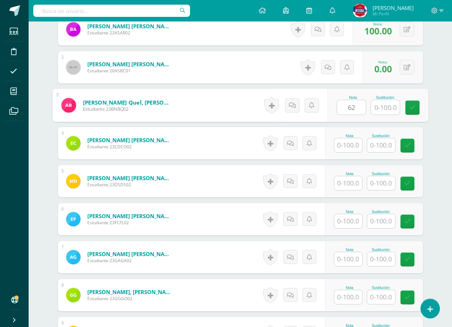
type input "62"
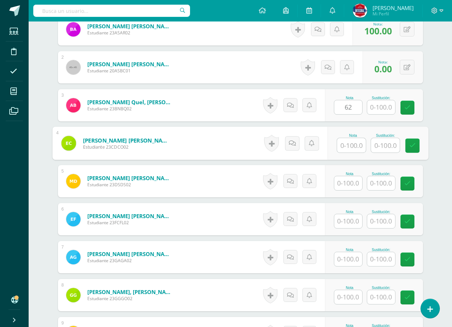
click at [352, 139] on input "text" at bounding box center [351, 145] width 29 height 14
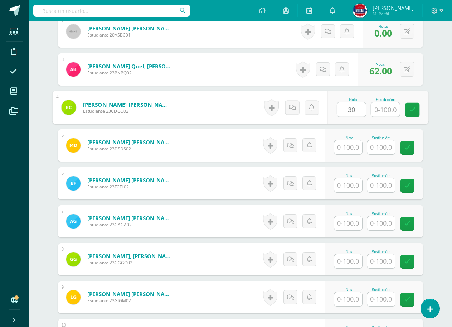
type input "30"
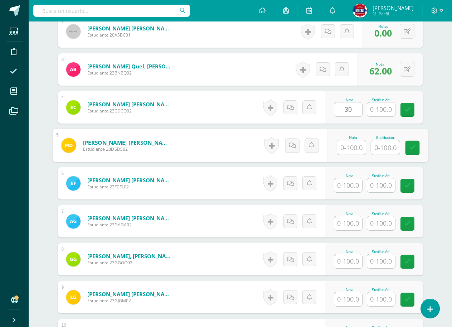
click at [351, 142] on input "text" at bounding box center [351, 147] width 29 height 14
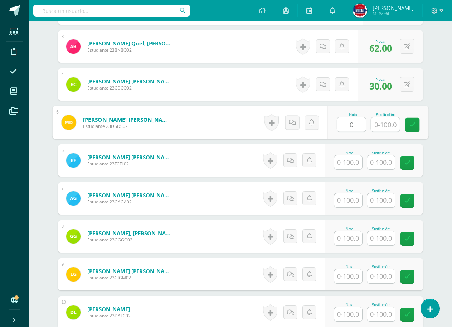
scroll to position [342, 0]
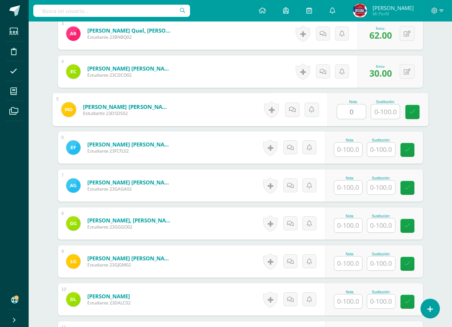
type input "0"
click at [342, 151] on input "text" at bounding box center [348, 149] width 28 height 14
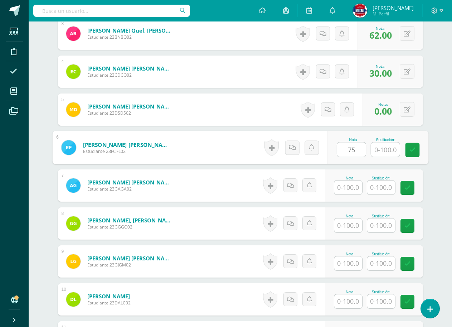
scroll to position [378, 0]
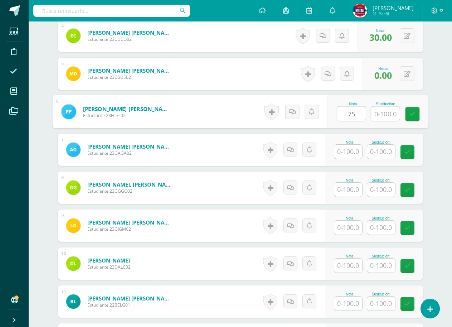
type input "75"
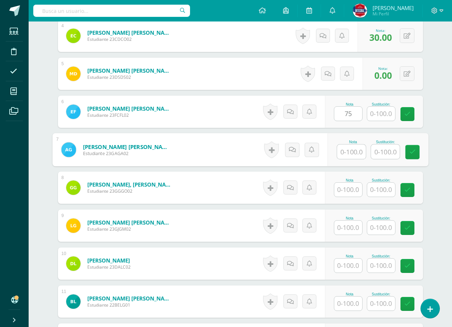
click at [342, 151] on input "text" at bounding box center [351, 152] width 29 height 14
type input "0"
click at [295, 152] on icon at bounding box center [291, 149] width 7 height 6
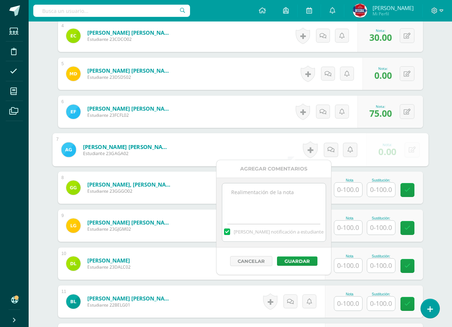
click at [281, 192] on textarea at bounding box center [273, 201] width 103 height 36
type textarea "N"
type textarea "s"
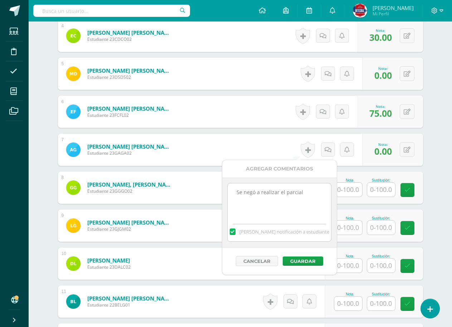
scroll to position [414, 0]
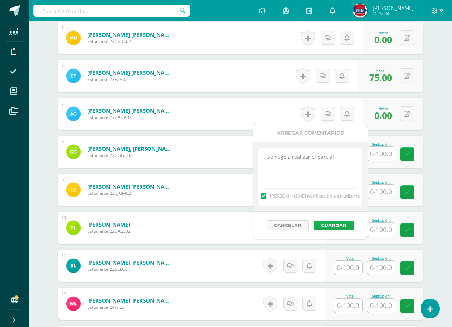
type textarea "Se negó a realizar el parcial"
click at [338, 224] on button "Guardar" at bounding box center [334, 224] width 40 height 9
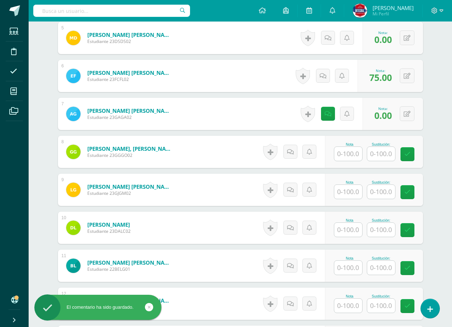
click at [351, 157] on input "text" at bounding box center [348, 154] width 28 height 14
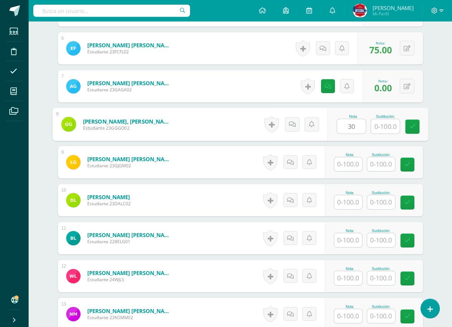
scroll to position [486, 0]
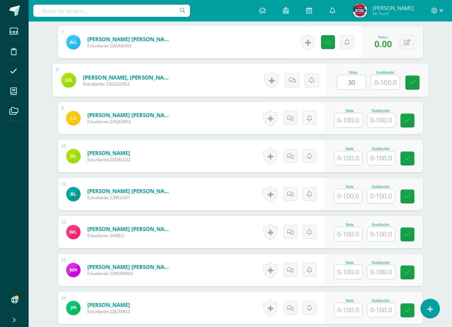
type input "30"
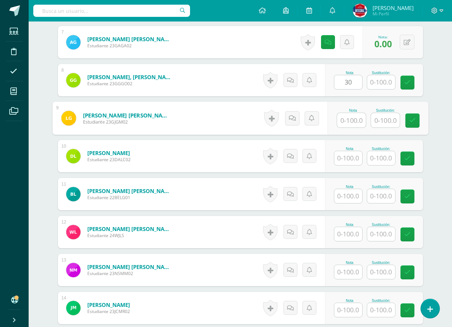
click at [344, 126] on input "text" at bounding box center [351, 120] width 29 height 14
type input "0"
click at [350, 161] on input "text" at bounding box center [348, 158] width 28 height 14
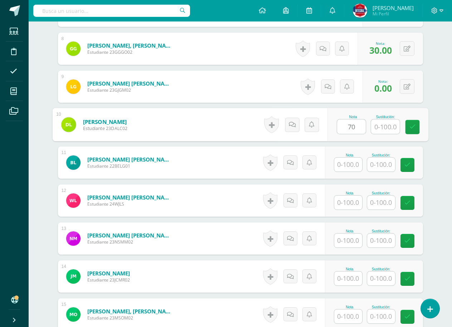
scroll to position [593, 0]
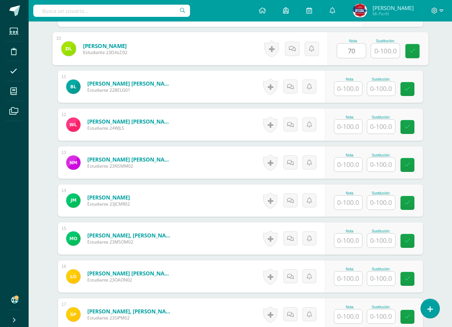
type input "70"
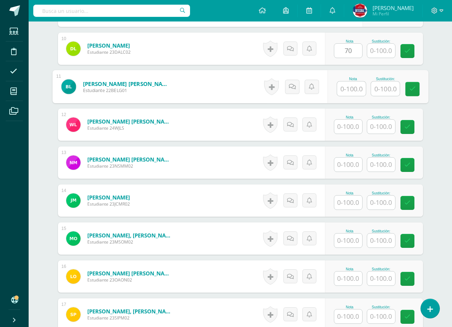
click at [349, 88] on input "text" at bounding box center [351, 89] width 29 height 14
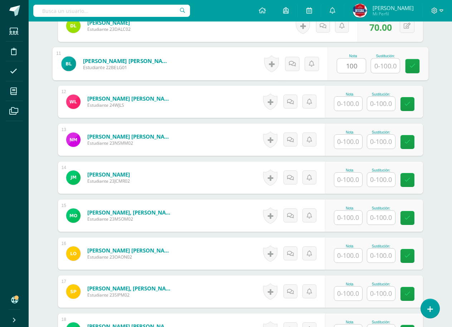
scroll to position [629, 0]
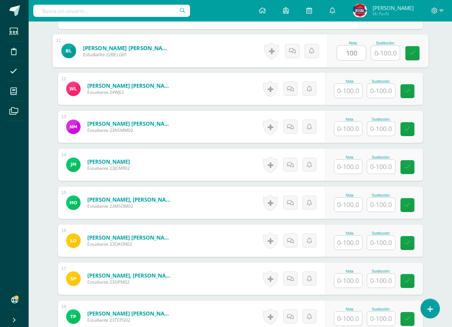
type input "100"
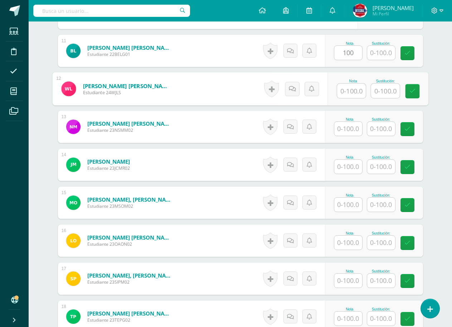
click at [349, 88] on input "text" at bounding box center [351, 91] width 29 height 14
click at [346, 128] on input "text" at bounding box center [348, 129] width 28 height 14
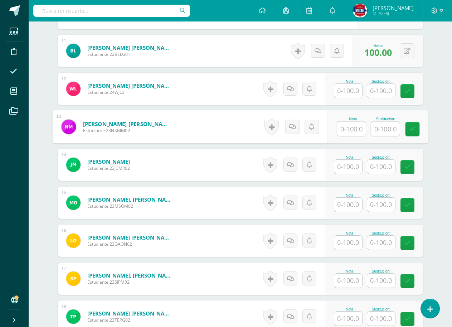
click at [346, 129] on input "text" at bounding box center [351, 129] width 29 height 14
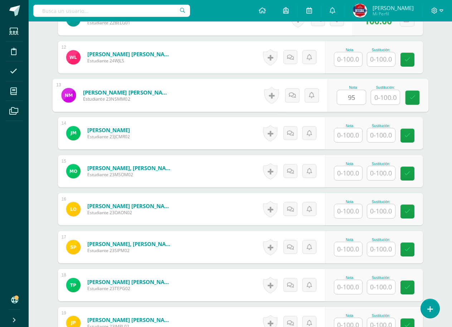
scroll to position [700, 0]
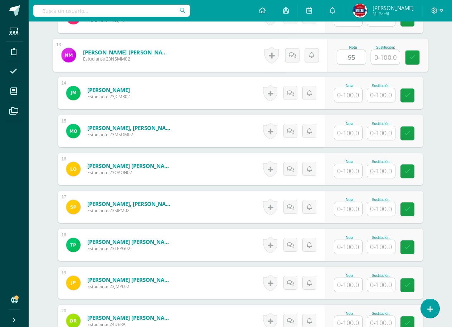
type input "95"
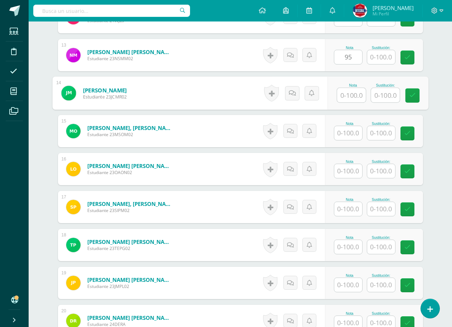
click at [354, 101] on input "text" at bounding box center [351, 95] width 29 height 14
type input "45"
click at [349, 130] on input "text" at bounding box center [348, 133] width 28 height 14
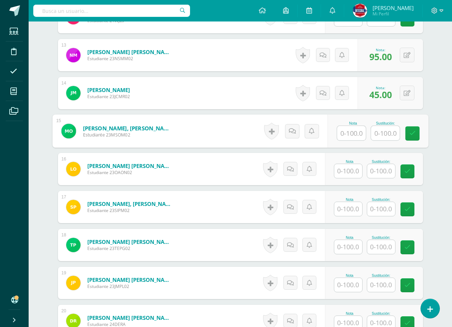
click at [346, 177] on input "text" at bounding box center [348, 171] width 28 height 14
click at [348, 140] on div at bounding box center [348, 133] width 29 height 15
click at [351, 135] on input "text" at bounding box center [348, 133] width 28 height 14
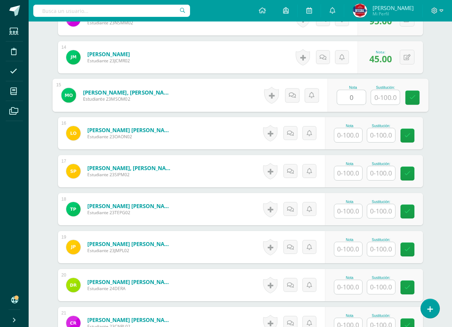
scroll to position [557, 0]
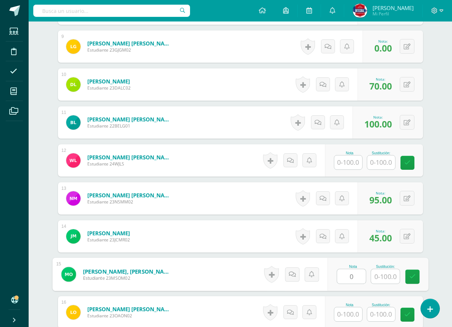
type input "0"
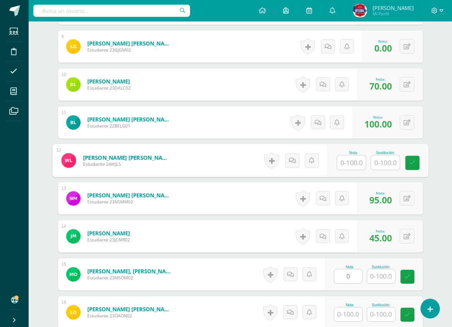
click at [360, 162] on input "text" at bounding box center [351, 162] width 29 height 14
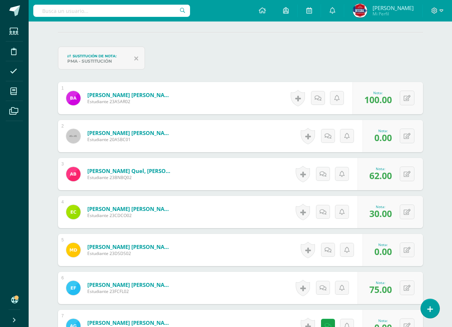
scroll to position [199, 0]
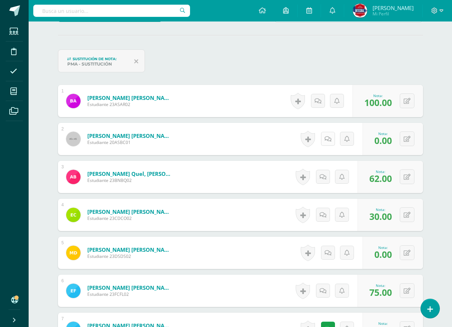
type input "0"
click at [330, 137] on icon at bounding box center [330, 139] width 7 height 6
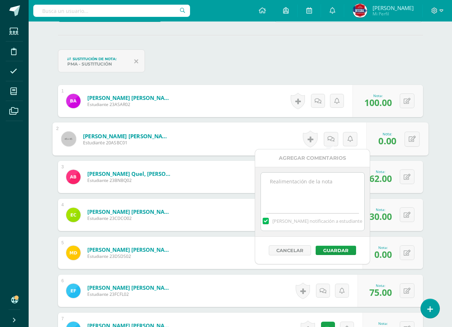
click at [307, 192] on textarea at bounding box center [312, 191] width 103 height 36
type textarea "pendiente"
click at [335, 246] on button "Guardar" at bounding box center [336, 250] width 40 height 9
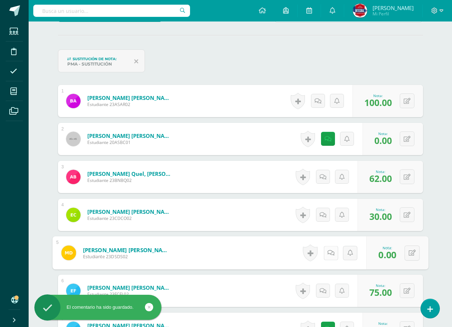
click at [327, 253] on icon at bounding box center [330, 252] width 7 height 6
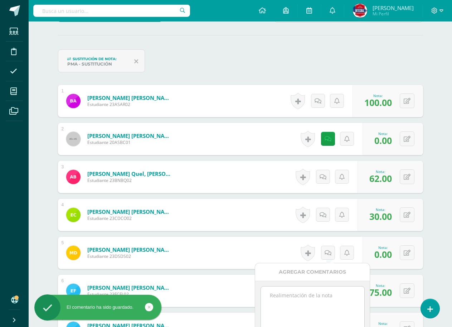
click at [289, 295] on textarea at bounding box center [312, 304] width 103 height 36
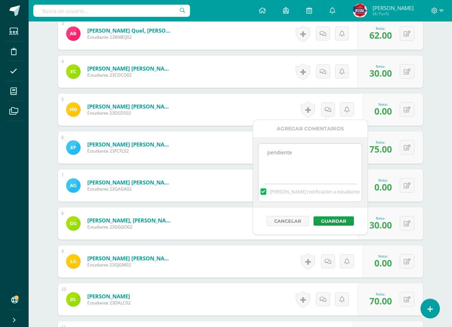
type textarea "pendiente"
click at [341, 216] on div "Cancelar Guardar" at bounding box center [310, 220] width 115 height 27
click at [334, 221] on button "Guardar" at bounding box center [334, 220] width 40 height 9
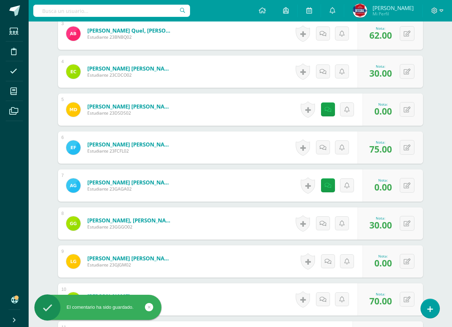
scroll to position [414, 0]
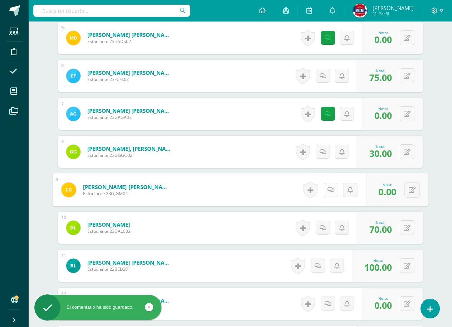
click at [329, 193] on icon at bounding box center [330, 189] width 7 height 6
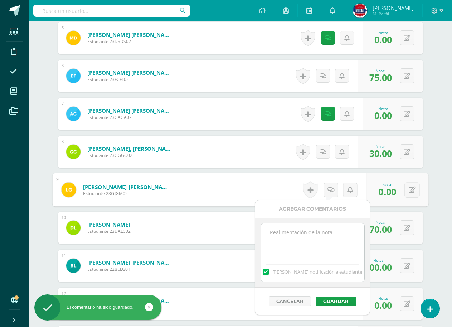
click at [309, 237] on textarea at bounding box center [312, 241] width 103 height 36
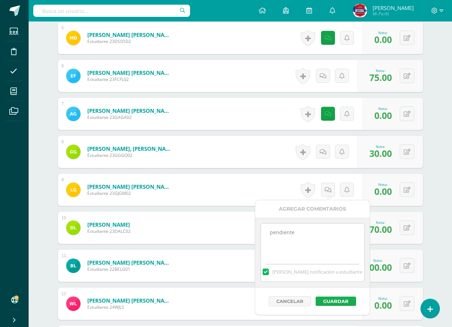
type textarea "pendiente"
click at [337, 302] on button "Guardar" at bounding box center [336, 300] width 40 height 9
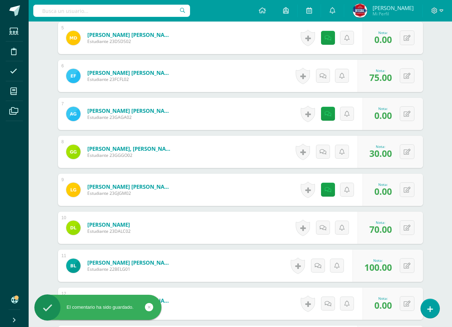
scroll to position [557, 0]
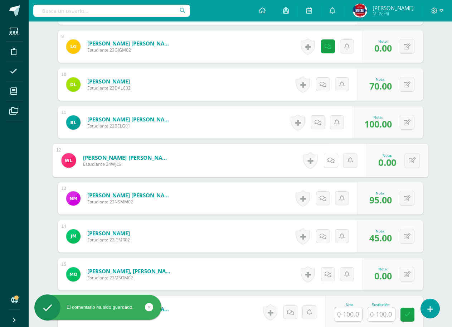
click at [327, 158] on icon at bounding box center [330, 160] width 7 height 6
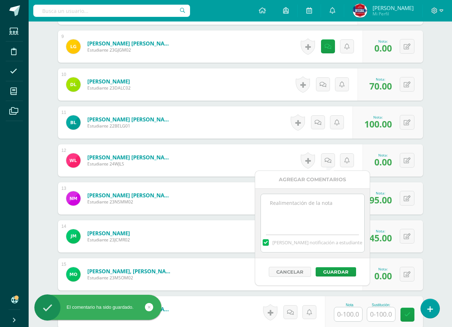
click at [313, 205] on textarea at bounding box center [312, 212] width 103 height 36
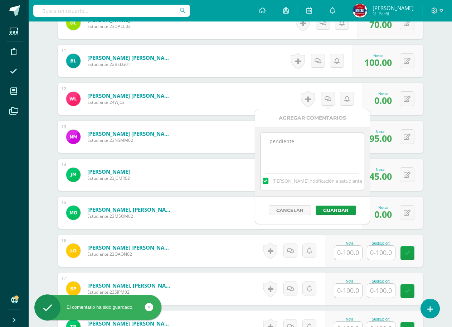
scroll to position [629, 0]
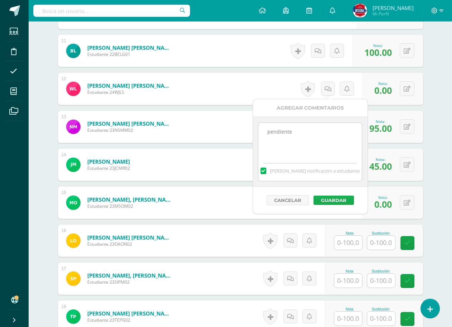
type textarea "pendiente"
click at [315, 199] on button "Guardar" at bounding box center [334, 199] width 40 height 9
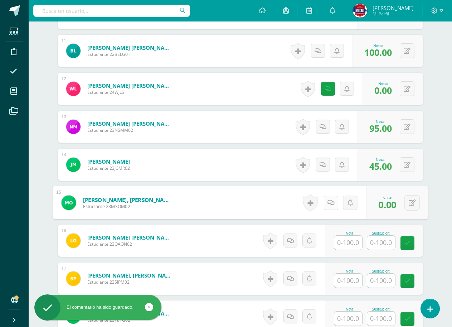
click at [329, 203] on icon at bounding box center [330, 202] width 7 height 6
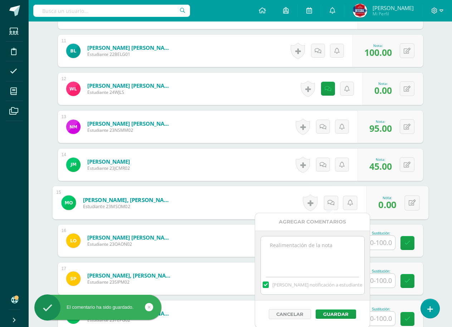
click at [315, 251] on textarea at bounding box center [312, 254] width 103 height 36
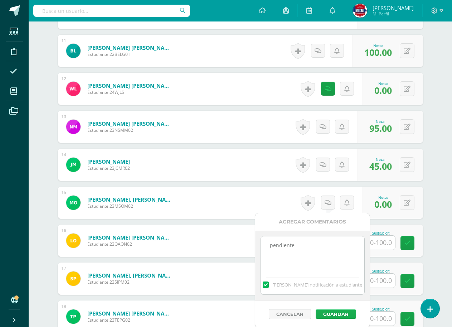
type textarea "pendiente"
click at [348, 314] on button "Guardar" at bounding box center [336, 313] width 40 height 9
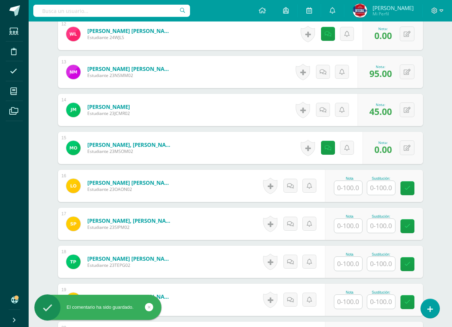
scroll to position [700, 0]
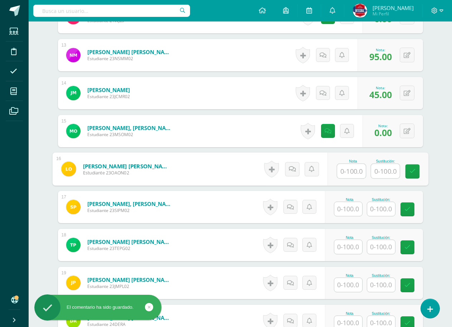
click at [341, 164] on input "text" at bounding box center [351, 171] width 29 height 14
click at [354, 172] on input "text" at bounding box center [351, 171] width 29 height 14
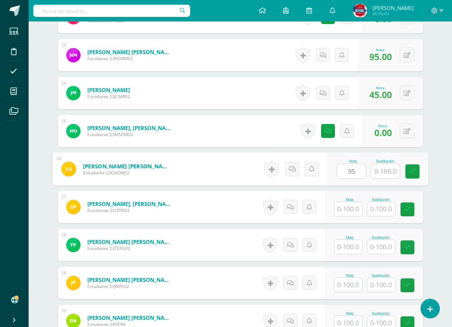
type input "95"
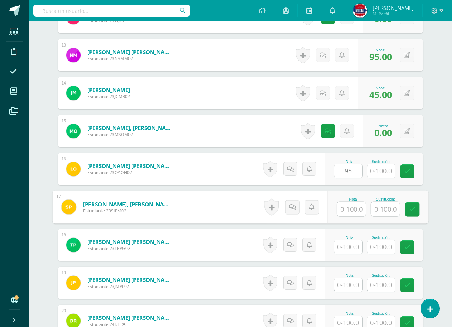
click at [351, 213] on input "text" at bounding box center [351, 209] width 29 height 14
type input "95"
click at [350, 246] on input "text" at bounding box center [348, 247] width 28 height 14
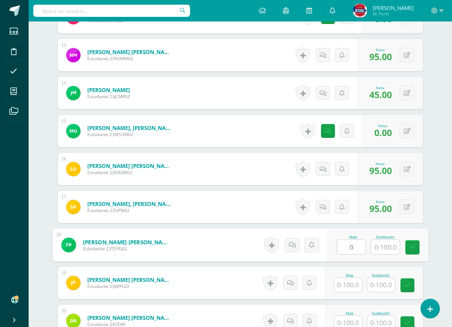
scroll to position [772, 0]
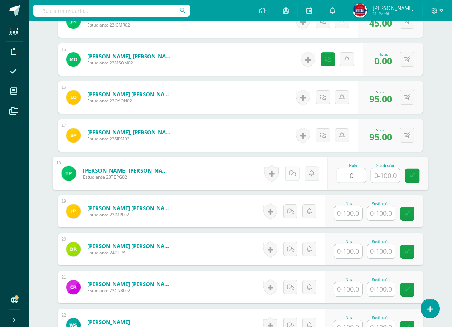
type input "0"
click at [294, 176] on icon at bounding box center [291, 173] width 7 height 6
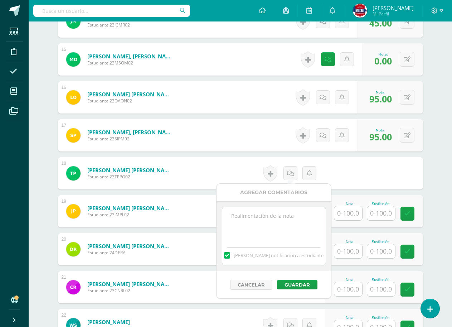
click at [276, 240] on textarea at bounding box center [273, 225] width 103 height 36
type textarea "pendiente"
click at [291, 284] on button "Guardar" at bounding box center [297, 284] width 40 height 9
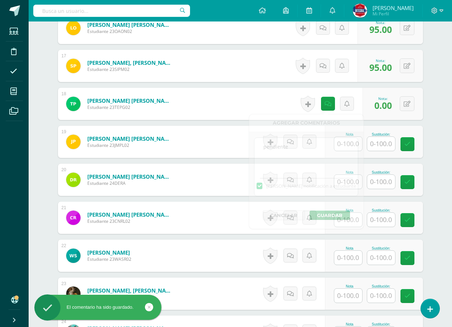
scroll to position [844, 0]
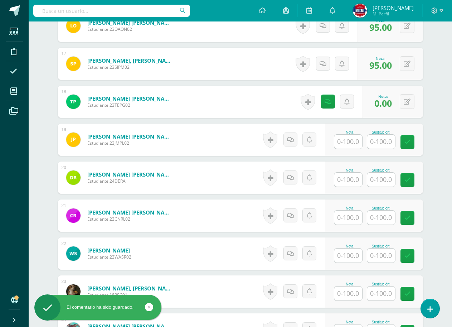
click at [345, 144] on input "text" at bounding box center [348, 142] width 28 height 14
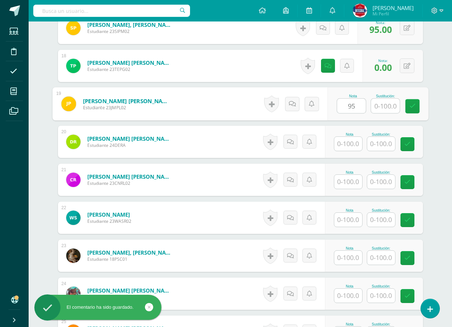
type input "95"
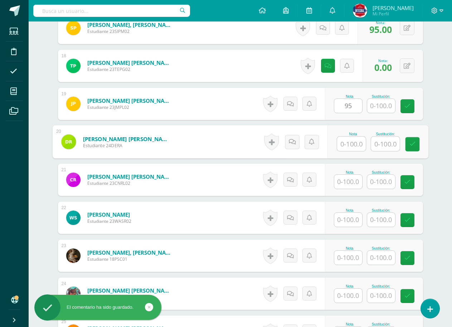
click at [344, 144] on input "text" at bounding box center [351, 144] width 29 height 14
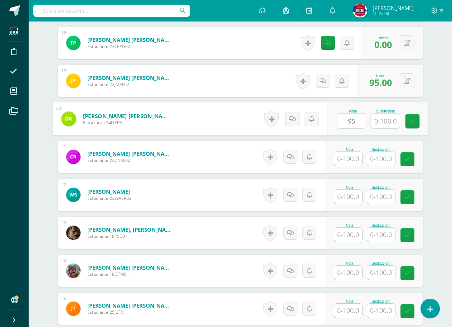
scroll to position [915, 0]
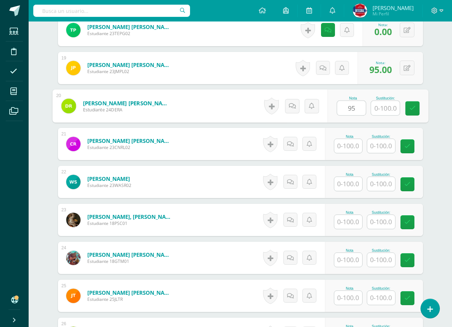
type input "95"
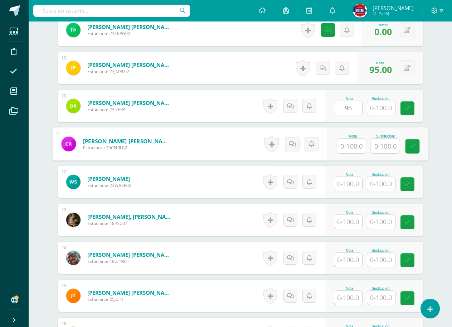
click at [344, 144] on input "text" at bounding box center [351, 146] width 29 height 14
type input "0"
click at [288, 147] on link at bounding box center [292, 144] width 14 height 14
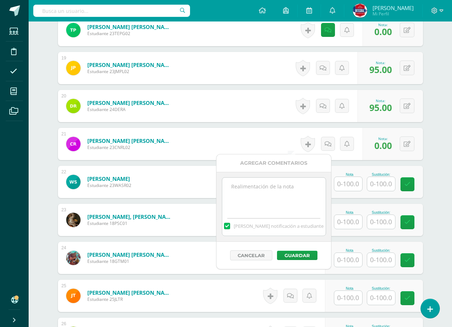
click at [261, 213] on textarea at bounding box center [273, 196] width 103 height 36
type textarea "pendiente"
click at [300, 255] on button "Guardar" at bounding box center [297, 255] width 40 height 9
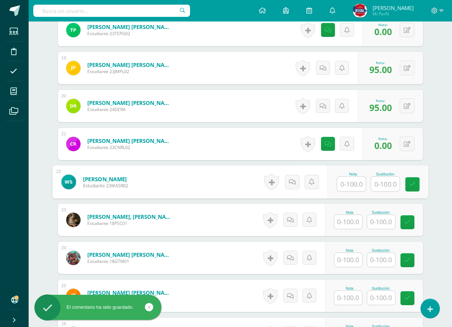
click at [352, 187] on input "text" at bounding box center [351, 184] width 29 height 14
type input "100"
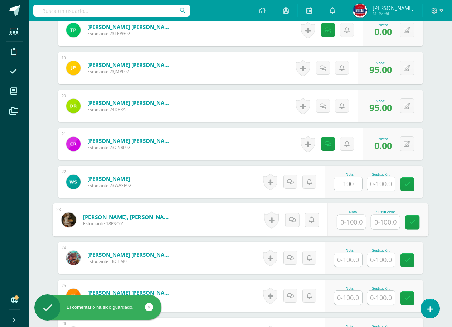
click at [354, 223] on input "text" at bounding box center [351, 222] width 29 height 14
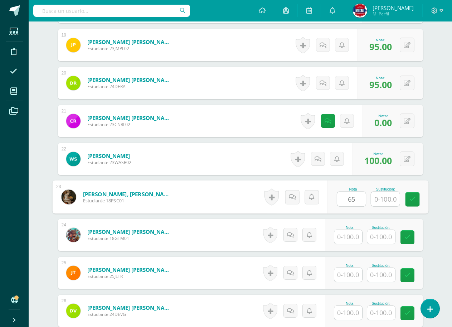
scroll to position [951, 0]
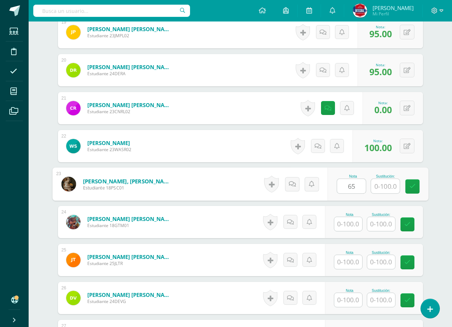
type input "65"
click at [353, 220] on input "text" at bounding box center [348, 224] width 28 height 14
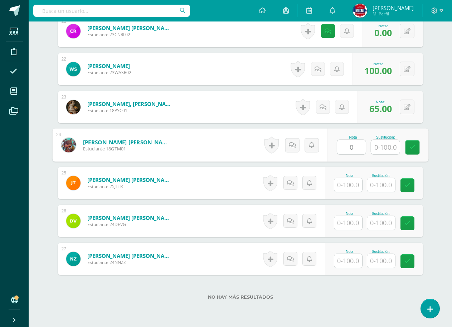
scroll to position [1058, 0]
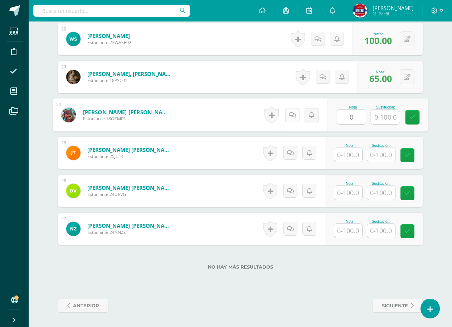
type input "0"
click at [294, 114] on icon at bounding box center [291, 115] width 7 height 6
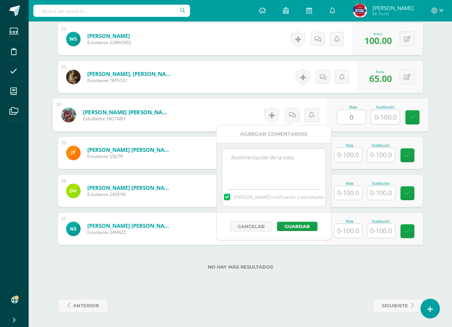
click at [299, 181] on textarea at bounding box center [273, 167] width 103 height 36
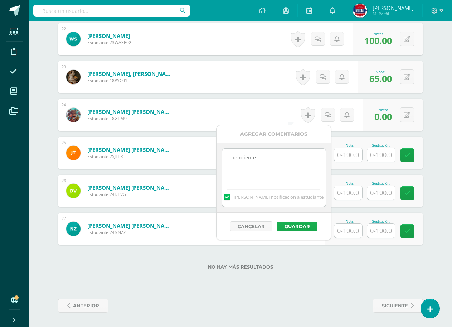
type textarea "pendiente"
click at [297, 225] on button "Guardar" at bounding box center [297, 226] width 40 height 9
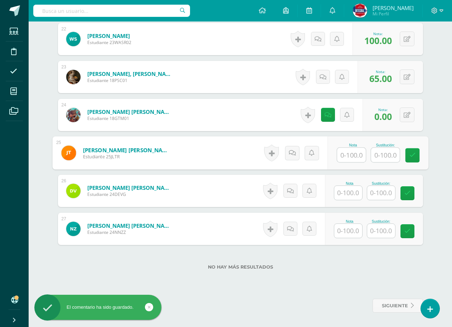
click at [352, 155] on input "text" at bounding box center [351, 155] width 29 height 14
type input "10"
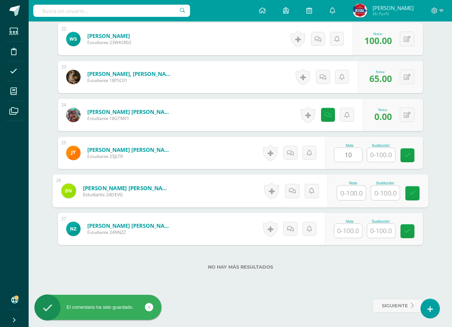
click at [355, 195] on input "text" at bounding box center [351, 193] width 29 height 14
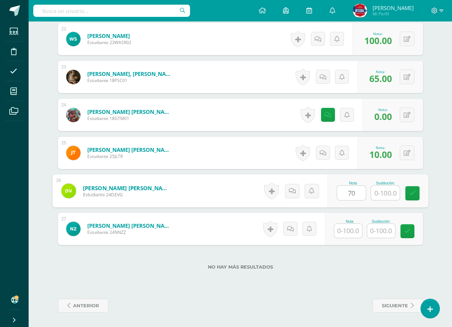
type input "70"
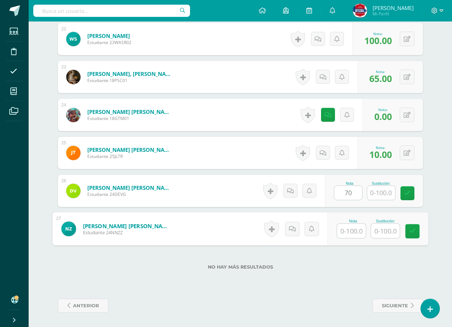
click at [350, 230] on input "text" at bounding box center [351, 231] width 29 height 14
type input "80"
click at [408, 231] on link at bounding box center [412, 231] width 14 height 14
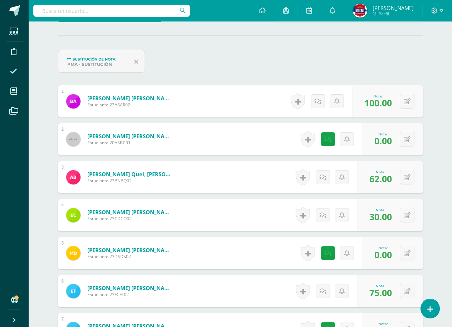
scroll to position [0, 0]
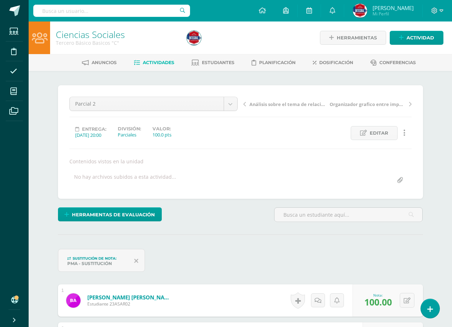
click at [166, 61] on span "Actividades" at bounding box center [158, 62] width 31 height 5
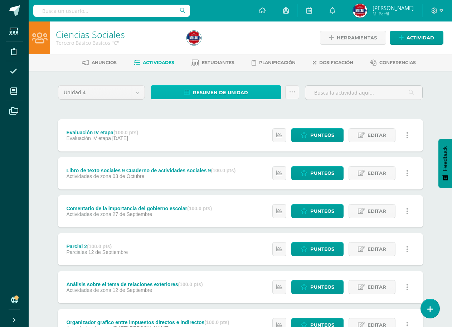
click at [225, 95] on span "Resumen de unidad" at bounding box center [220, 92] width 55 height 13
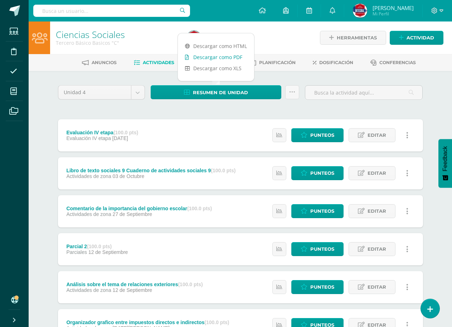
click at [231, 55] on link "Descargar como PDF" at bounding box center [216, 57] width 76 height 11
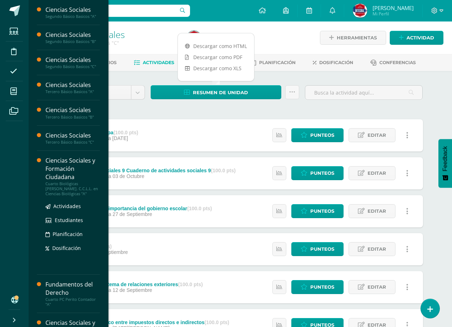
click at [73, 179] on div "Ciencias Sociales y Formación Ciudadana" at bounding box center [72, 168] width 54 height 25
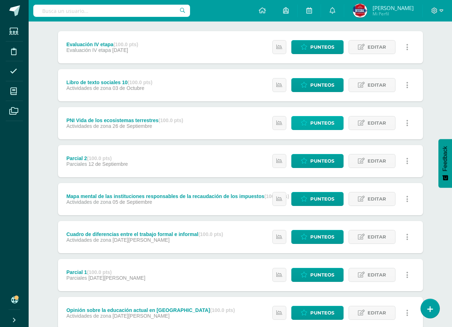
scroll to position [176, 0]
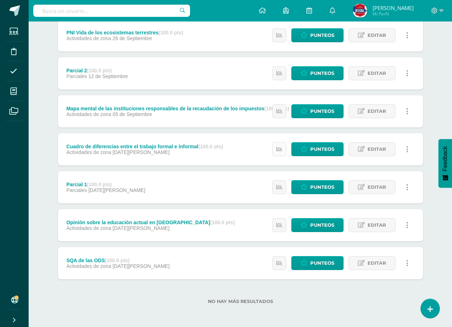
click at [285, 148] on link at bounding box center [279, 149] width 14 height 14
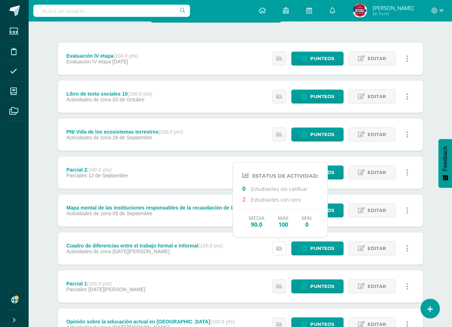
scroll to position [68, 0]
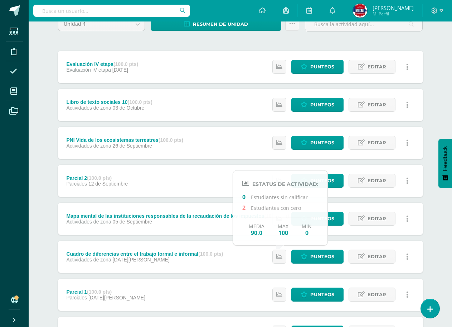
click at [438, 83] on div "Ciencias Sociales y Formación Ciudadana Cuarto Biológicas [PERSON_NAME]. C.C.L.…" at bounding box center [240, 193] width 423 height 481
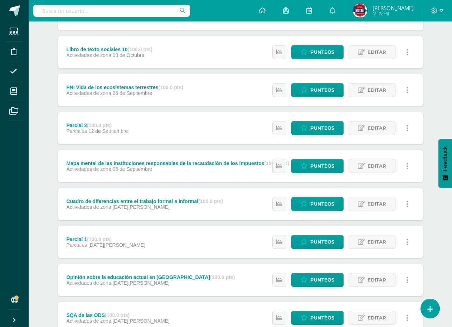
scroll to position [140, 0]
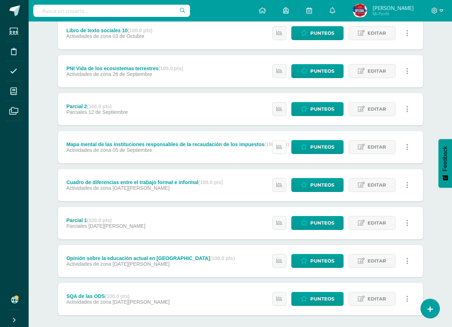
click at [278, 148] on icon at bounding box center [279, 147] width 6 height 6
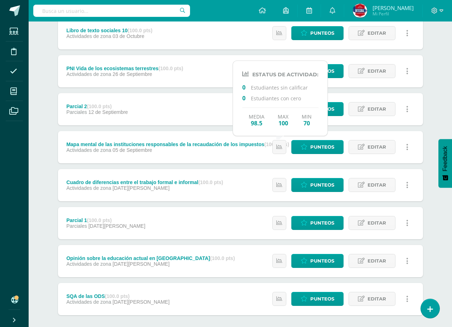
click at [446, 116] on div "Ciencias Sociales y Formación Ciudadana Cuarto Biológicas Bach. C.C.L.L. en Cie…" at bounding box center [240, 122] width 423 height 481
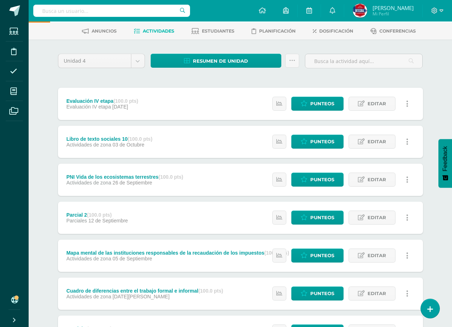
scroll to position [0, 0]
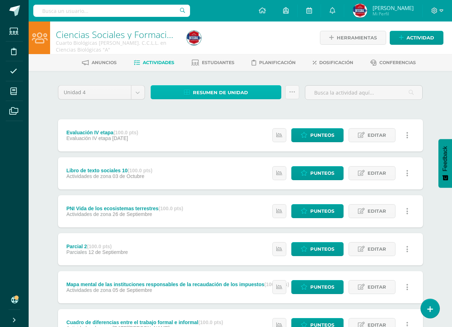
click at [208, 92] on span "Resumen de unidad" at bounding box center [220, 92] width 55 height 13
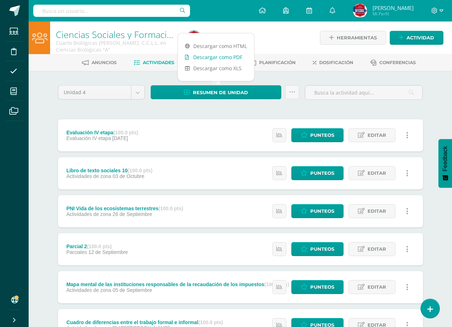
click at [212, 60] on link "Descargar como PDF" at bounding box center [216, 57] width 76 height 11
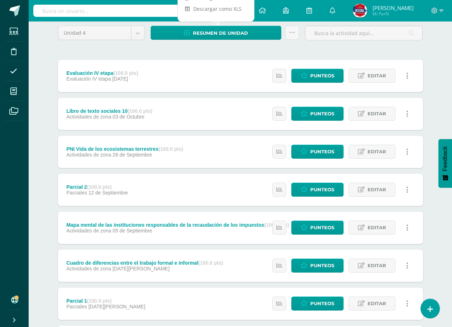
scroll to position [176, 0]
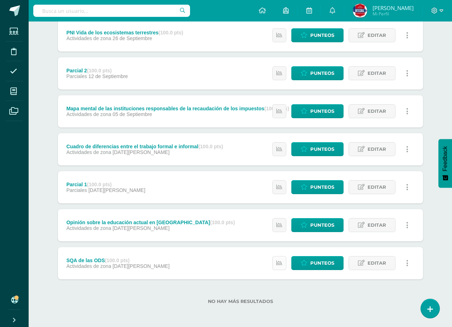
click at [286, 262] on link at bounding box center [279, 263] width 14 height 14
click at [440, 218] on div "Ciencias Sociales y Formación Ciudadana Cuarto Biológicas Bach. C.C.L.L. en Cie…" at bounding box center [240, 86] width 423 height 481
click at [285, 226] on link at bounding box center [279, 225] width 14 height 14
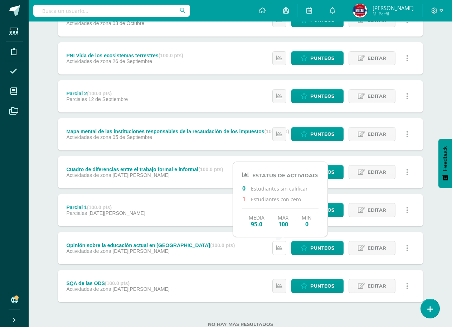
scroll to position [140, 0]
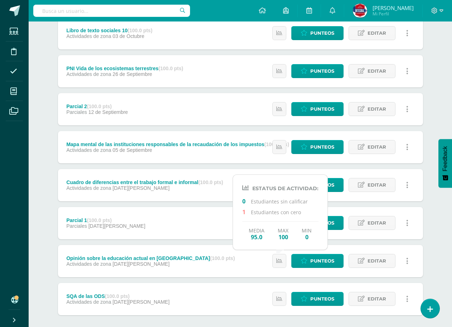
click at [437, 232] on div "Ciencias Sociales y Formación Ciudadana Cuarto Biológicas Bach. C.C.L.L. en Cie…" at bounding box center [240, 122] width 423 height 481
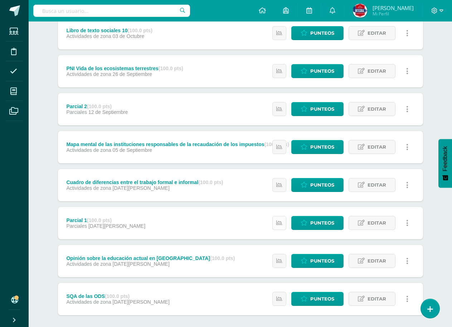
click at [281, 217] on link at bounding box center [279, 223] width 14 height 14
click at [433, 238] on div "Unidad 4 Unidad 1 Unidad 2 Unidad 3 Unidad 4 Resumen de unidad Subir actividade…" at bounding box center [241, 147] width 394 height 432
click at [280, 184] on icon at bounding box center [279, 185] width 6 height 6
click at [307, 183] on icon at bounding box center [304, 185] width 7 height 6
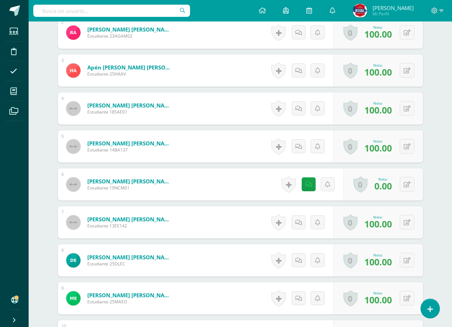
scroll to position [277, 0]
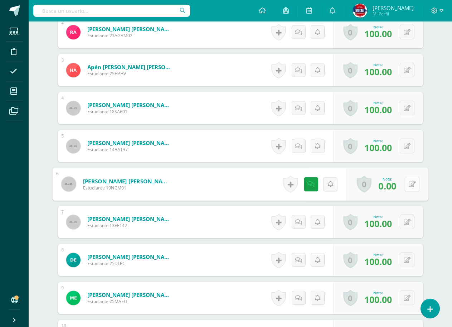
click at [410, 183] on icon at bounding box center [411, 184] width 7 height 6
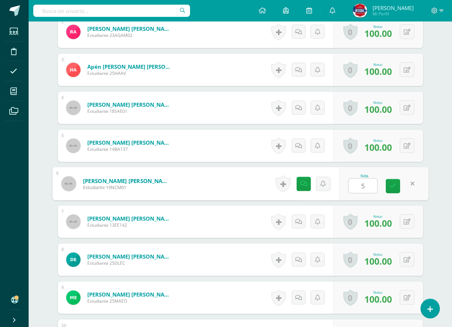
type input "50"
click at [395, 189] on link at bounding box center [393, 186] width 14 height 14
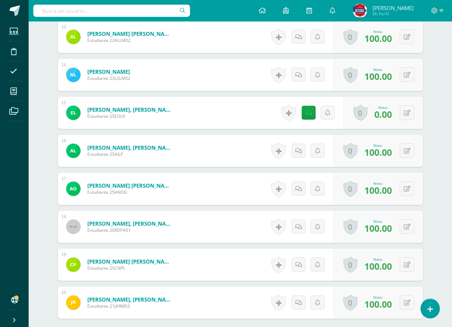
scroll to position [743, 0]
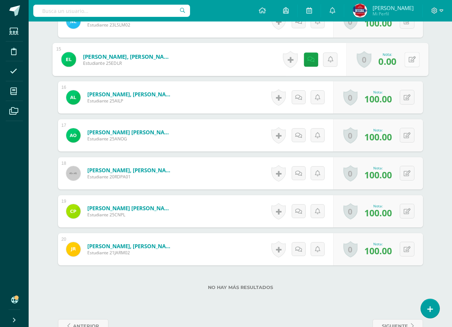
click at [408, 59] on icon at bounding box center [411, 59] width 7 height 6
type input "70"
click at [395, 64] on icon at bounding box center [393, 62] width 6 height 6
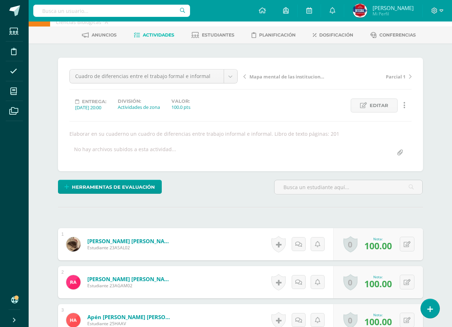
scroll to position [0, 0]
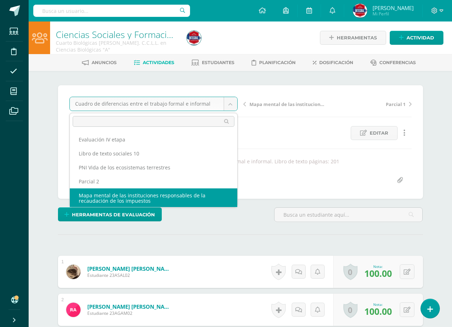
scroll to position [1, 0]
select select "/dashboard/teacher/grade-activity/189810/"
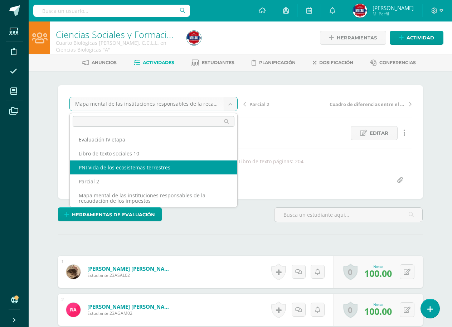
select select "/dashboard/teacher/grade-activity/189812/"
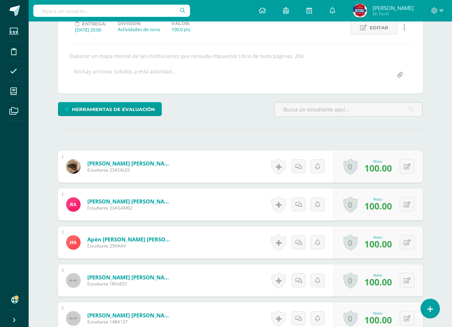
scroll to position [107, 0]
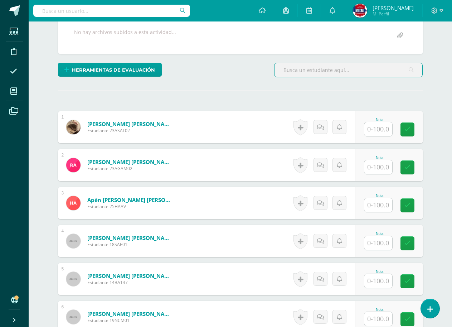
scroll to position [144, 0]
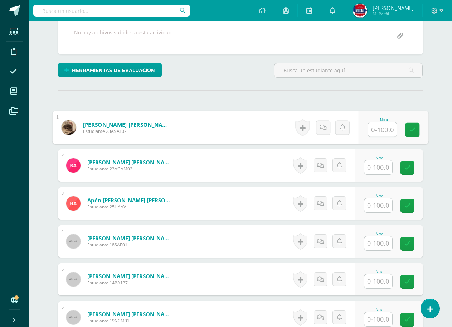
click at [385, 131] on input "text" at bounding box center [382, 129] width 29 height 14
type input "100"
click at [376, 170] on input "text" at bounding box center [378, 167] width 28 height 14
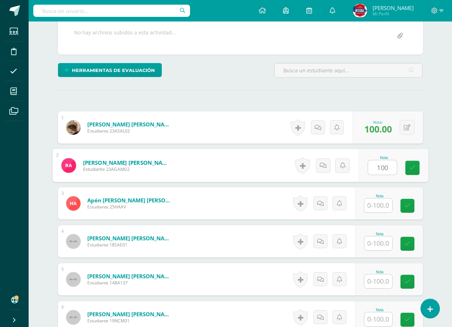
scroll to position [216, 0]
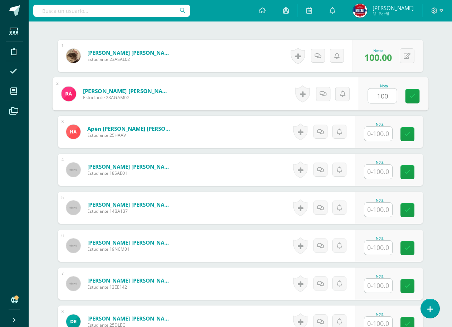
type input "100"
drag, startPoint x: 371, startPoint y: 120, endPoint x: 383, endPoint y: 142, distance: 25.5
click at [372, 121] on div "Nota" at bounding box center [389, 132] width 68 height 32
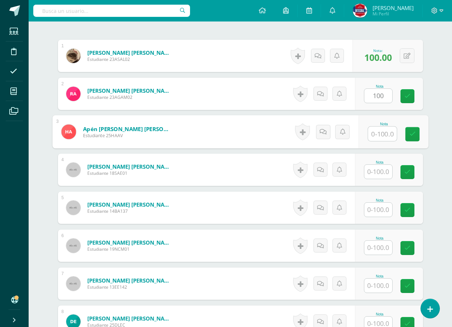
click at [384, 136] on input "text" at bounding box center [382, 134] width 29 height 14
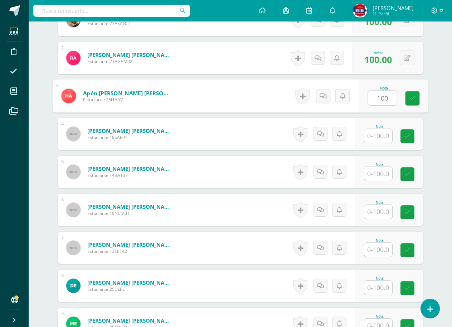
type input "100"
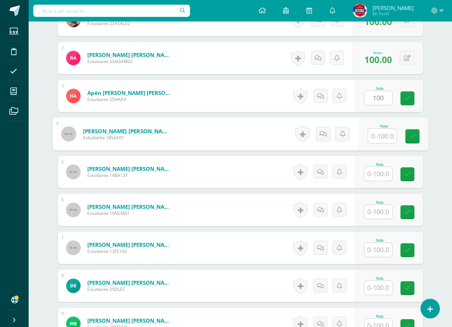
click at [383, 136] on input "text" at bounding box center [382, 136] width 29 height 14
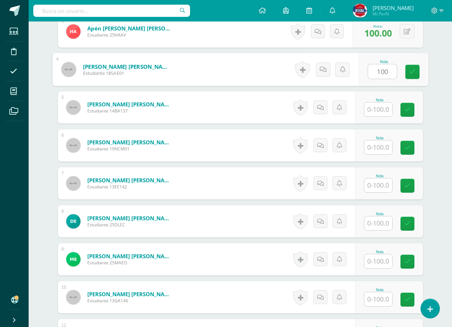
scroll to position [323, 0]
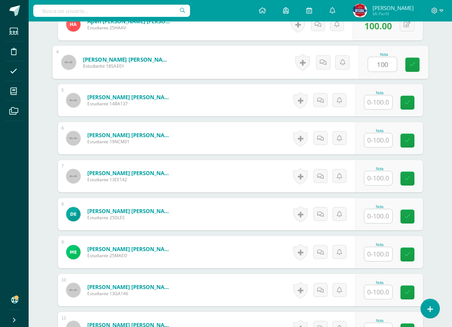
type input "100"
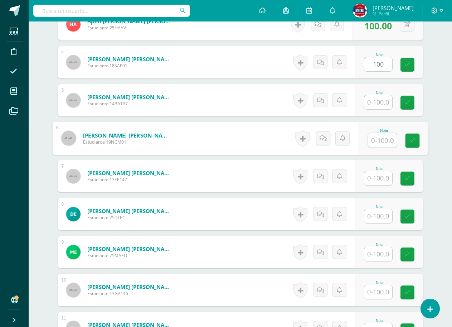
click at [373, 143] on input "text" at bounding box center [382, 140] width 29 height 14
click at [385, 180] on input "text" at bounding box center [378, 178] width 28 height 14
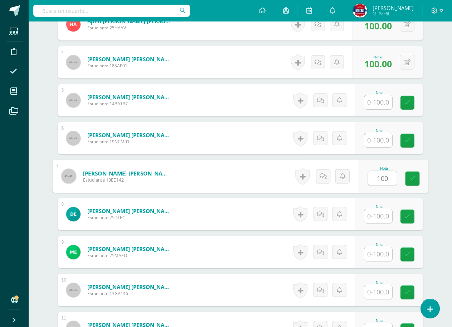
scroll to position [395, 0]
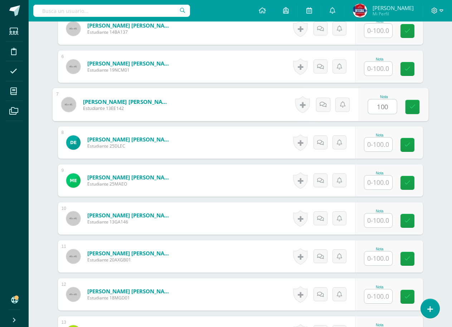
type input "100"
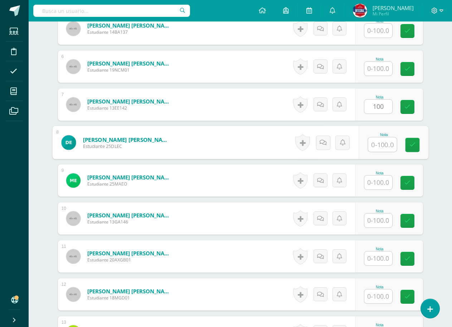
click at [374, 144] on input "text" at bounding box center [382, 144] width 29 height 14
type input "100"
click at [374, 164] on div "Nota" at bounding box center [389, 180] width 68 height 32
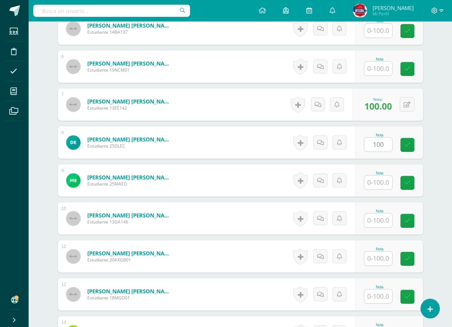
scroll to position [431, 0]
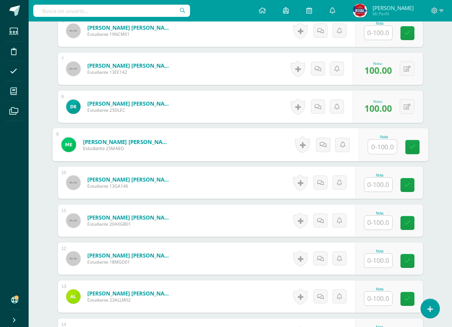
click at [375, 148] on input "text" at bounding box center [382, 147] width 29 height 14
type input "100"
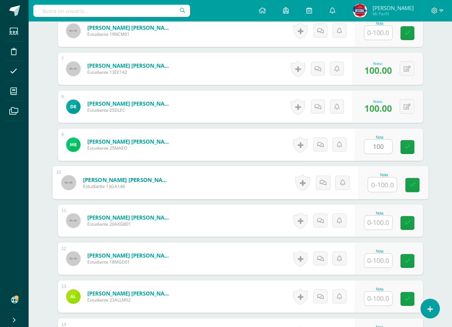
click at [382, 178] on input "text" at bounding box center [382, 185] width 29 height 14
click at [381, 188] on input "text" at bounding box center [382, 185] width 29 height 14
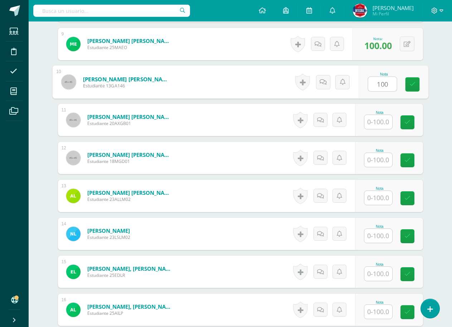
scroll to position [574, 0]
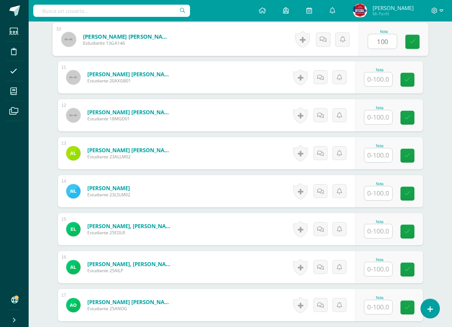
type input "100"
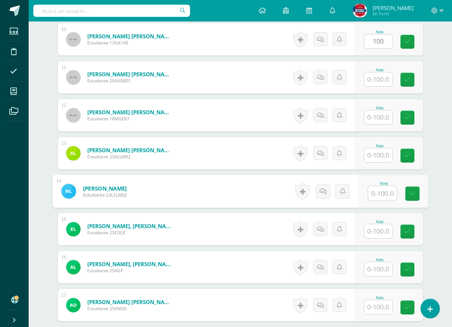
click at [379, 200] on input "text" at bounding box center [382, 193] width 29 height 14
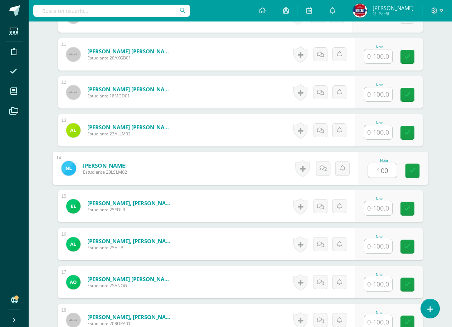
scroll to position [609, 0]
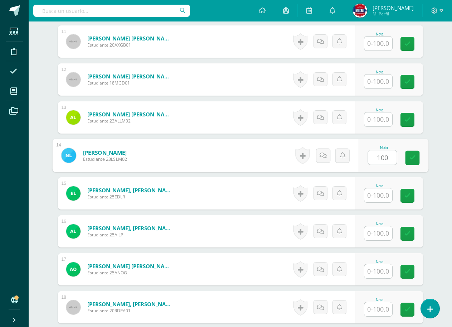
type input "100"
click at [382, 269] on input "text" at bounding box center [378, 271] width 28 height 14
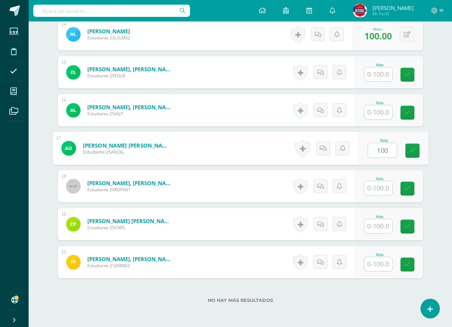
scroll to position [764, 0]
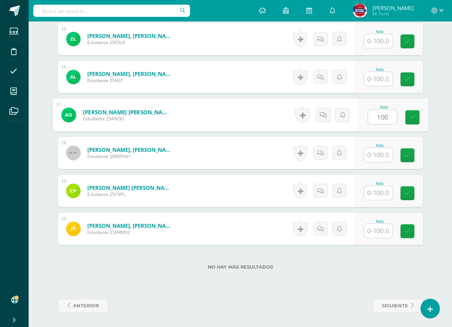
type input "100"
click at [376, 233] on input "text" at bounding box center [378, 231] width 28 height 14
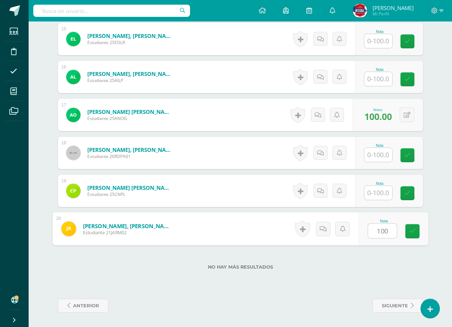
type input "100"
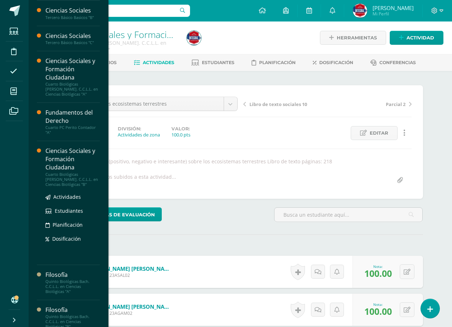
scroll to position [108, 0]
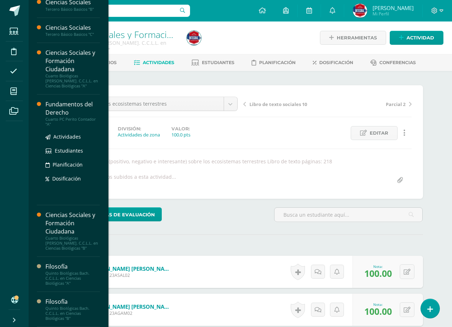
click at [70, 112] on div "Fundamentos del Derecho" at bounding box center [72, 108] width 54 height 16
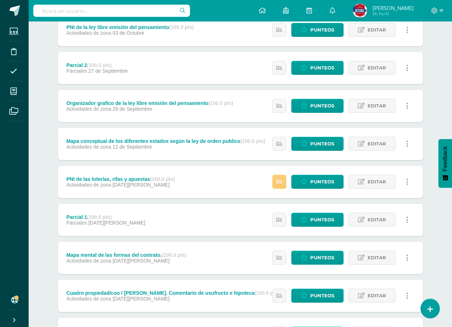
scroll to position [107, 0]
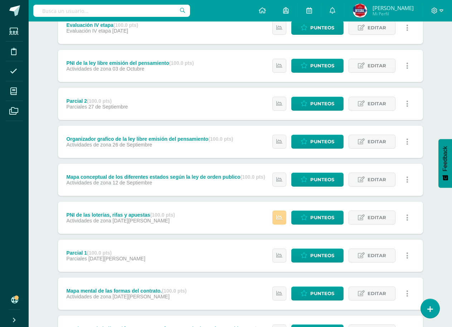
click at [276, 214] on link at bounding box center [279, 217] width 14 height 14
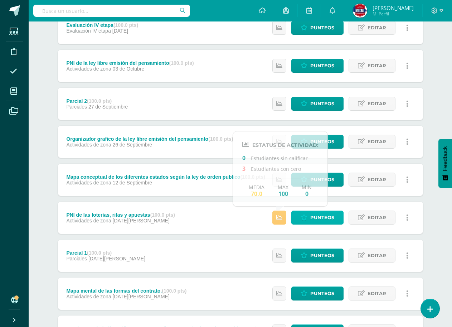
click at [333, 219] on span "Punteos" at bounding box center [322, 217] width 24 height 13
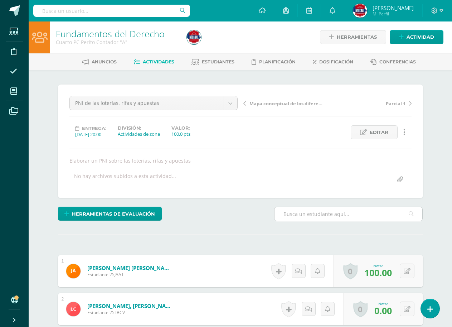
scroll to position [144, 0]
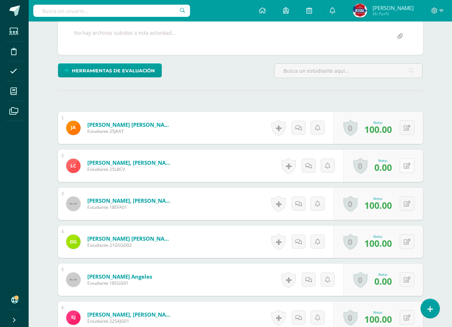
click at [407, 164] on button at bounding box center [407, 165] width 15 height 15
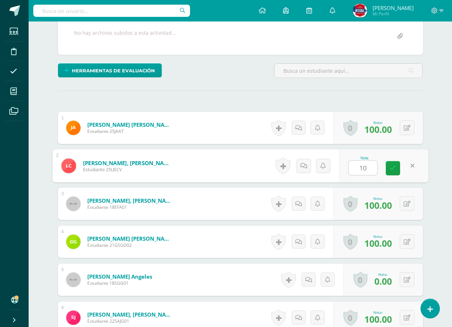
type input "100"
click at [393, 172] on link at bounding box center [393, 168] width 14 height 14
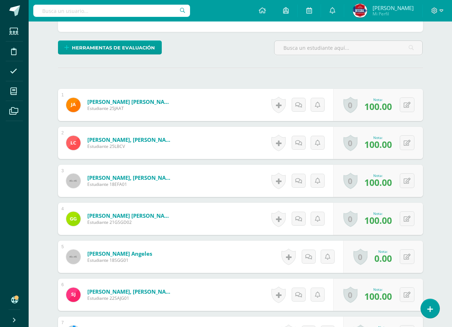
scroll to position [215, 0]
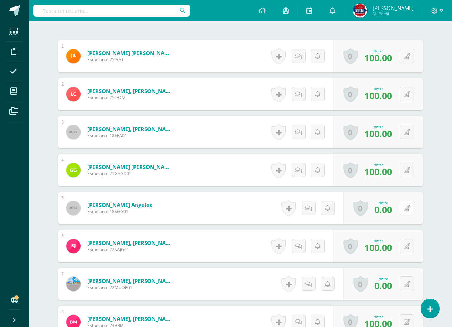
click at [406, 207] on button at bounding box center [407, 207] width 15 height 15
type input "100"
click at [395, 209] on icon at bounding box center [393, 210] width 6 height 6
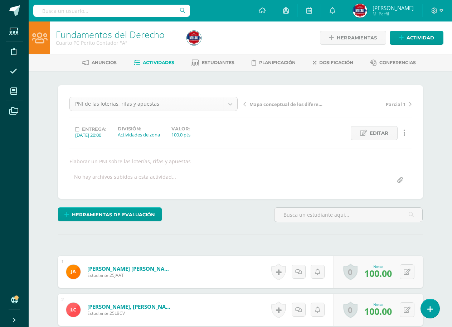
scroll to position [20, 0]
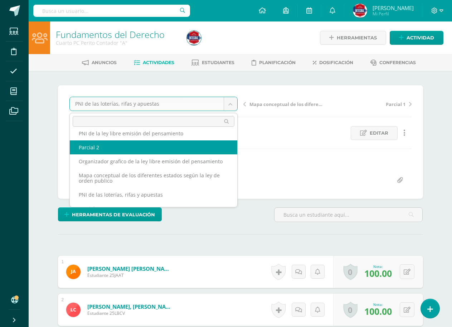
scroll to position [17, 0]
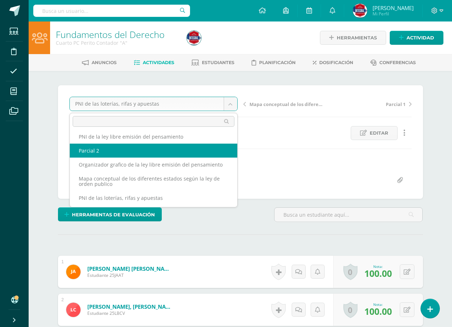
select select "/dashboard/teacher/grade-activity/189800/"
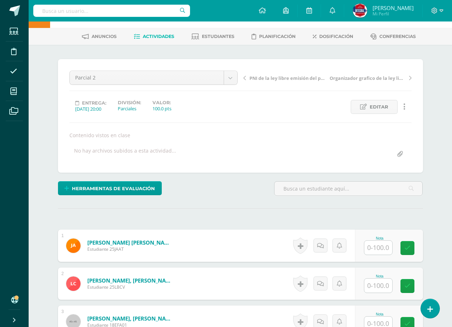
scroll to position [72, 0]
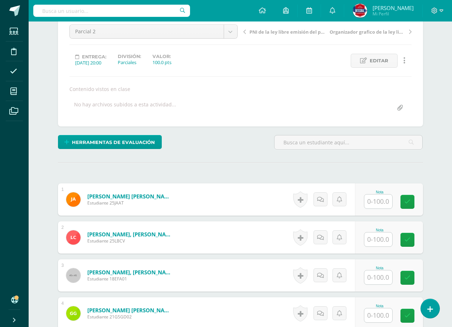
click at [378, 203] on input "text" at bounding box center [378, 201] width 28 height 14
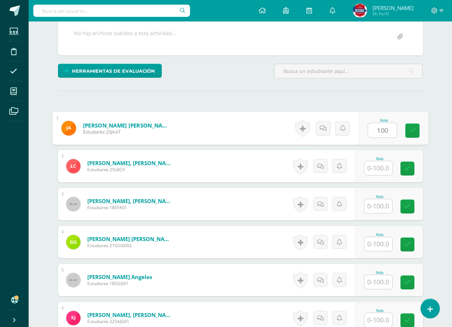
scroll to position [144, 0]
type input "100"
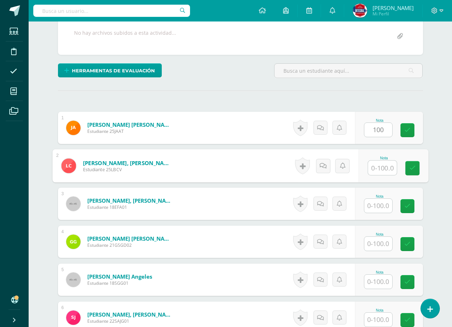
click at [375, 172] on input "text" at bounding box center [382, 168] width 29 height 14
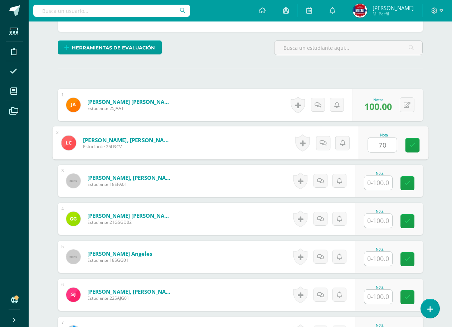
scroll to position [180, 0]
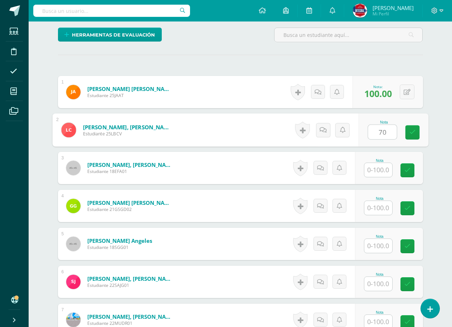
type input "70"
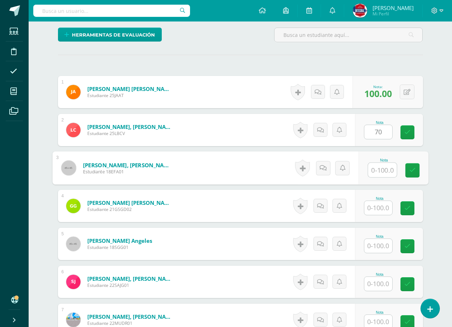
click at [375, 172] on input "text" at bounding box center [382, 170] width 29 height 14
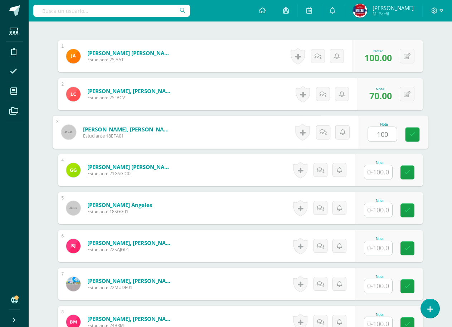
type input "100"
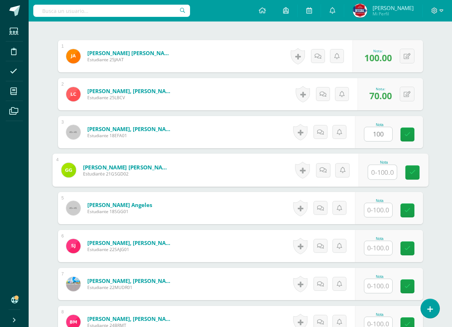
click at [375, 172] on input "text" at bounding box center [382, 172] width 29 height 14
type input "100"
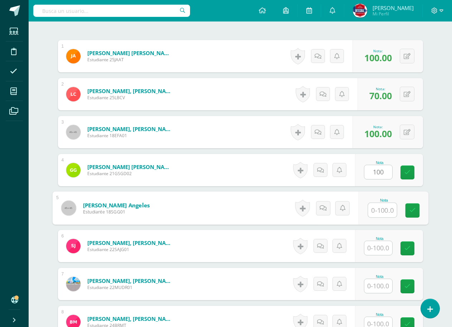
click at [376, 212] on input "text" at bounding box center [382, 210] width 29 height 14
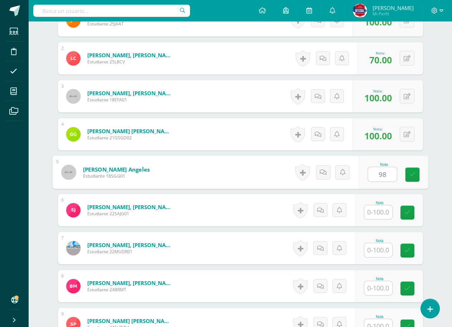
type input "98"
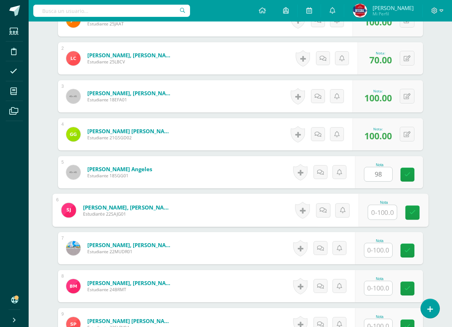
click at [376, 212] on input "text" at bounding box center [382, 212] width 29 height 14
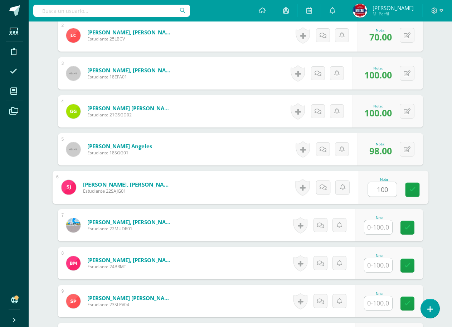
scroll to position [287, 0]
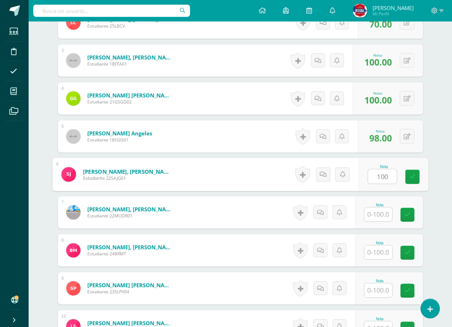
type input "100"
click at [376, 212] on input "text" at bounding box center [378, 214] width 28 height 14
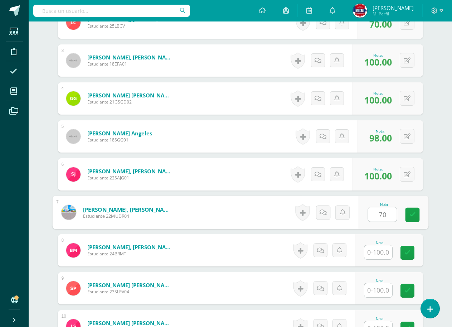
scroll to position [323, 0]
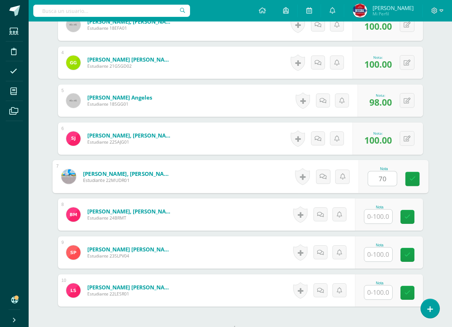
type input "70"
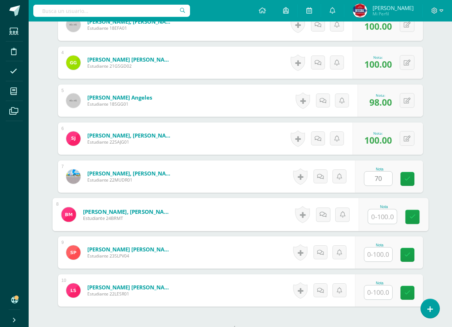
click at [369, 223] on input "text" at bounding box center [382, 216] width 29 height 14
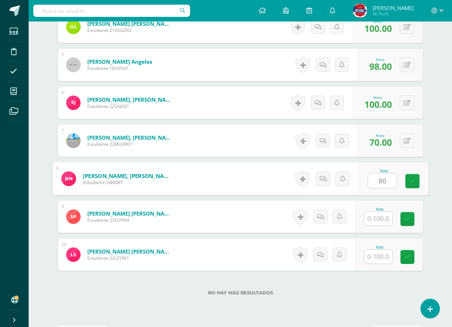
type input "80"
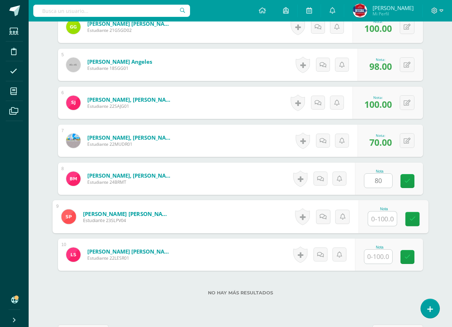
click at [380, 223] on input "text" at bounding box center [382, 219] width 29 height 14
type input "100"
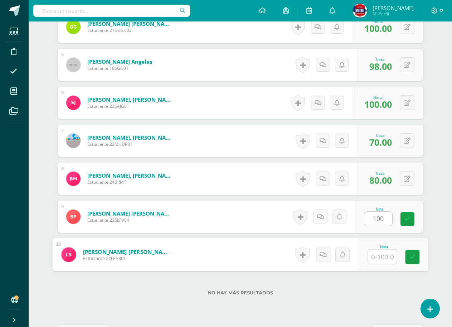
click at [382, 258] on input "text" at bounding box center [382, 256] width 29 height 14
type input "100"
click at [379, 284] on div "No hay más resultados" at bounding box center [240, 287] width 365 height 33
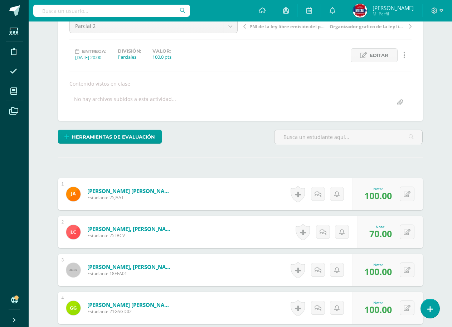
scroll to position [0, 0]
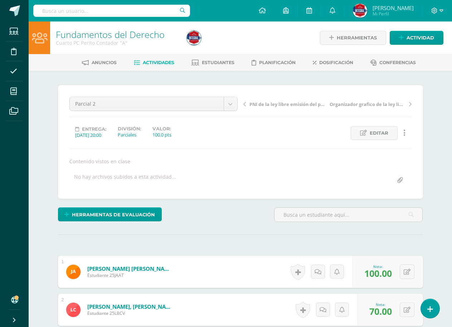
click at [173, 64] on span "Actividades" at bounding box center [158, 62] width 31 height 5
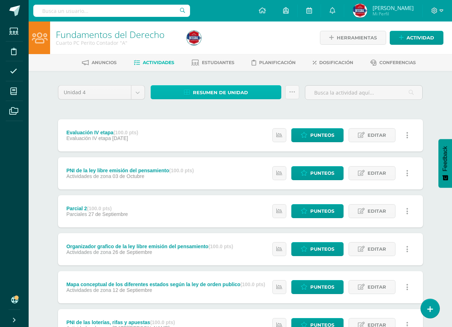
click at [214, 93] on span "Resumen de unidad" at bounding box center [220, 92] width 55 height 13
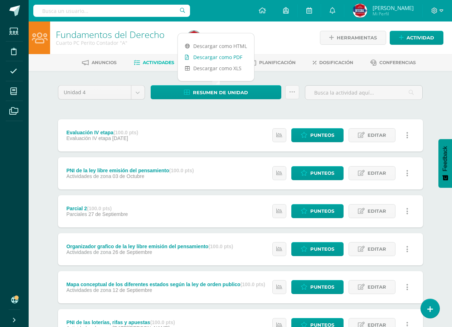
click at [224, 58] on link "Descargar como PDF" at bounding box center [216, 57] width 76 height 11
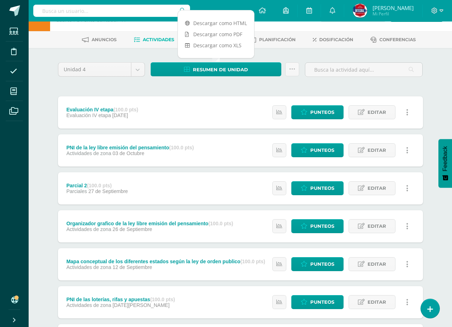
scroll to position [36, 0]
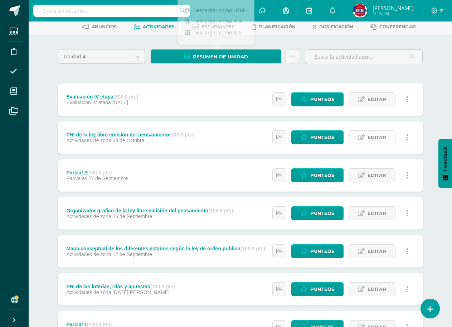
click at [366, 139] on link "Editar" at bounding box center [372, 137] width 47 height 14
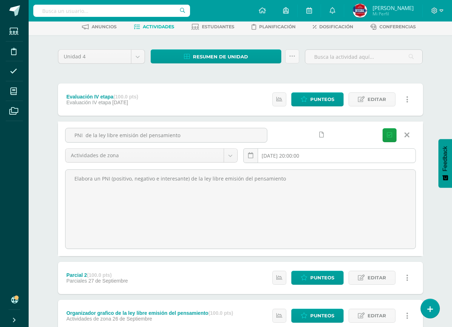
click at [284, 157] on input "[DATE] 20:00:00" at bounding box center [330, 156] width 172 height 14
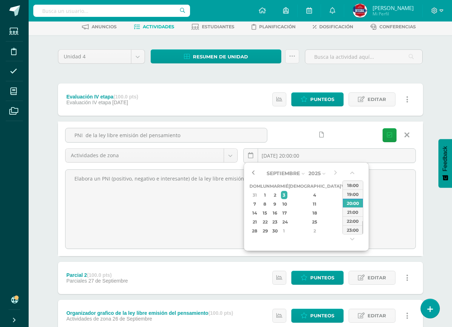
click at [253, 173] on button "button" at bounding box center [252, 173] width 7 height 11
type input "2025-10-03 20:00"
click at [437, 124] on div "Unidad 4 Unidad 1 Unidad 2 Unidad 3 Unidad 4 Resumen de unidad Subir actividade…" at bounding box center [241, 321] width 394 height 572
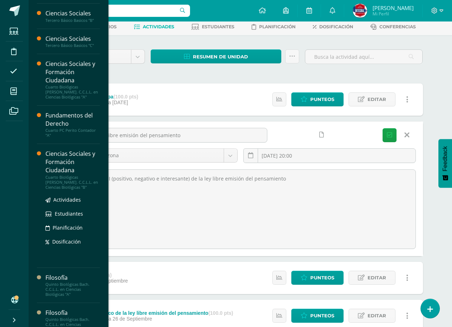
scroll to position [107, 0]
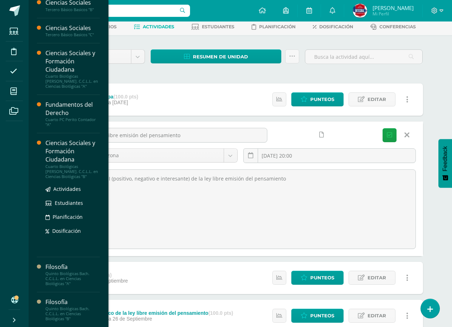
click at [64, 153] on div "Ciencias Sociales y Formación Ciudadana" at bounding box center [72, 151] width 54 height 25
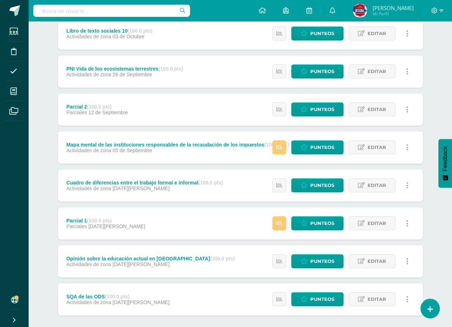
scroll to position [104, 0]
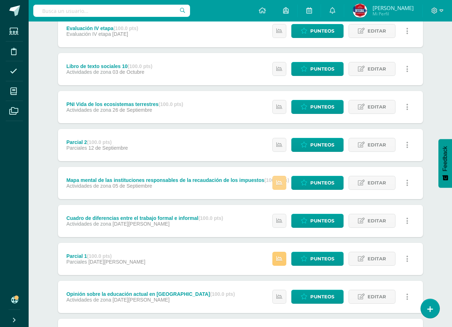
click at [278, 184] on icon at bounding box center [279, 183] width 6 height 6
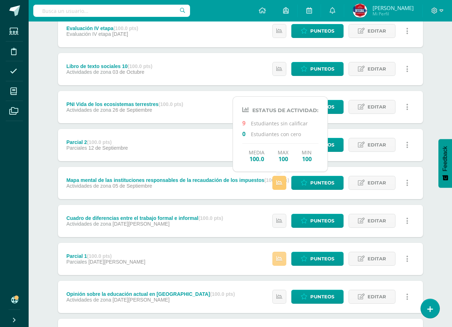
click at [277, 258] on link at bounding box center [279, 259] width 14 height 14
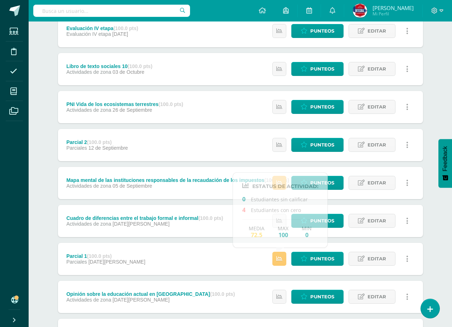
click at [439, 105] on div "Ciencias Sociales y Formación Ciudadana Cuarto Biológicas [PERSON_NAME]. C.C.L.…" at bounding box center [240, 157] width 423 height 481
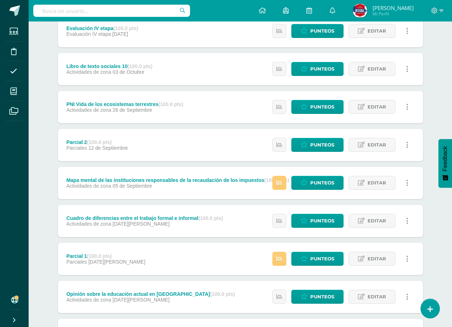
scroll to position [176, 0]
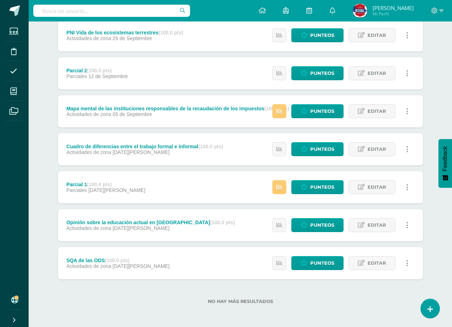
click at [288, 265] on div "Estatus de Actividad: 0 Estudiantes sin calificar 0 Estudiantes con cero Media …" at bounding box center [342, 263] width 161 height 32
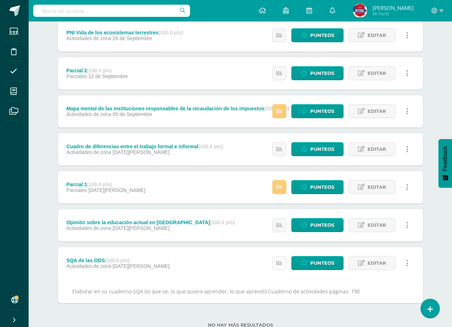
click at [284, 266] on link at bounding box center [279, 263] width 14 height 14
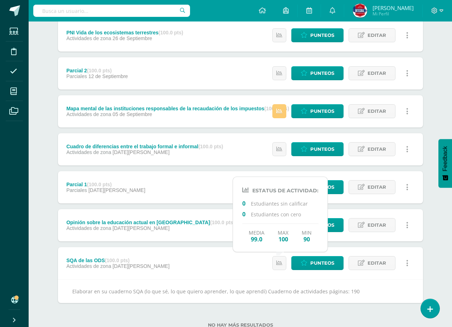
click at [446, 223] on div "Ciencias Sociales y Formación Ciudadana Cuarto Biológicas [PERSON_NAME]. C.C.L.…" at bounding box center [240, 98] width 423 height 505
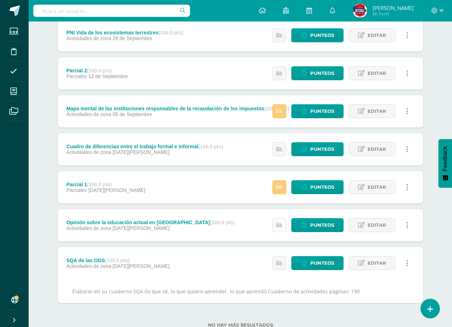
click at [278, 229] on link at bounding box center [279, 225] width 14 height 14
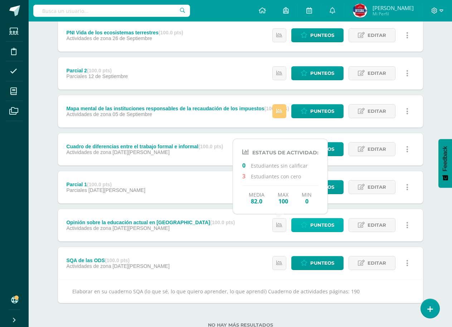
click at [307, 223] on icon at bounding box center [304, 225] width 7 height 6
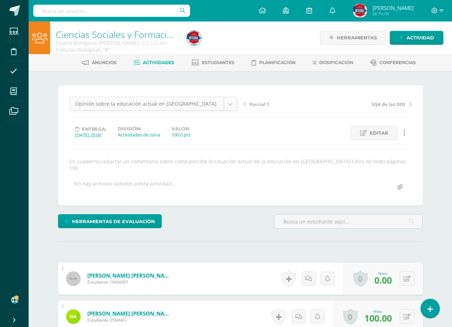
scroll to position [43, 0]
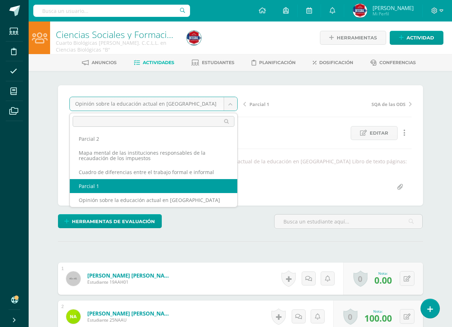
select select "/dashboard/teacher/grade-activity/189845/"
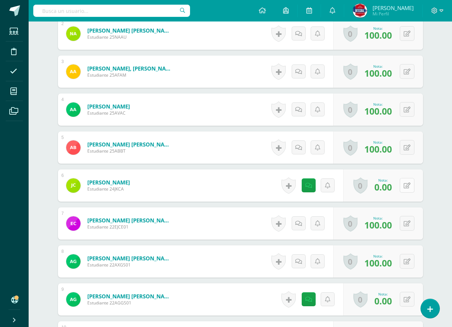
scroll to position [276, 0]
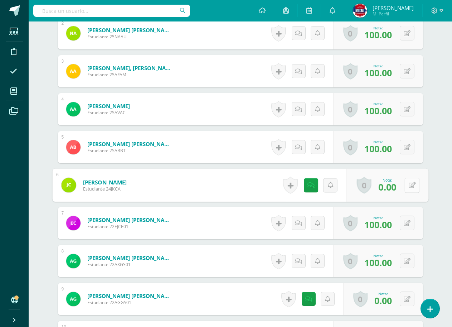
click at [411, 183] on button at bounding box center [411, 185] width 15 height 15
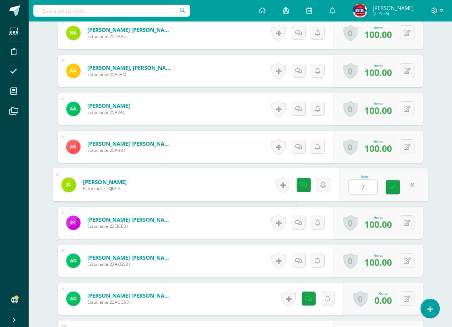
type input "70"
click at [388, 191] on link at bounding box center [393, 187] width 14 height 14
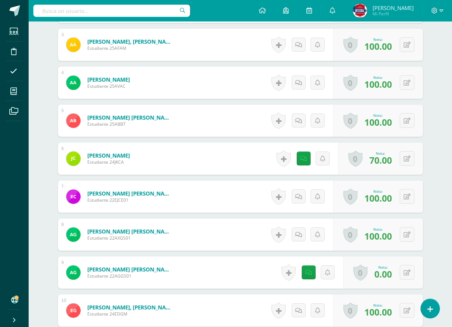
scroll to position [348, 0]
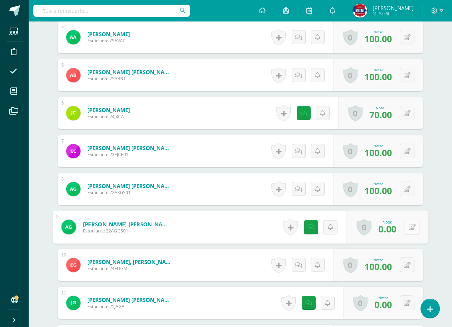
click at [410, 228] on button at bounding box center [411, 226] width 15 height 15
type input "70"
drag, startPoint x: 395, startPoint y: 231, endPoint x: 403, endPoint y: 227, distance: 9.0
click at [396, 231] on link at bounding box center [393, 229] width 14 height 14
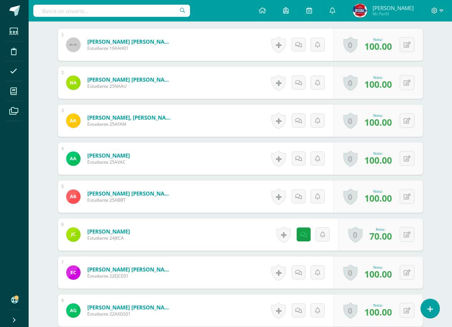
scroll to position [0, 0]
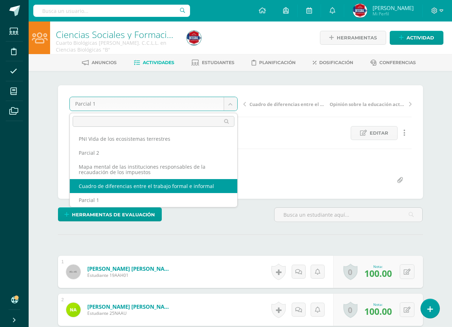
select select "/dashboard/teacher/grade-activity/189850/"
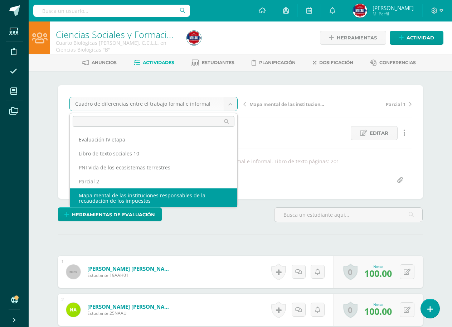
scroll to position [1, 0]
select select "/dashboard/teacher/grade-activity/189849/"
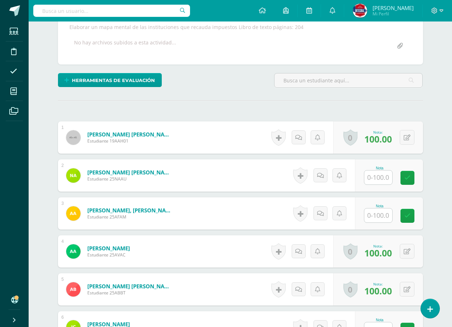
scroll to position [206, 0]
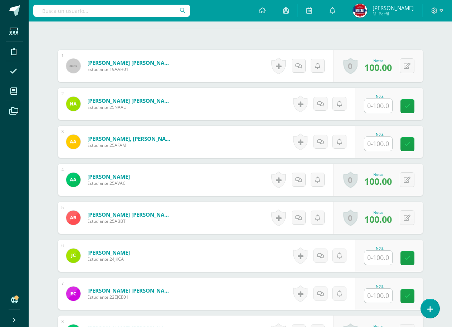
click at [383, 109] on input "text" at bounding box center [378, 106] width 28 height 14
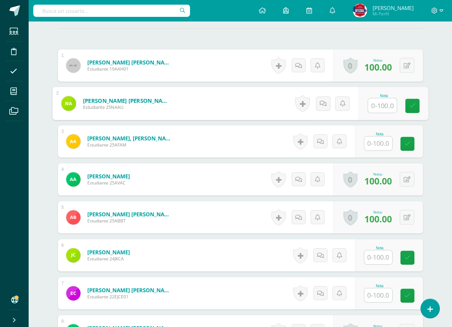
scroll to position [206, 0]
type input "100"
click at [379, 145] on input "text" at bounding box center [378, 143] width 28 height 14
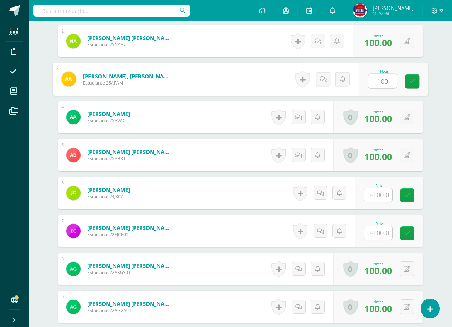
scroll to position [278, 0]
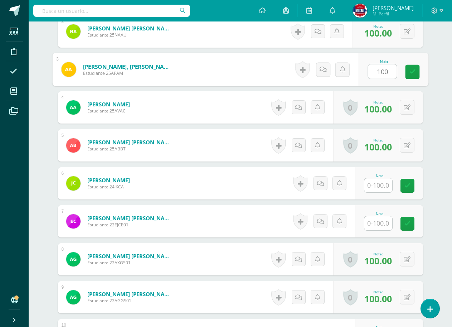
type input "100"
click at [381, 189] on input "text" at bounding box center [378, 185] width 28 height 14
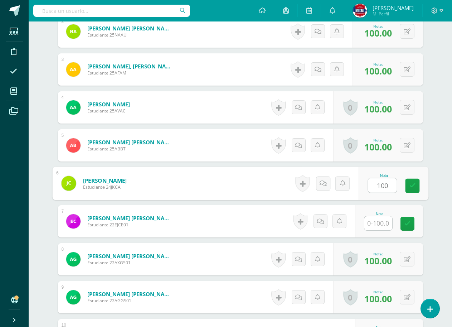
type input "100"
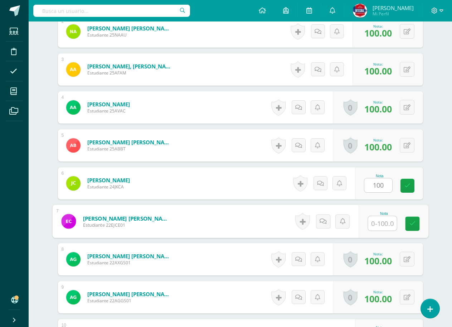
click at [376, 225] on input "text" at bounding box center [382, 223] width 29 height 14
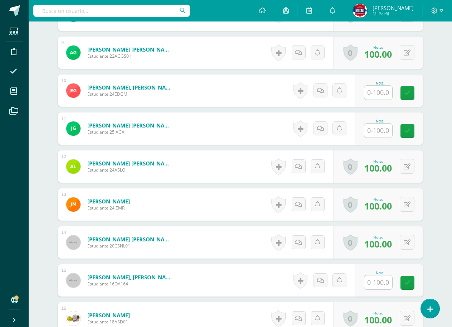
scroll to position [564, 0]
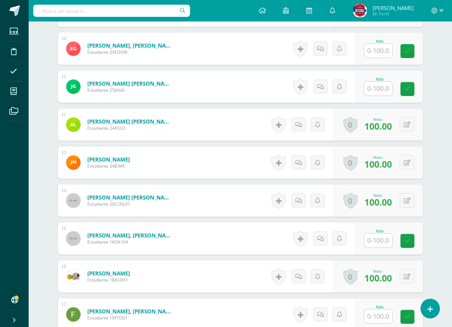
type input "100"
click at [385, 49] on input "text" at bounding box center [378, 51] width 28 height 14
type input "100"
click at [377, 90] on input "text" at bounding box center [378, 89] width 28 height 14
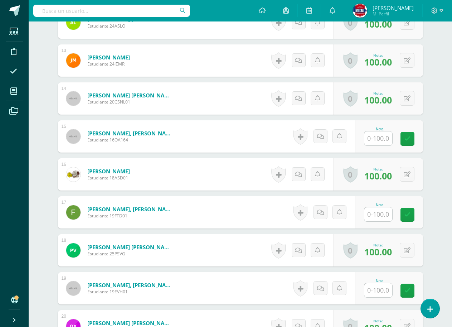
scroll to position [672, 0]
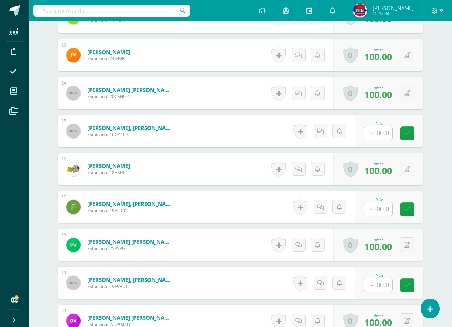
type input "100"
click at [383, 135] on input "text" at bounding box center [382, 133] width 29 height 14
type input "0"
click at [322, 130] on icon at bounding box center [322, 131] width 7 height 6
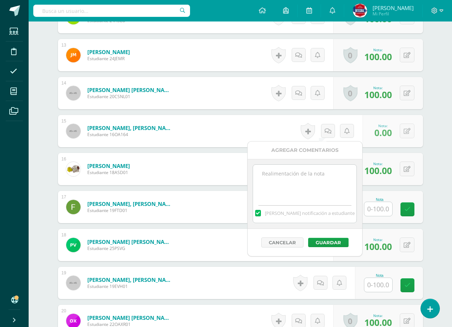
click at [286, 201] on div "[PERSON_NAME] notificación a estudiante" at bounding box center [304, 211] width 103 height 22
click at [320, 186] on textarea at bounding box center [304, 183] width 103 height 36
paste textarea "No entregó actividad"
type textarea "No entregó actividad"
click at [326, 239] on button "Guardar" at bounding box center [328, 242] width 40 height 9
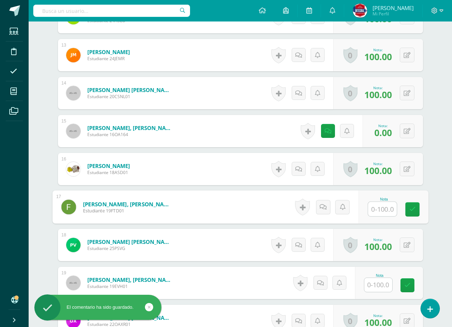
click at [376, 211] on input "text" at bounding box center [382, 209] width 29 height 14
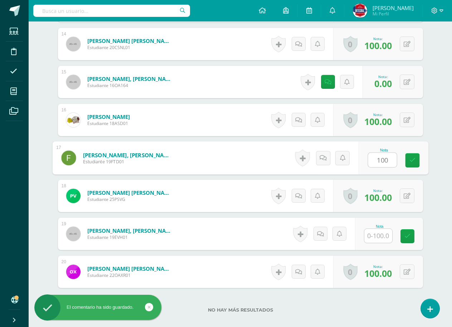
scroll to position [743, 0]
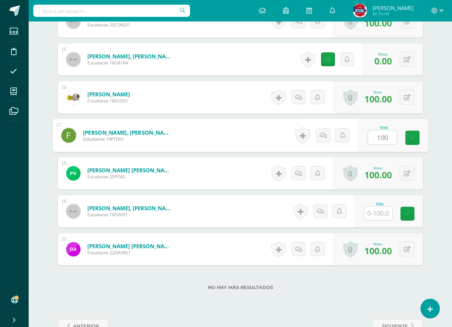
type input "100"
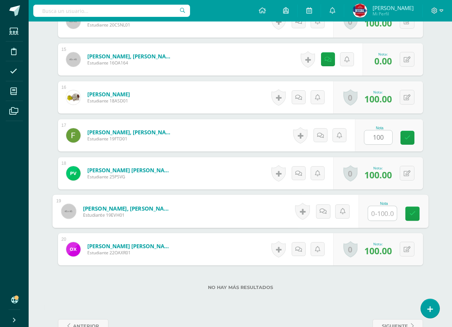
click at [376, 210] on input "text" at bounding box center [382, 213] width 29 height 14
type input "0"
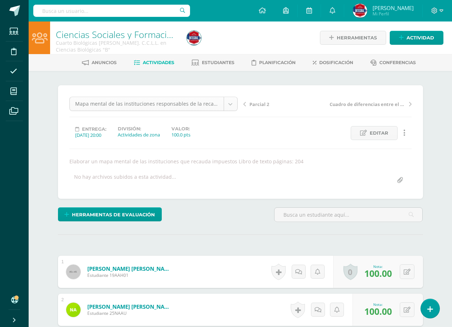
scroll to position [1, 0]
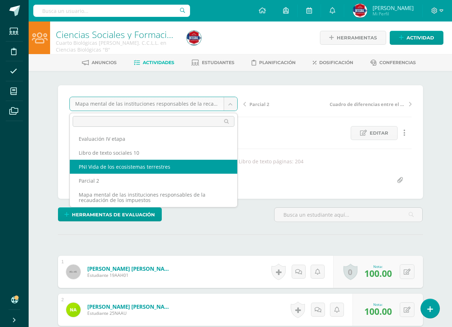
select select "/dashboard/teacher/grade-activity/189848/"
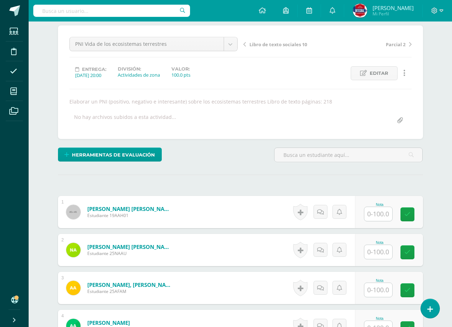
scroll to position [170, 0]
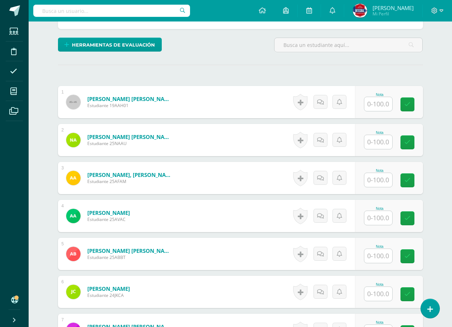
click at [384, 107] on input "text" at bounding box center [378, 104] width 28 height 14
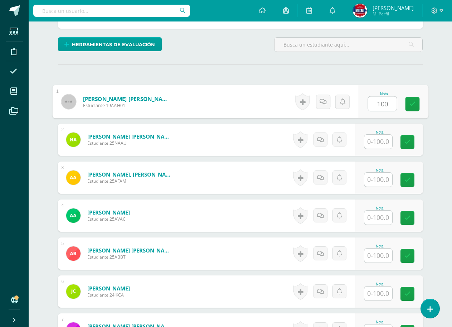
scroll to position [170, 0]
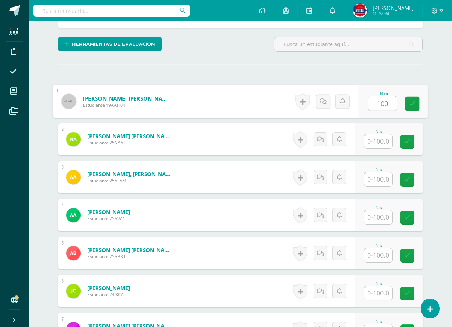
type input "100"
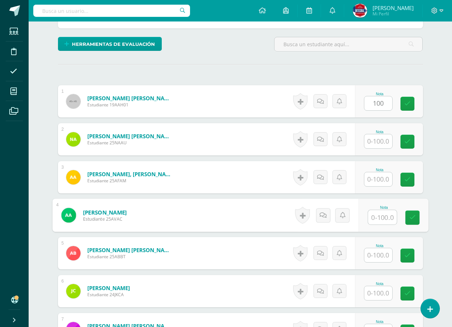
click at [377, 217] on input "text" at bounding box center [382, 217] width 29 height 14
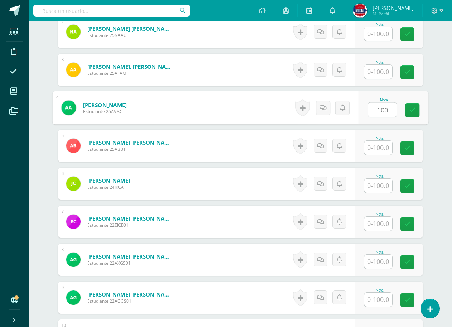
scroll to position [349, 0]
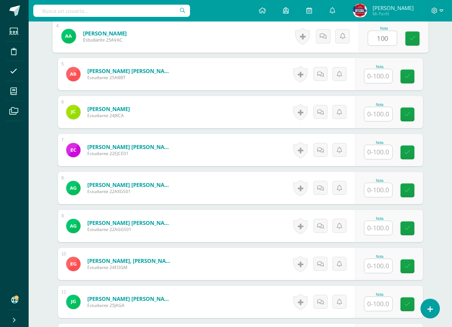
type input "100"
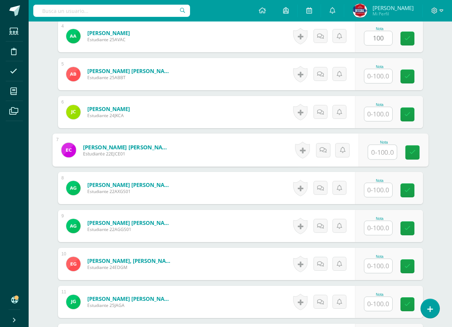
click at [368, 155] on div at bounding box center [382, 152] width 29 height 15
type input "100"
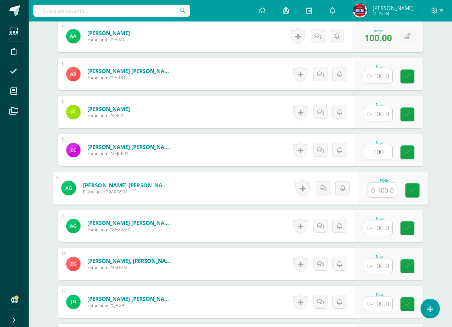
click at [379, 196] on input "text" at bounding box center [382, 190] width 29 height 14
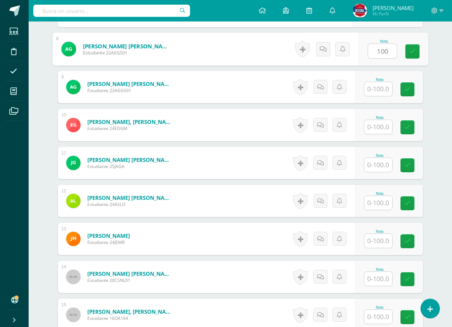
scroll to position [492, 0]
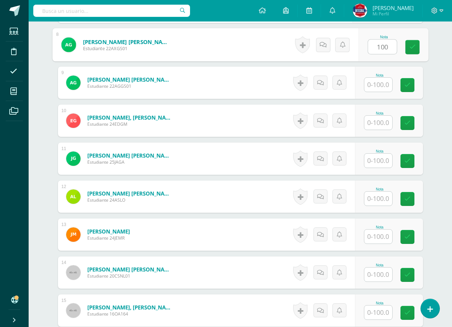
type input "100"
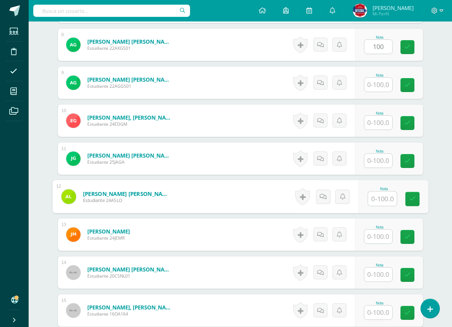
click at [379, 197] on input "text" at bounding box center [382, 198] width 29 height 14
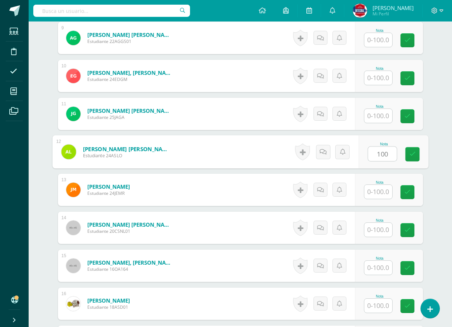
scroll to position [564, 0]
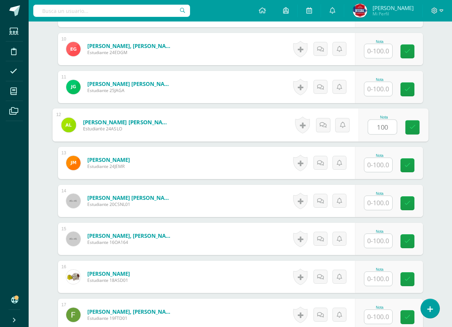
type input "100"
click at [379, 196] on input "text" at bounding box center [378, 203] width 28 height 14
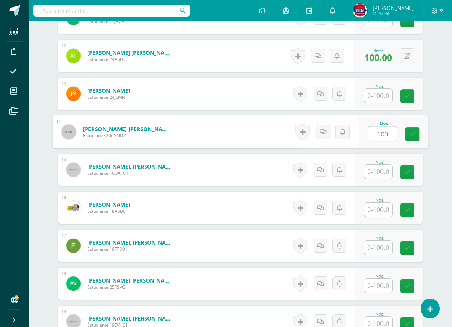
scroll to position [636, 0]
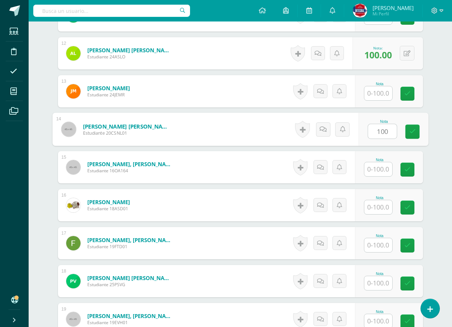
type input "100"
click at [384, 206] on input "text" at bounding box center [378, 207] width 28 height 14
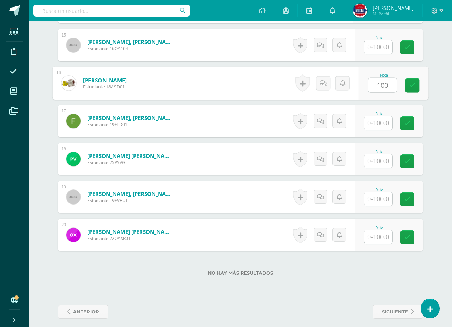
scroll to position [764, 0]
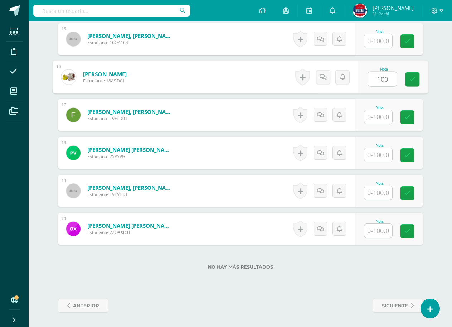
type input "100"
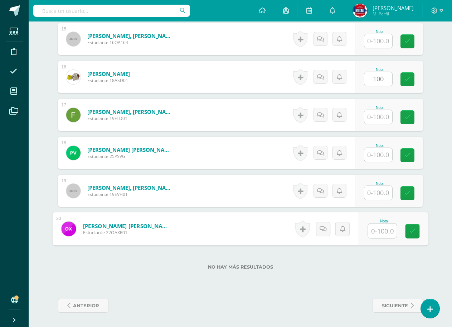
click at [371, 233] on input "text" at bounding box center [382, 231] width 29 height 14
type input "100"
click at [395, 269] on label "No hay más resultados" at bounding box center [240, 266] width 365 height 5
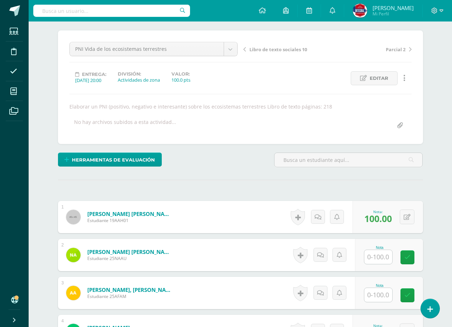
scroll to position [0, 0]
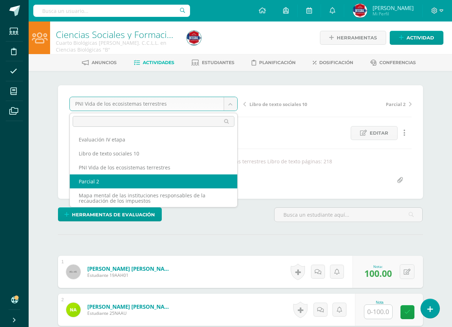
select select "/dashboard/teacher/grade-activity/189844/"
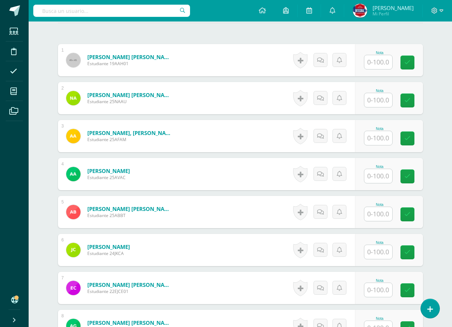
scroll to position [215, 0]
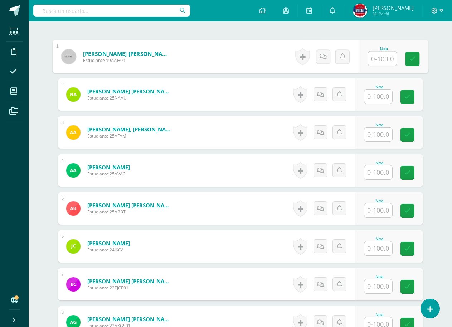
click at [385, 56] on input "text" at bounding box center [382, 59] width 29 height 14
type input "100"
click at [419, 62] on link at bounding box center [412, 59] width 14 height 14
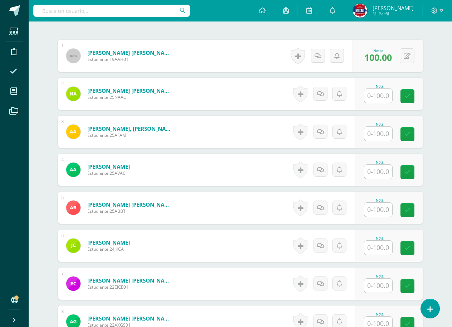
scroll to position [0, 0]
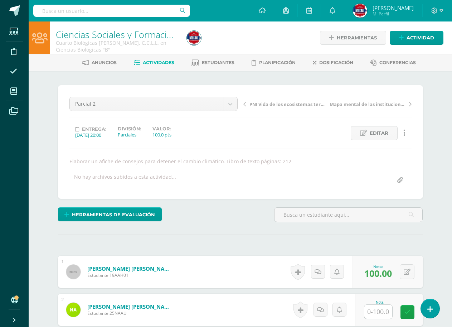
click at [144, 63] on span "Actividades" at bounding box center [158, 62] width 31 height 5
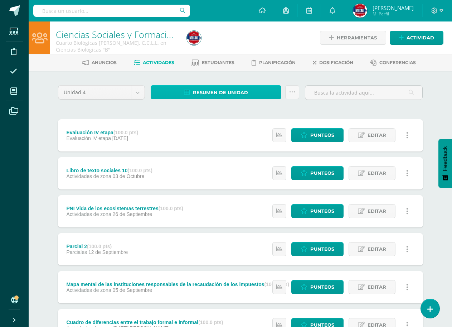
click at [232, 95] on span "Resumen de unidad" at bounding box center [220, 92] width 55 height 13
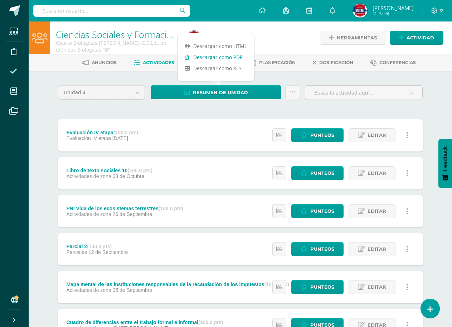
click at [230, 54] on link "Descargar como PDF" at bounding box center [216, 57] width 76 height 11
click at [269, 31] on div at bounding box center [251, 37] width 134 height 33
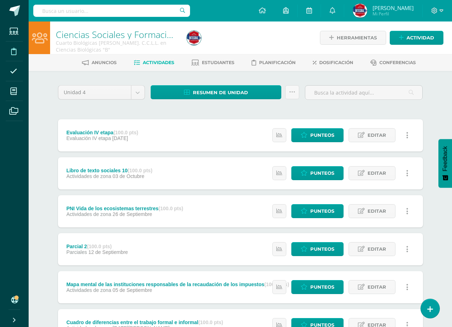
click at [16, 51] on icon at bounding box center [13, 51] width 5 height 7
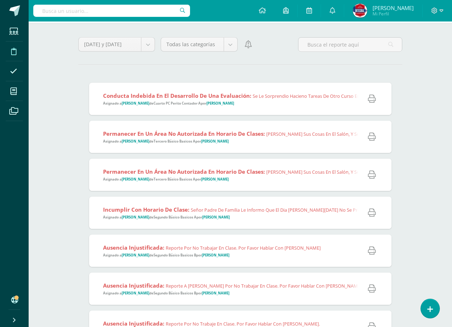
scroll to position [36, 0]
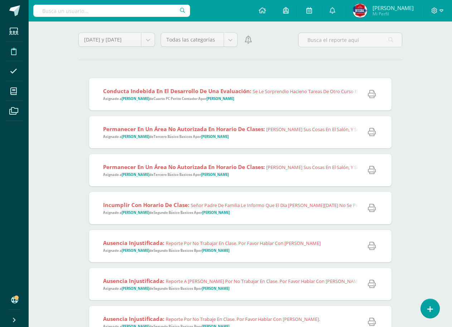
click at [303, 103] on div "Conducta indebida en el desarrollo de una evaluación: Se le sorprendio hacieno …" at bounding box center [382, 94] width 586 height 32
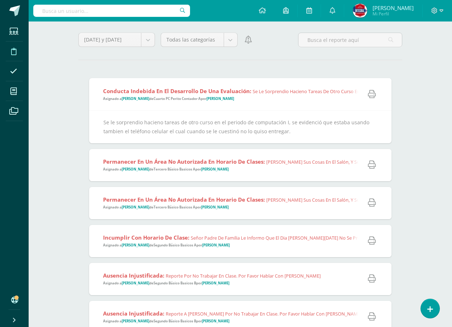
click at [303, 103] on div "Conducta indebida en el desarrollo de una evaluación: Se le sorprendio hacieno …" at bounding box center [382, 94] width 586 height 32
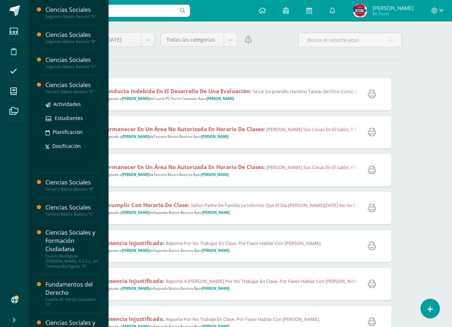
click at [74, 85] on div "Ciencias Sociales" at bounding box center [72, 85] width 54 height 8
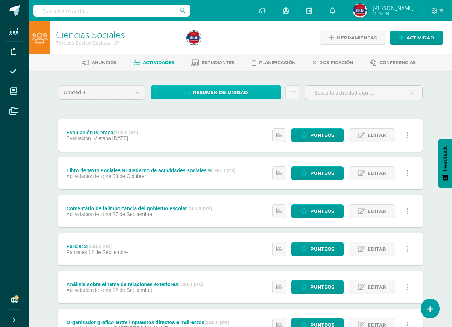
click at [228, 88] on span "Resumen de unidad" at bounding box center [220, 92] width 55 height 13
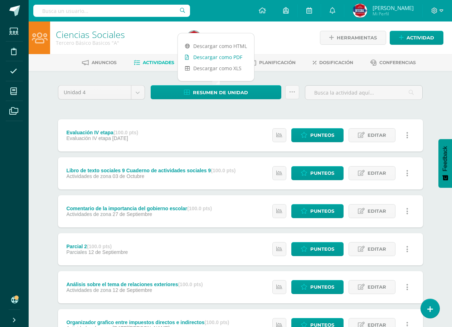
click at [231, 57] on link "Descargar como PDF" at bounding box center [216, 57] width 76 height 11
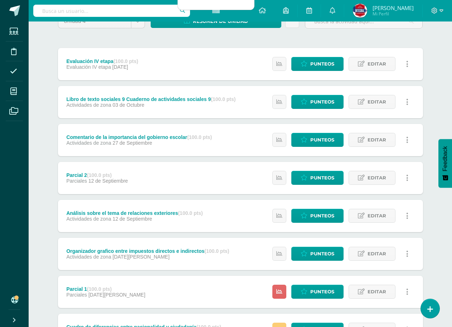
scroll to position [72, 0]
